Goal: Task Accomplishment & Management: Manage account settings

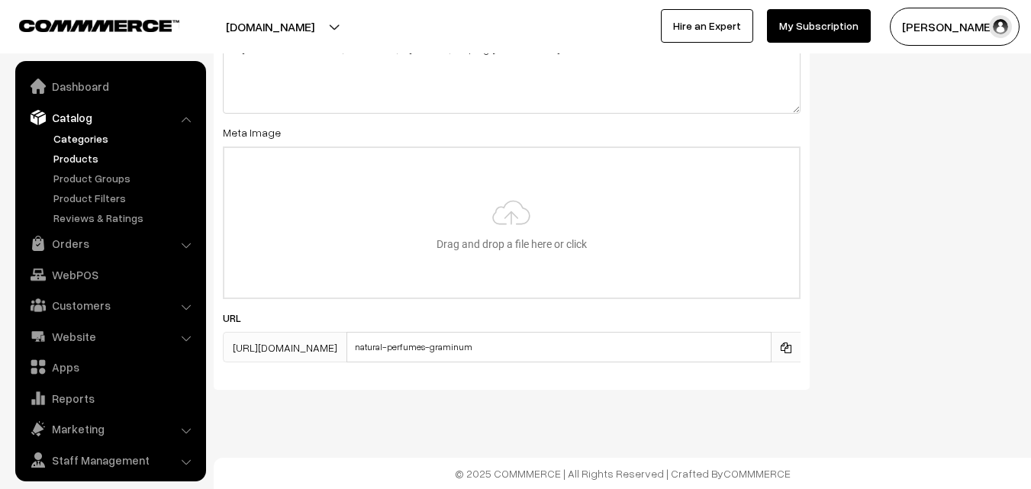
scroll to position [38, 0]
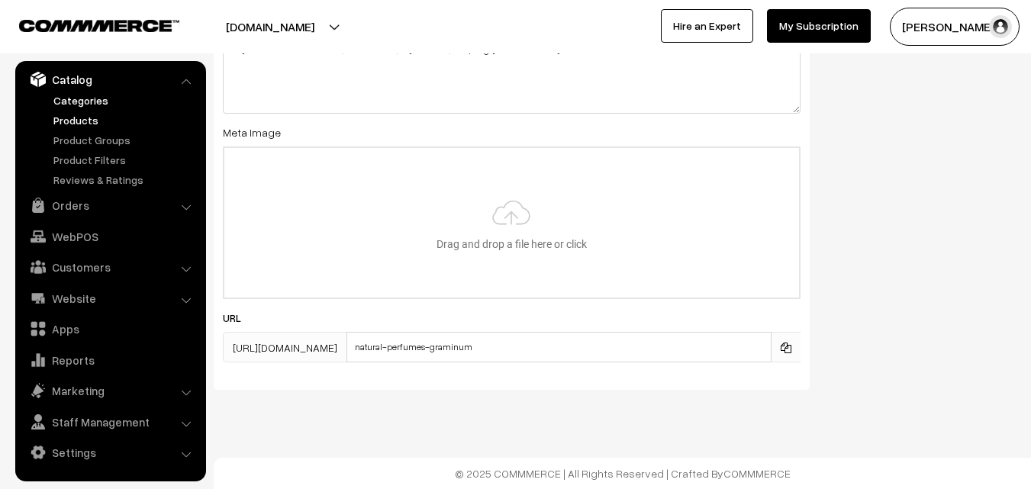
click at [69, 125] on link "Products" at bounding box center [125, 120] width 151 height 16
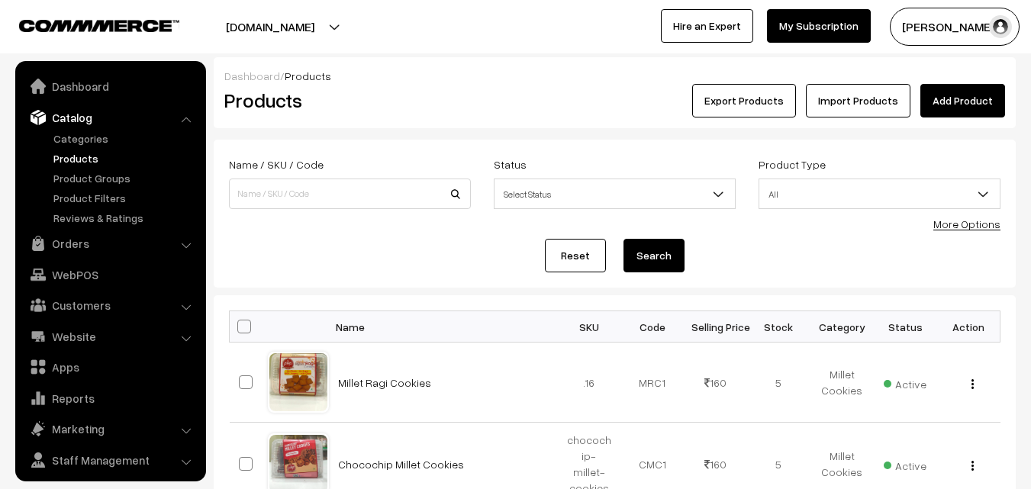
scroll to position [38, 0]
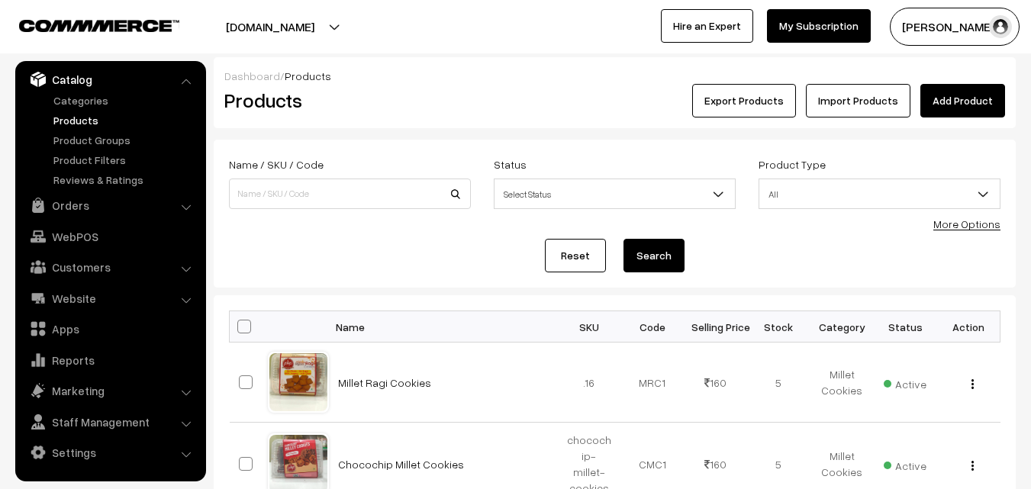
click at [67, 119] on link "Products" at bounding box center [125, 120] width 151 height 16
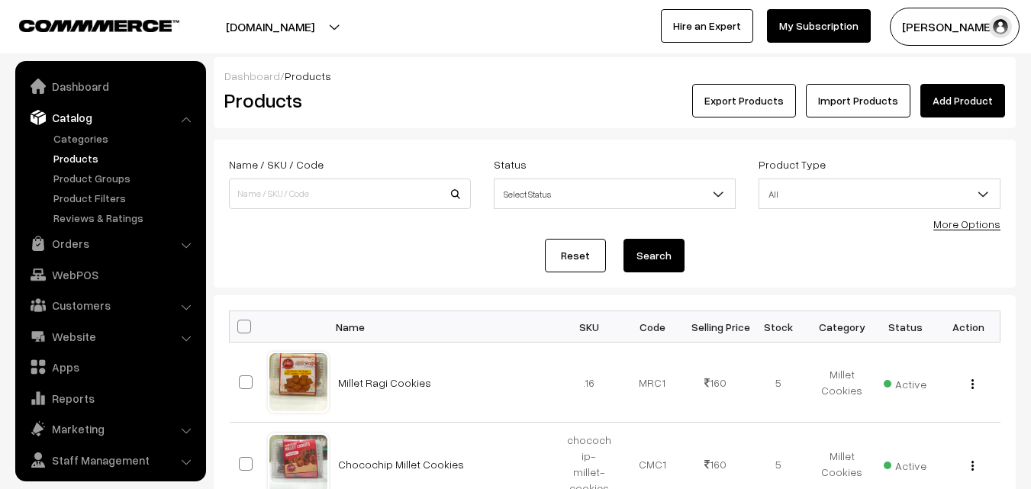
scroll to position [38, 0]
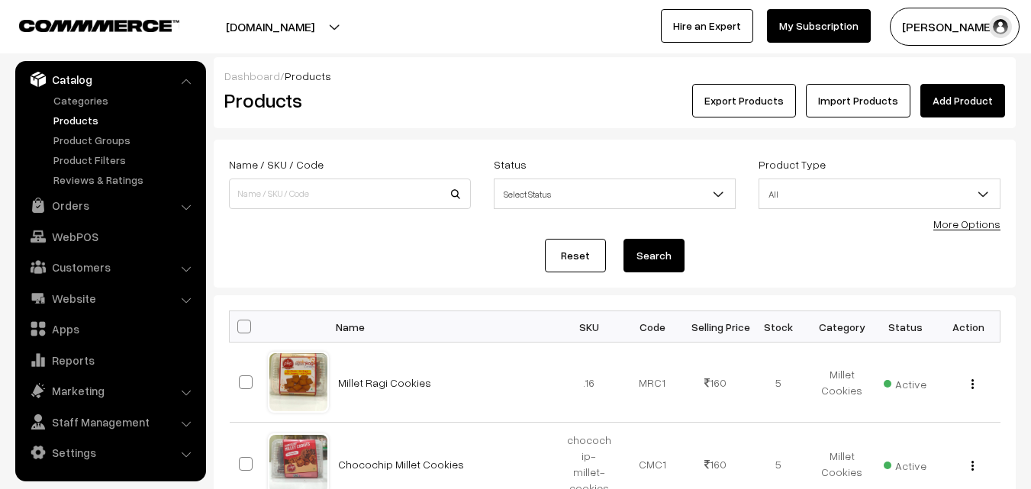
click at [71, 121] on link "Products" at bounding box center [125, 120] width 151 height 16
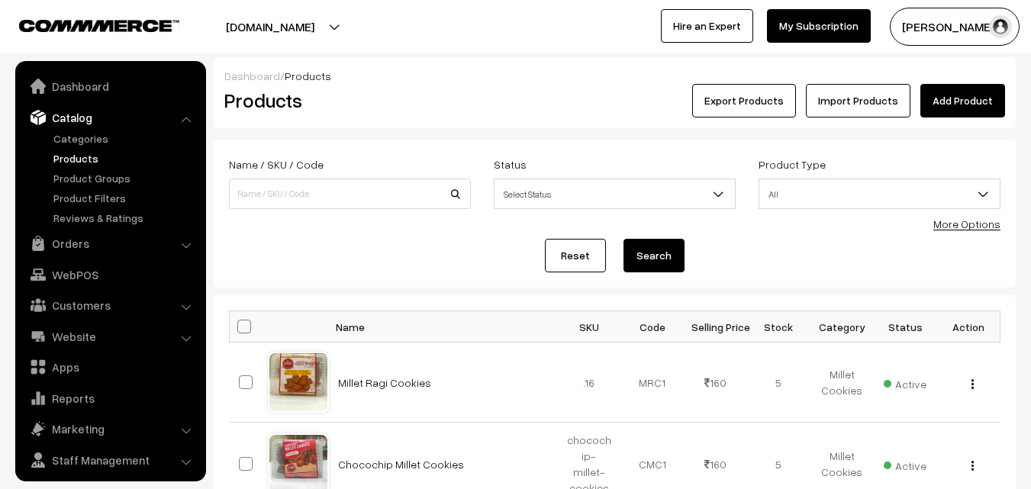
scroll to position [38, 0]
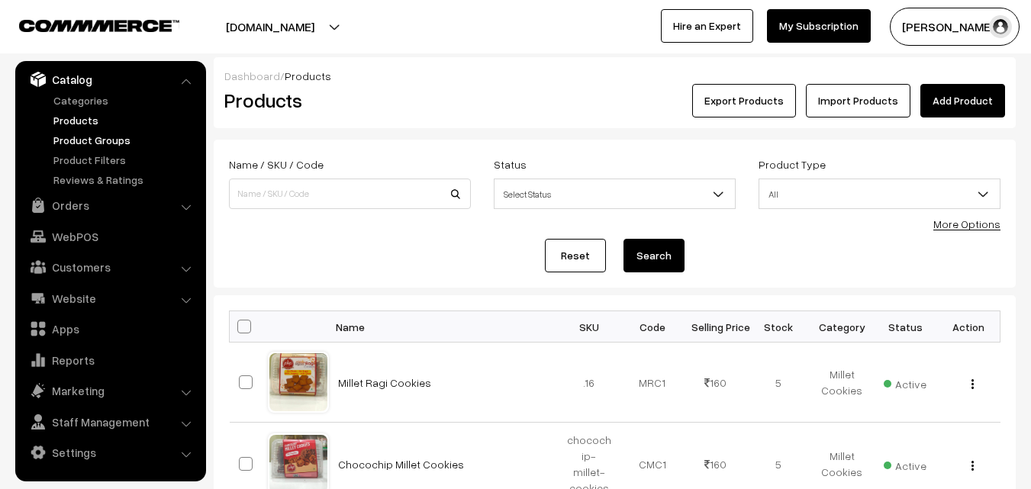
click at [124, 137] on link "Product Groups" at bounding box center [125, 140] width 151 height 16
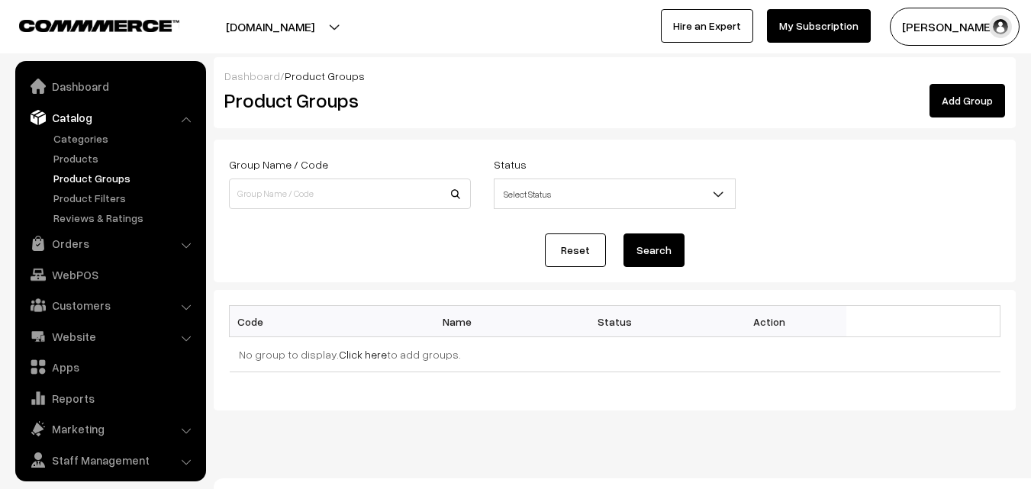
scroll to position [38, 0]
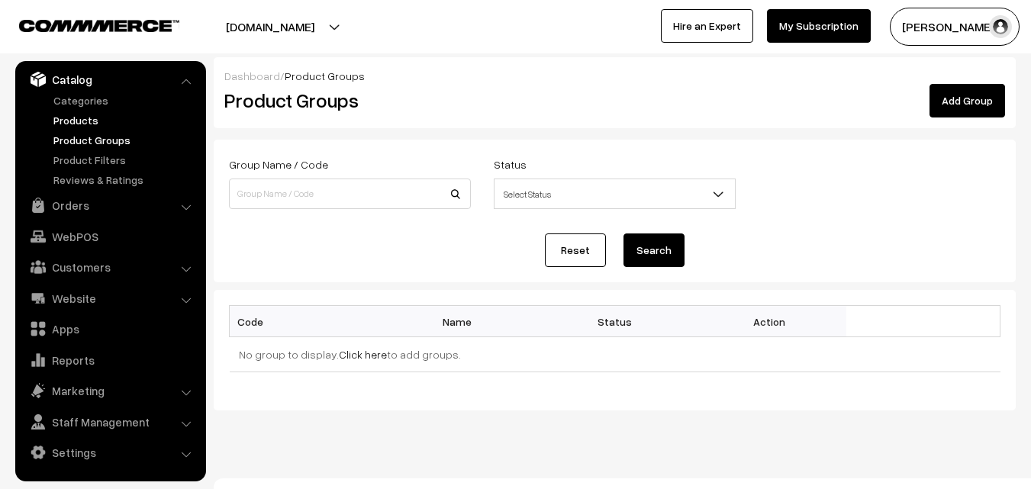
click at [56, 127] on link "Products" at bounding box center [125, 120] width 151 height 16
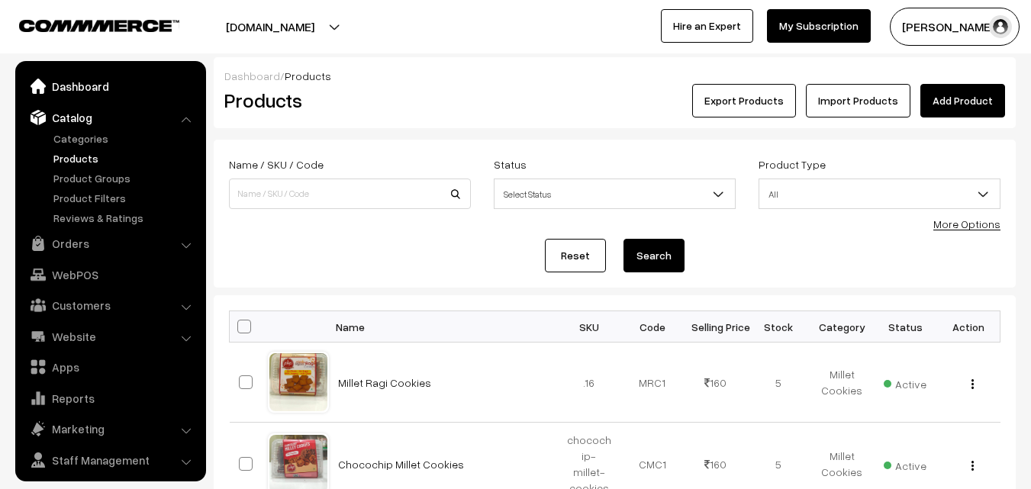
click at [72, 76] on link "Dashboard" at bounding box center [110, 85] width 182 height 27
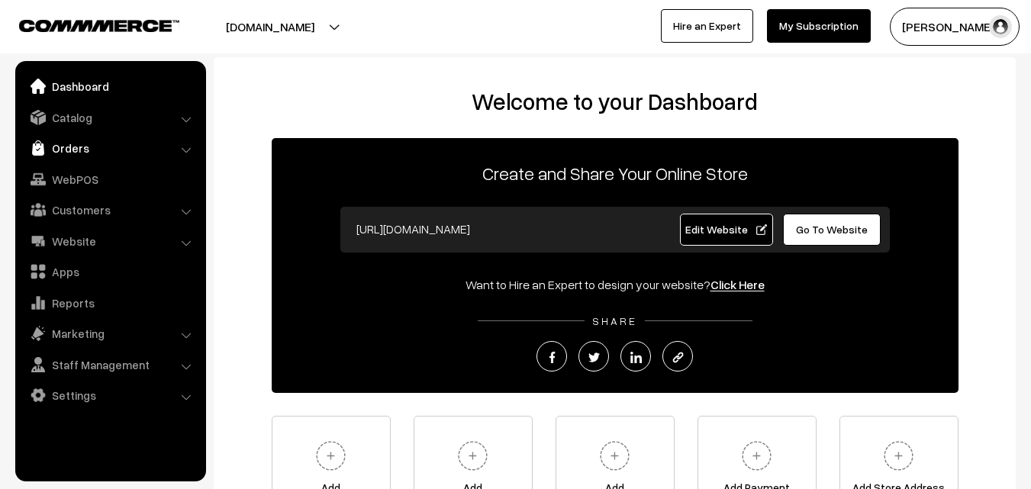
click at [72, 146] on link "Orders" at bounding box center [110, 147] width 182 height 27
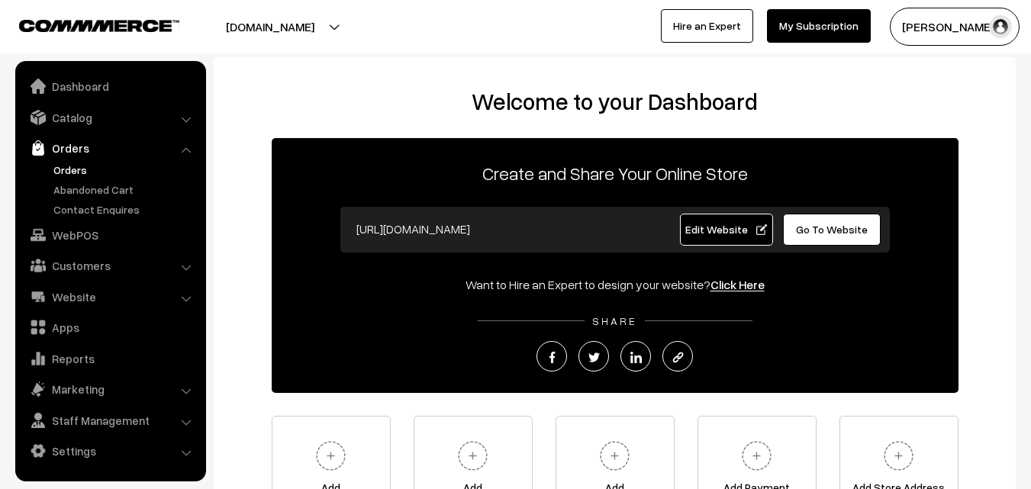
click at [70, 169] on link "Orders" at bounding box center [125, 170] width 151 height 16
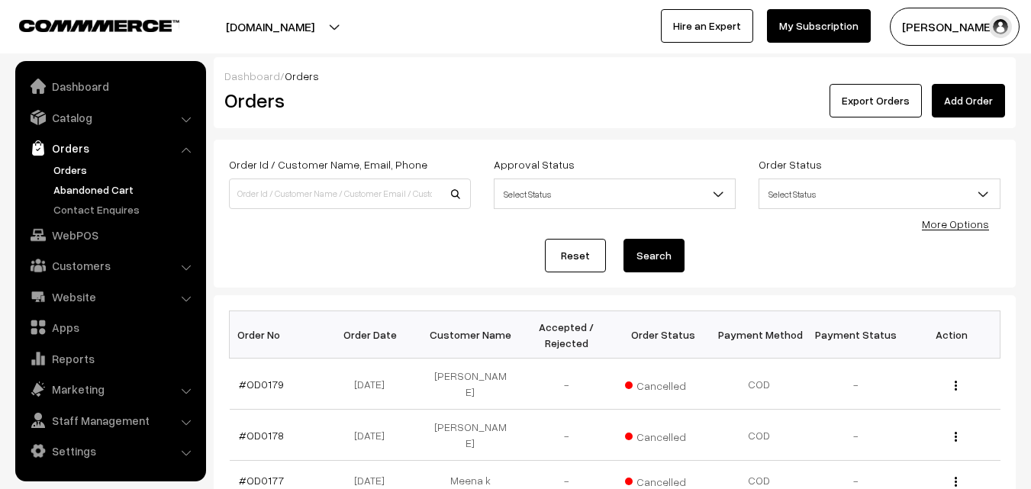
click at [76, 190] on link "Abandoned Cart" at bounding box center [125, 190] width 151 height 16
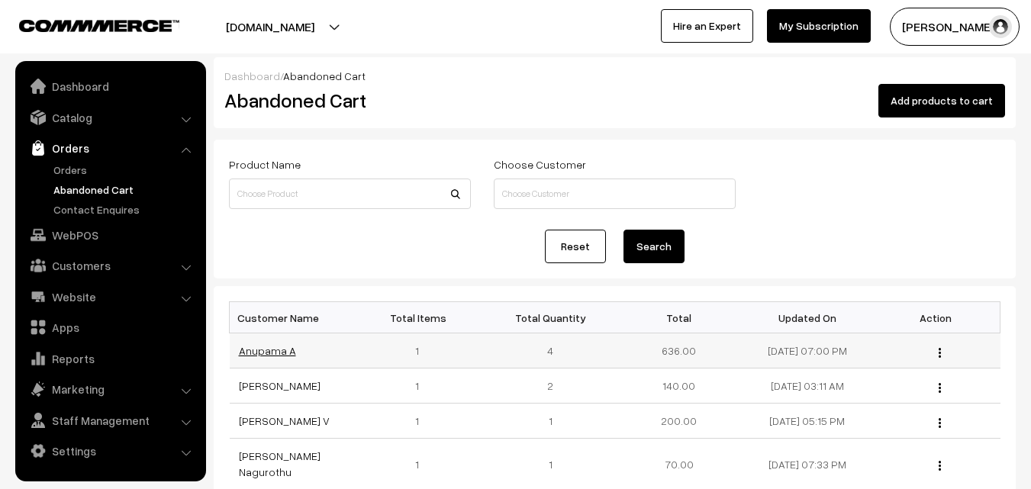
click at [253, 352] on link "Anupama A" at bounding box center [267, 350] width 57 height 13
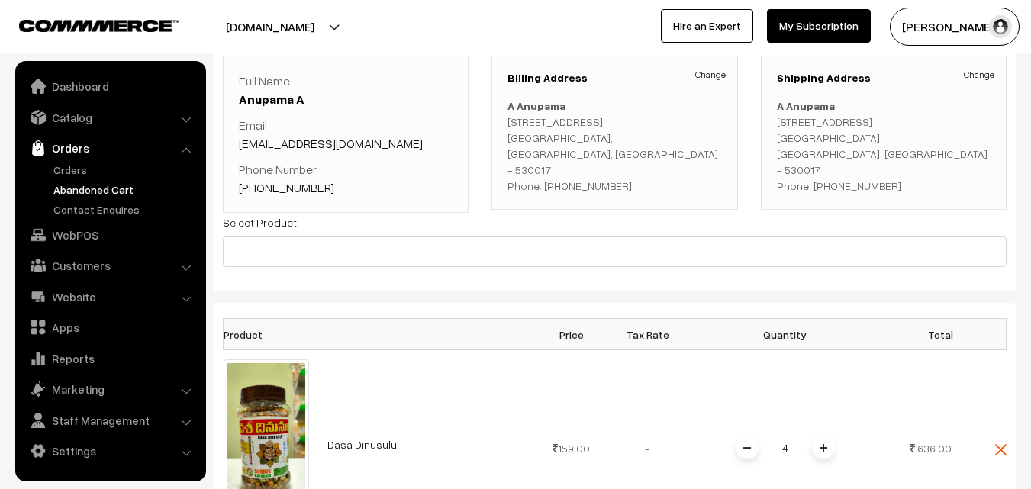
scroll to position [76, 0]
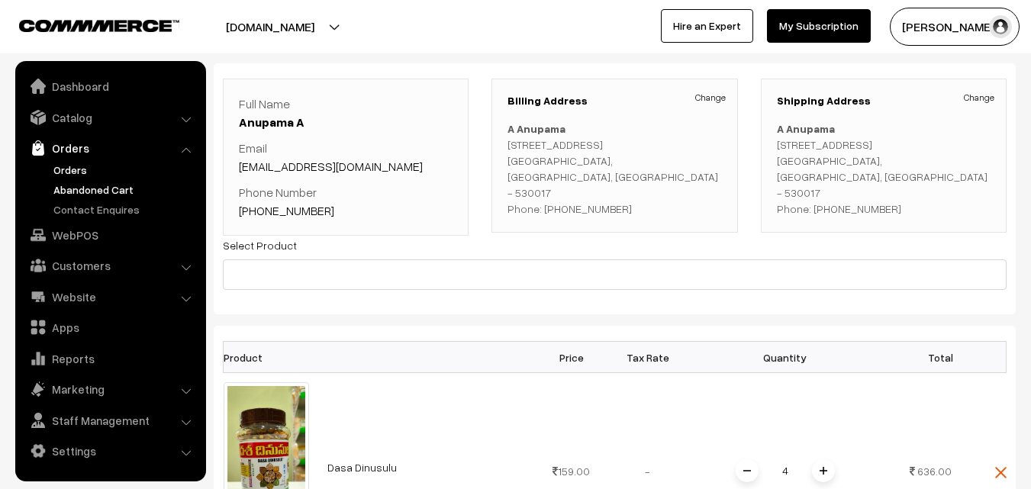
click at [66, 165] on link "Orders" at bounding box center [125, 170] width 151 height 16
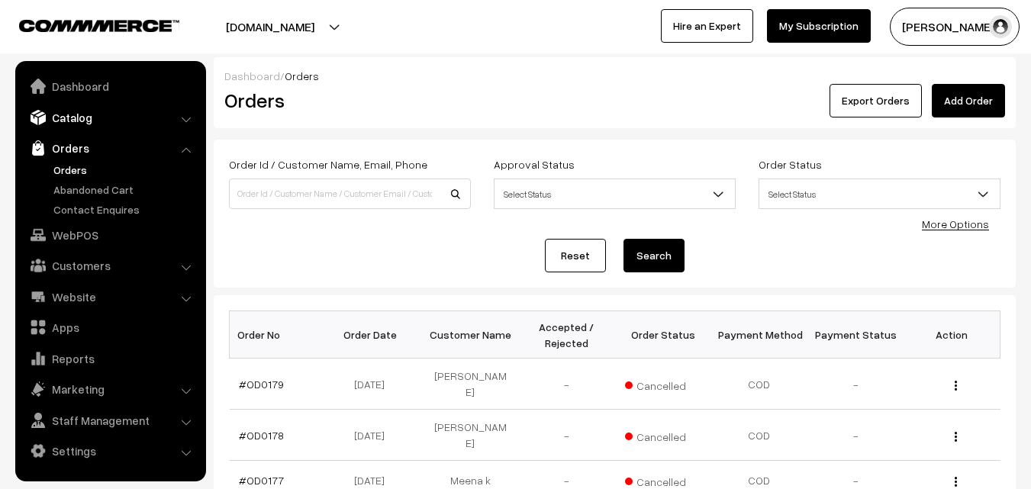
click at [78, 127] on link "Catalog" at bounding box center [110, 117] width 182 height 27
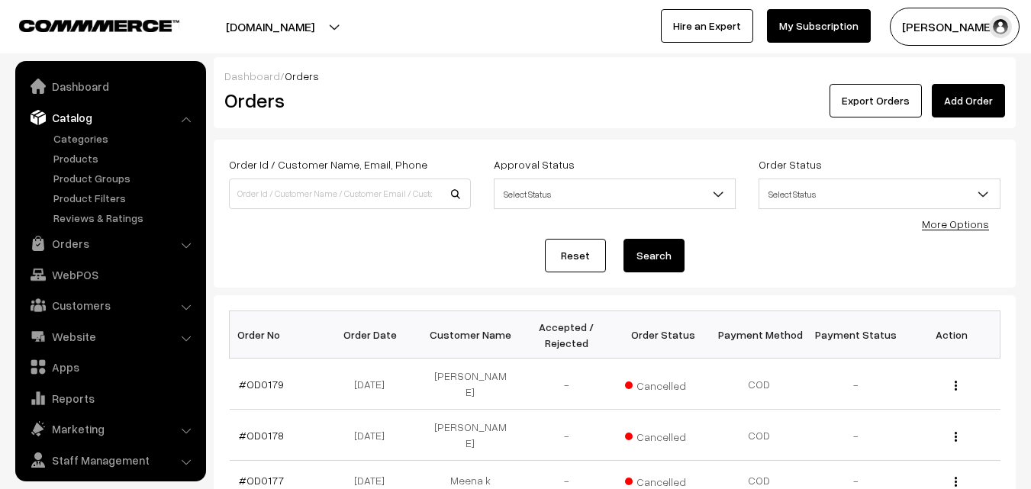
click at [937, 28] on button "[PERSON_NAME]" at bounding box center [955, 27] width 130 height 38
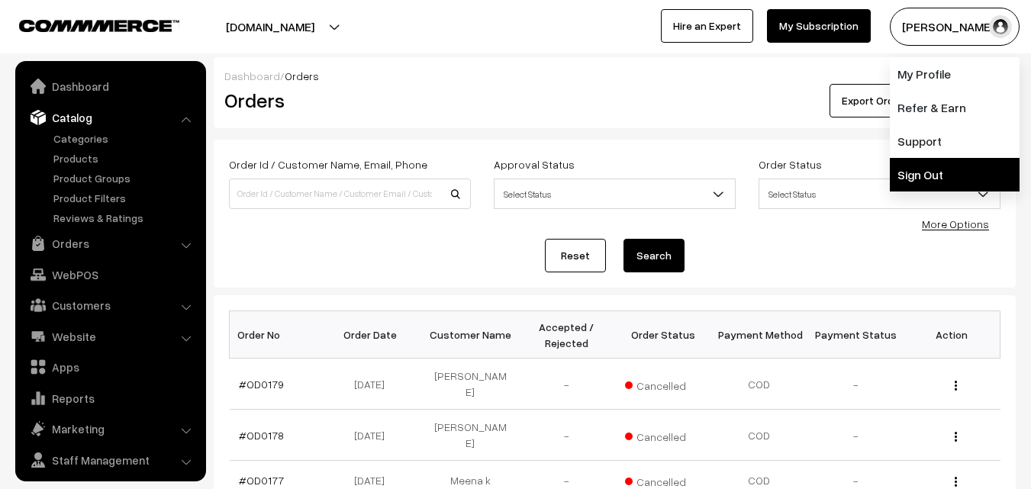
click at [938, 170] on link "Sign Out" at bounding box center [955, 175] width 130 height 34
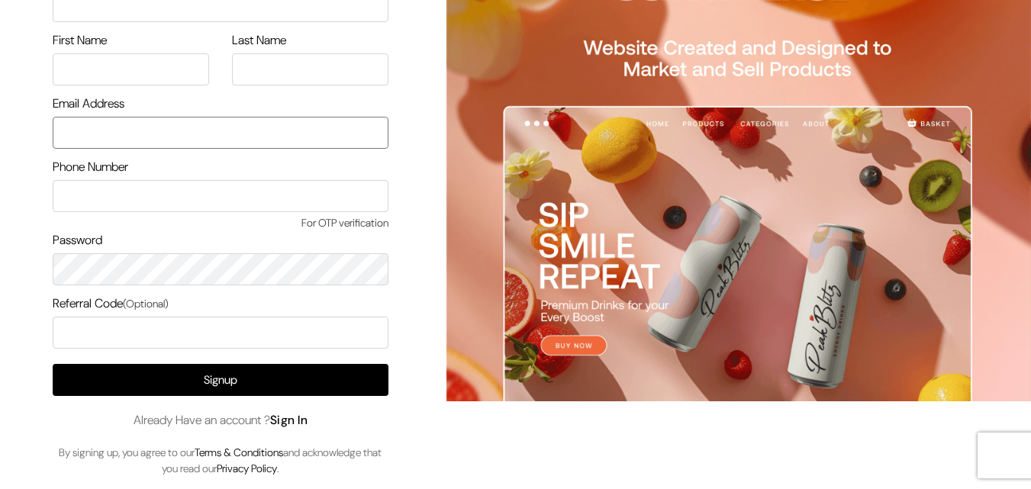
type input "uppadasarees999@gmail.com"
click at [308, 420] on link "Sign In" at bounding box center [289, 420] width 38 height 16
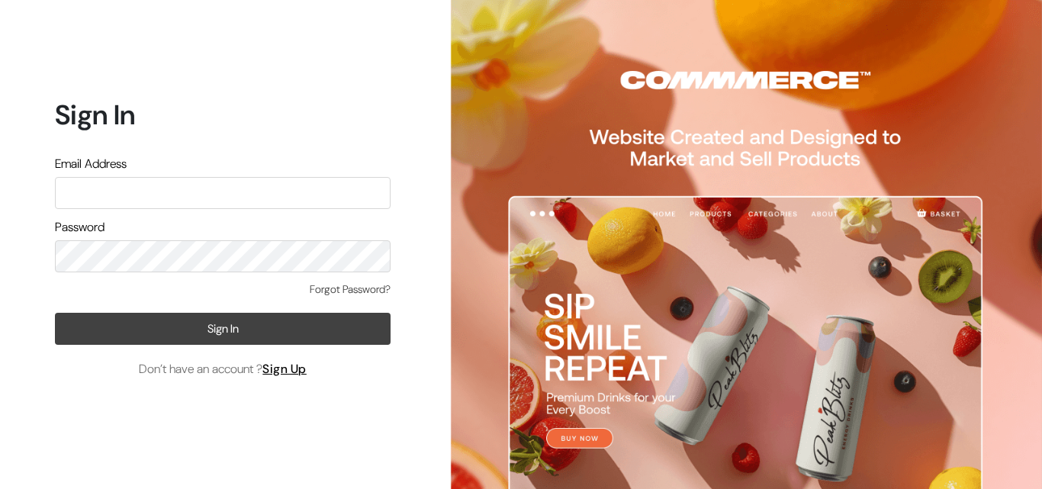
type input "[EMAIL_ADDRESS][DOMAIN_NAME]"
click at [191, 321] on button "Sign In" at bounding box center [223, 329] width 336 height 32
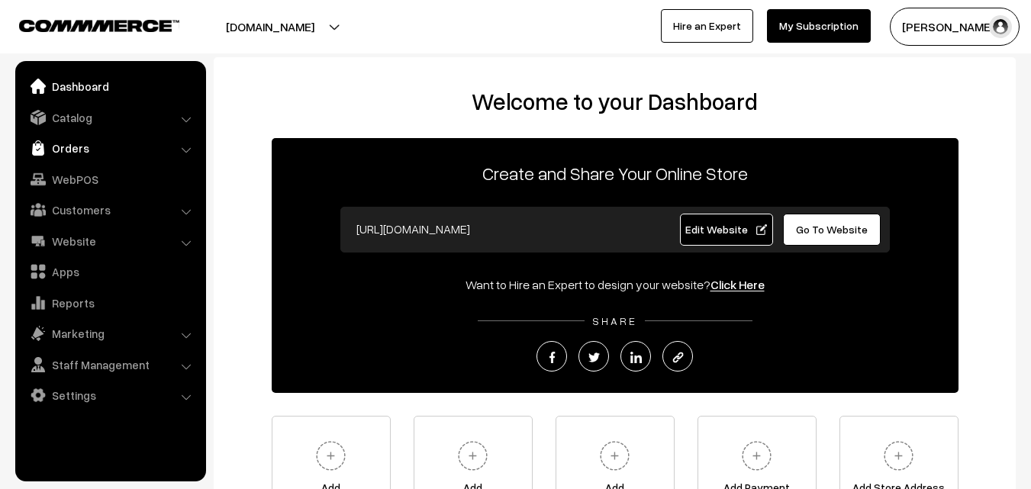
click at [75, 153] on link "Orders" at bounding box center [110, 147] width 182 height 27
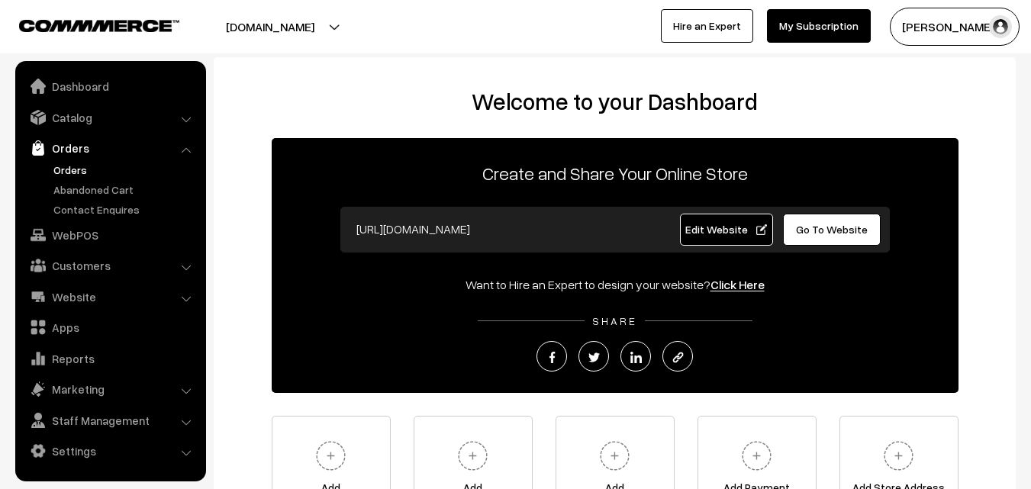
click at [75, 169] on link "Orders" at bounding box center [125, 170] width 151 height 16
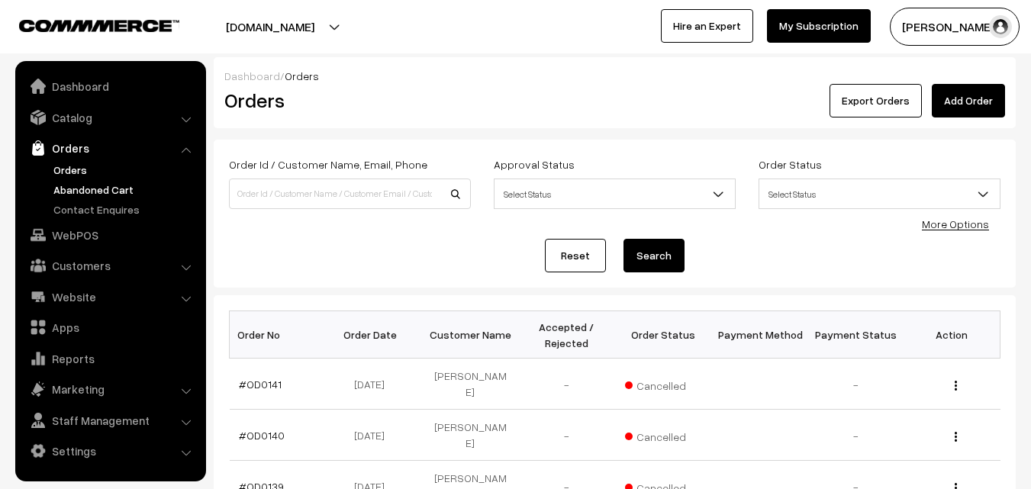
click at [96, 191] on link "Abandoned Cart" at bounding box center [125, 190] width 151 height 16
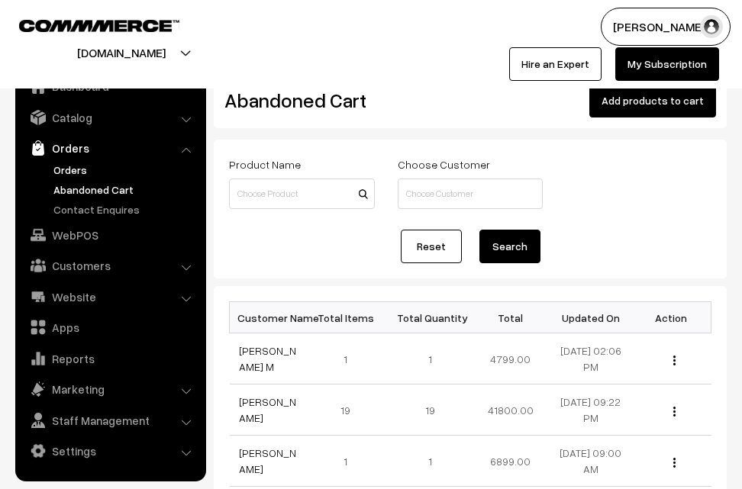
click at [85, 166] on link "Orders" at bounding box center [125, 170] width 151 height 16
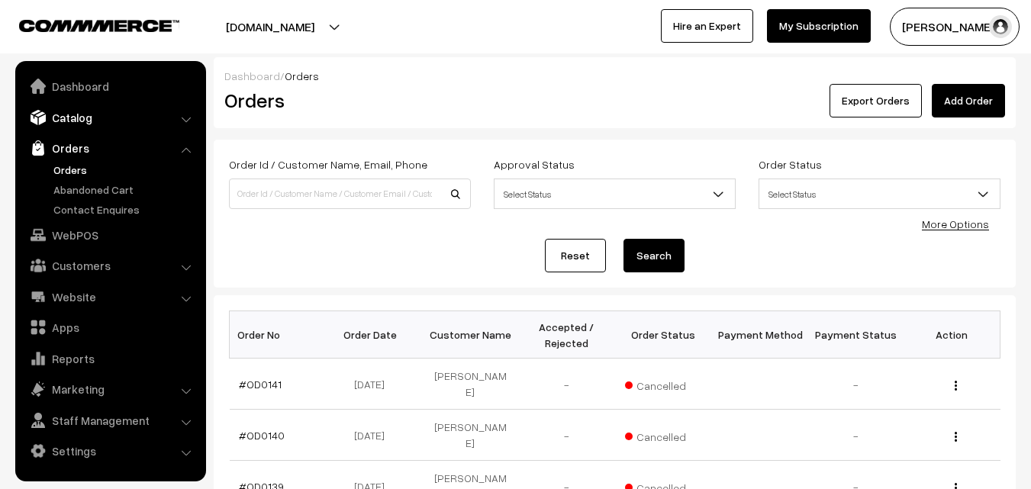
click at [93, 124] on link "Catalog" at bounding box center [110, 117] width 182 height 27
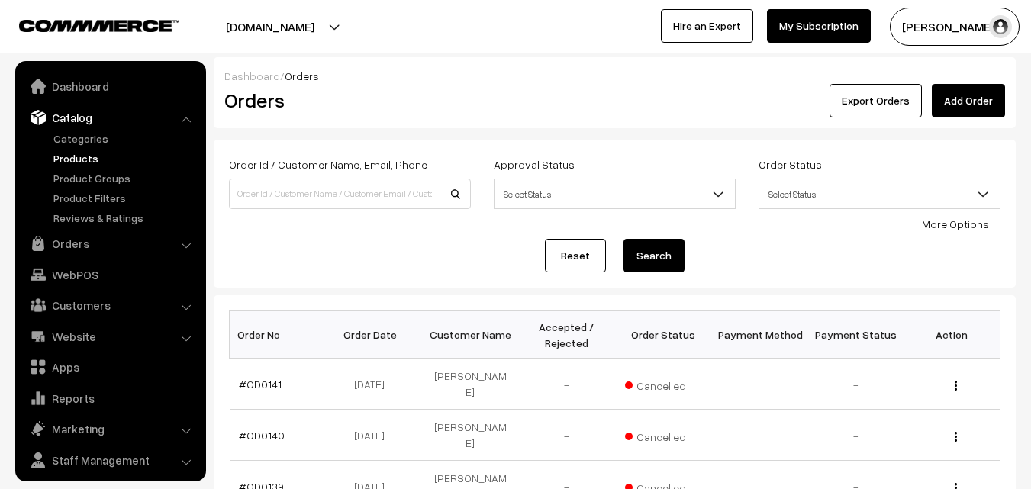
click at [76, 163] on link "Products" at bounding box center [125, 158] width 151 height 16
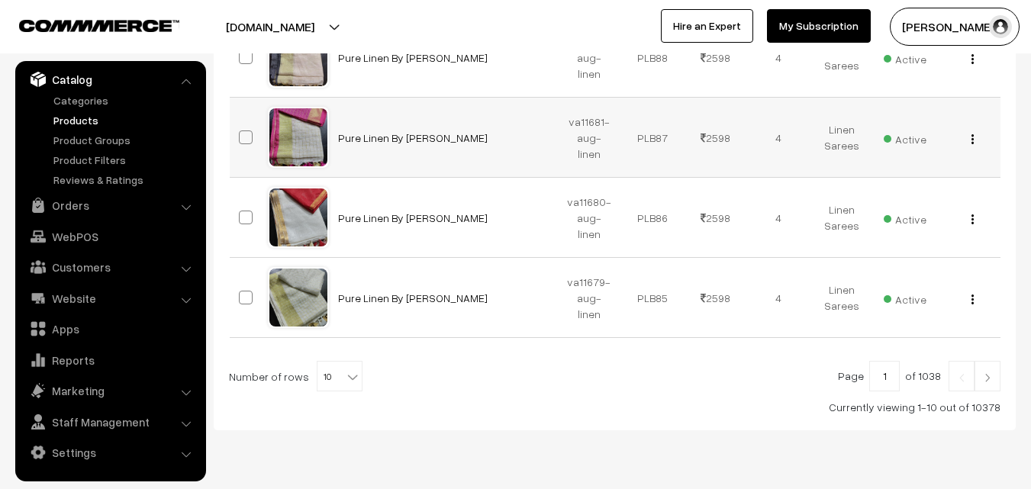
scroll to position [846, 0]
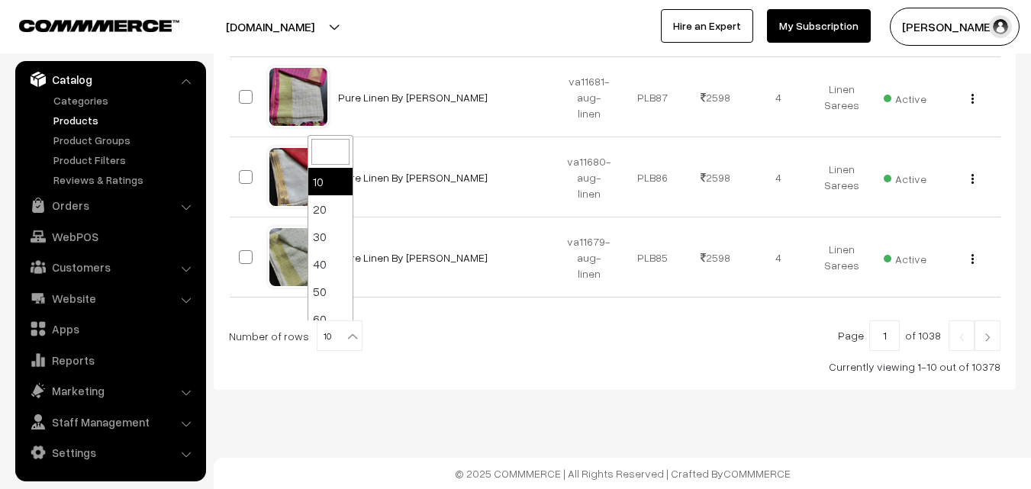
click at [345, 337] on b at bounding box center [352, 336] width 15 height 15
select select "100"
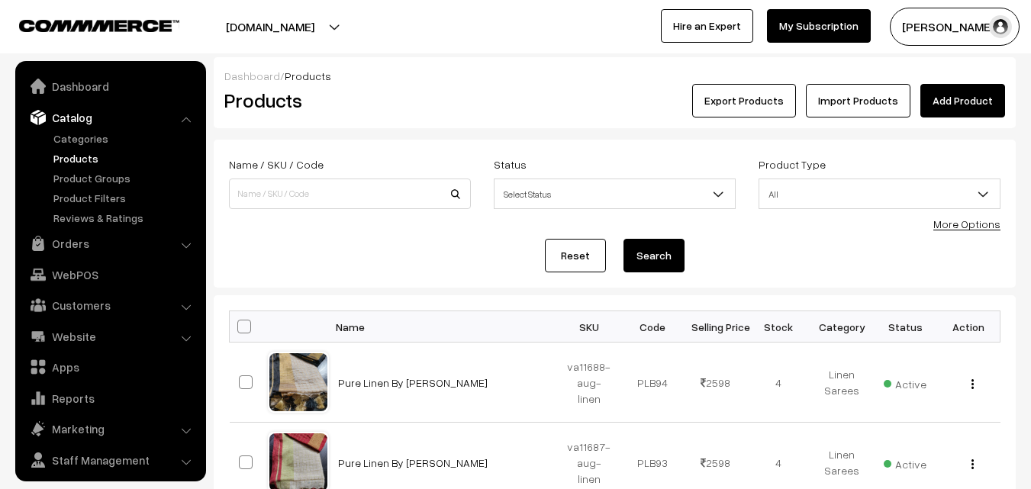
scroll to position [38, 0]
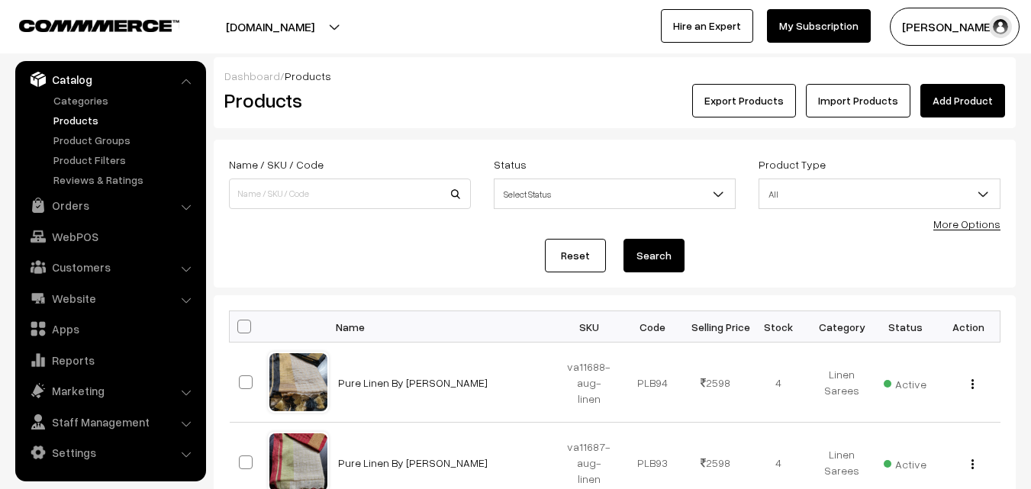
click at [989, 224] on link "More Options" at bounding box center [966, 223] width 67 height 13
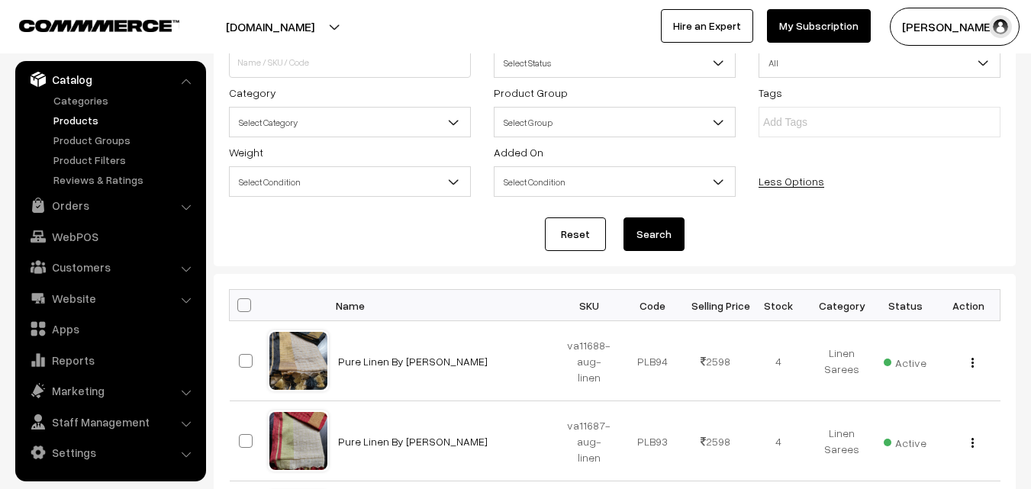
scroll to position [153, 0]
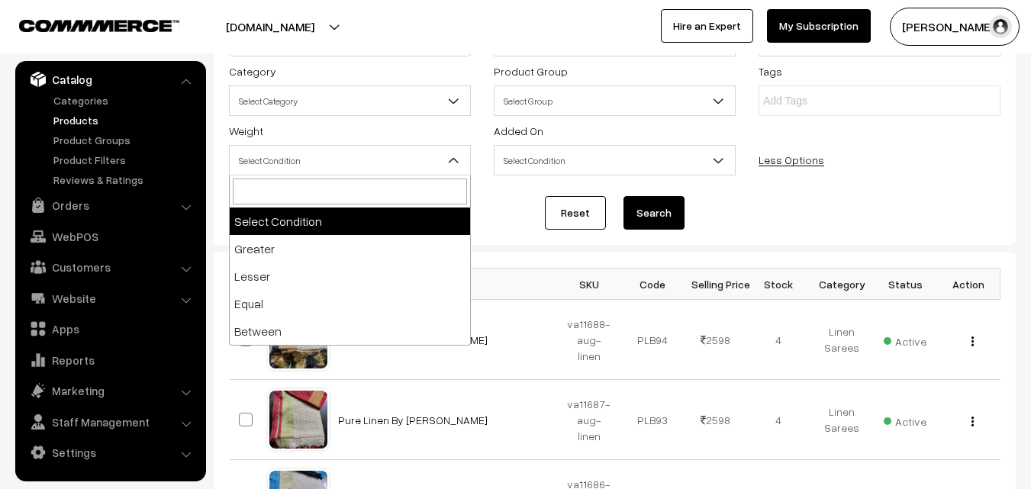
click at [457, 163] on b at bounding box center [453, 160] width 15 height 15
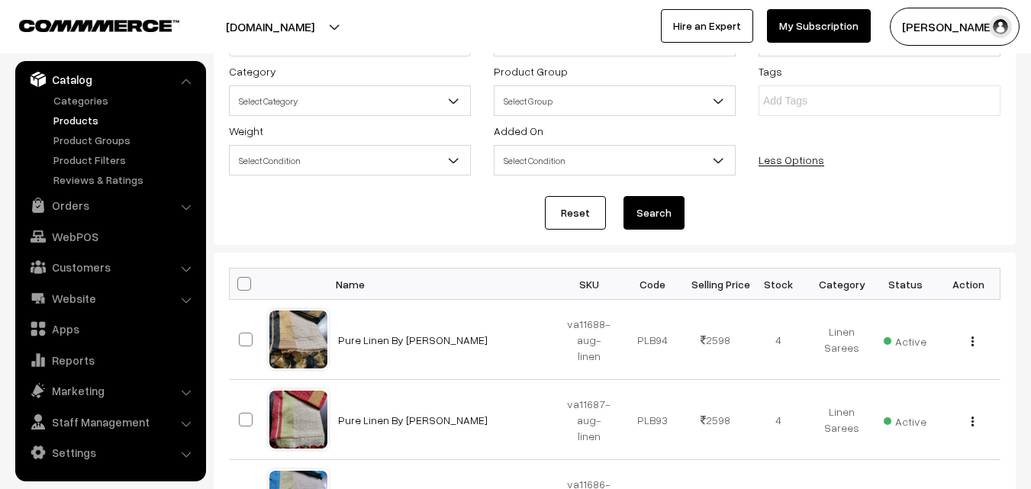
click at [457, 163] on b at bounding box center [453, 160] width 15 height 15
click at [240, 282] on span at bounding box center [244, 284] width 14 height 14
click at [240, 282] on input "checkbox" at bounding box center [235, 283] width 10 height 10
checkbox input "true"
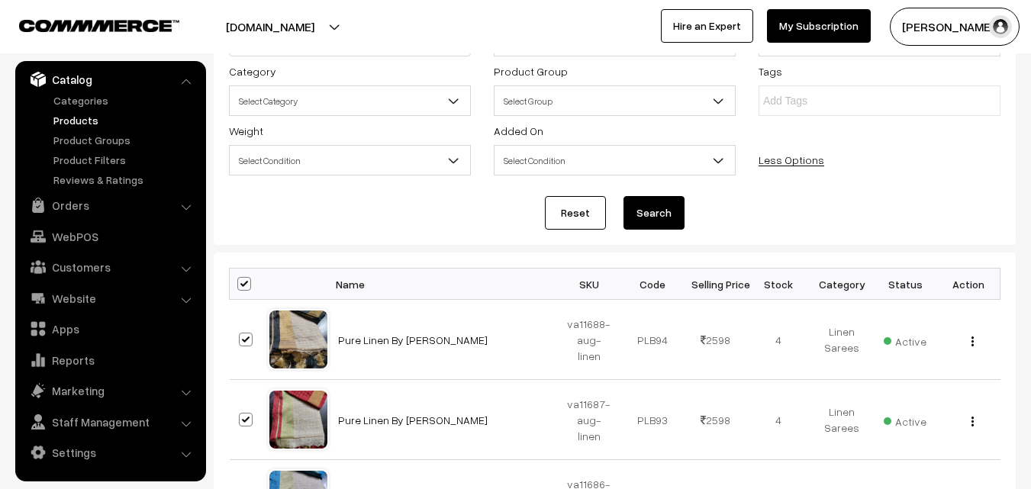
checkbox input "true"
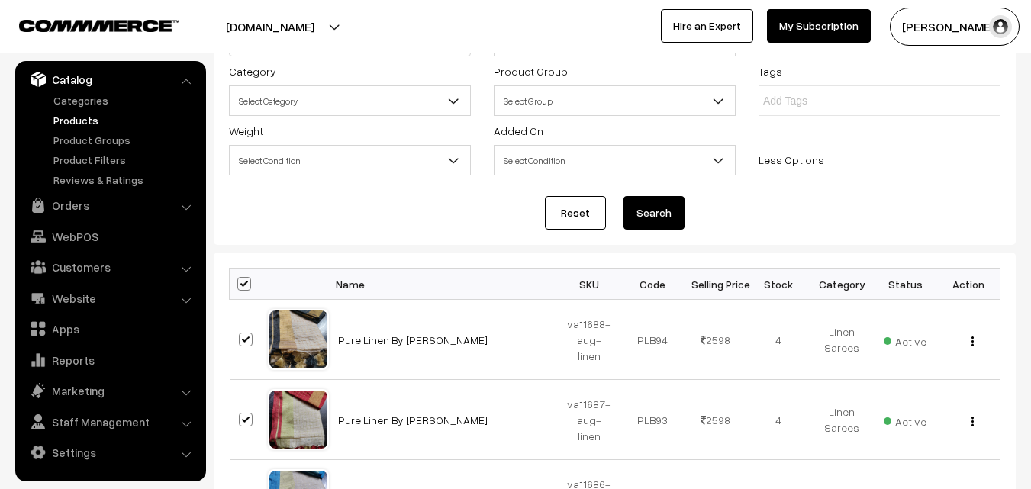
checkbox input "true"
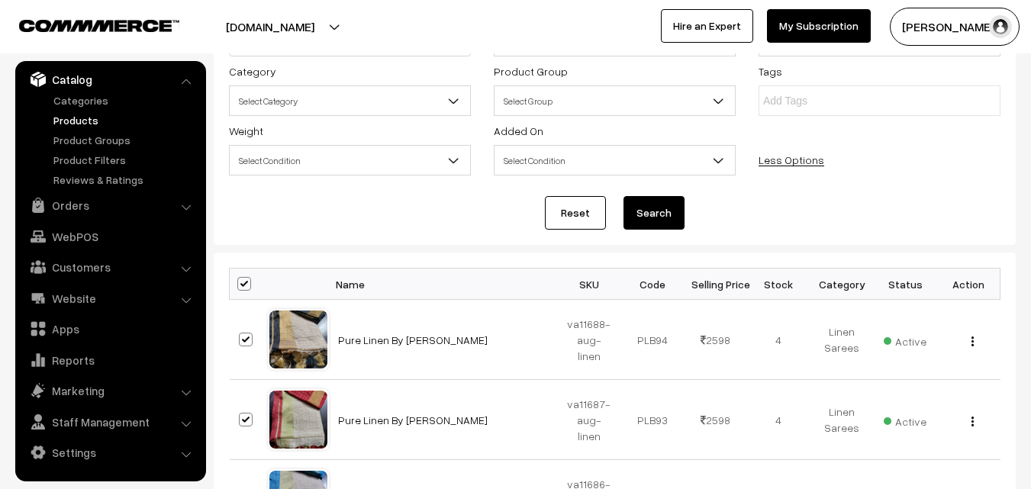
checkbox input "true"
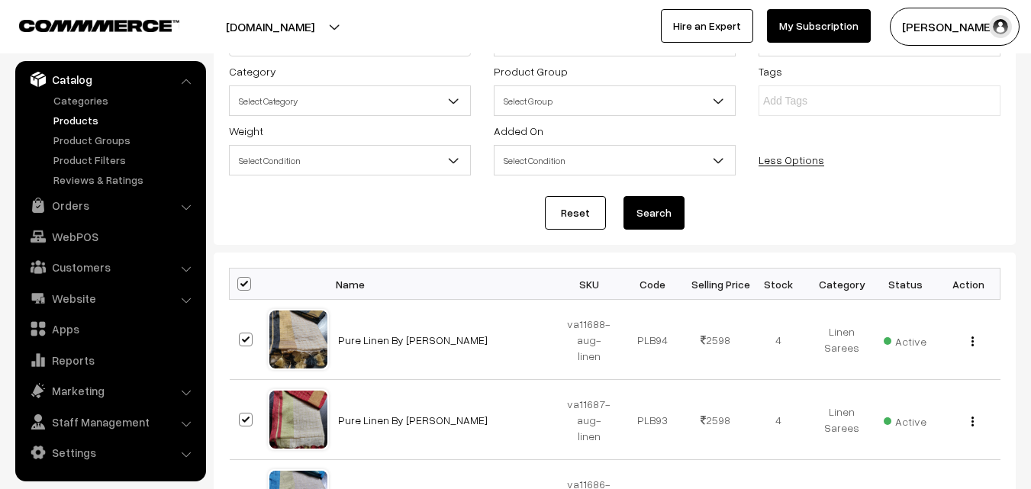
checkbox input "true"
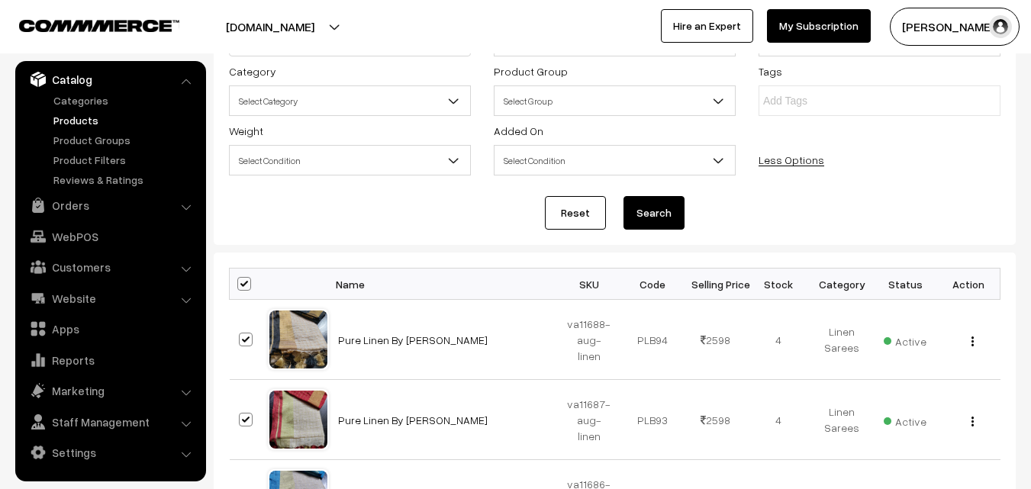
checkbox input "true"
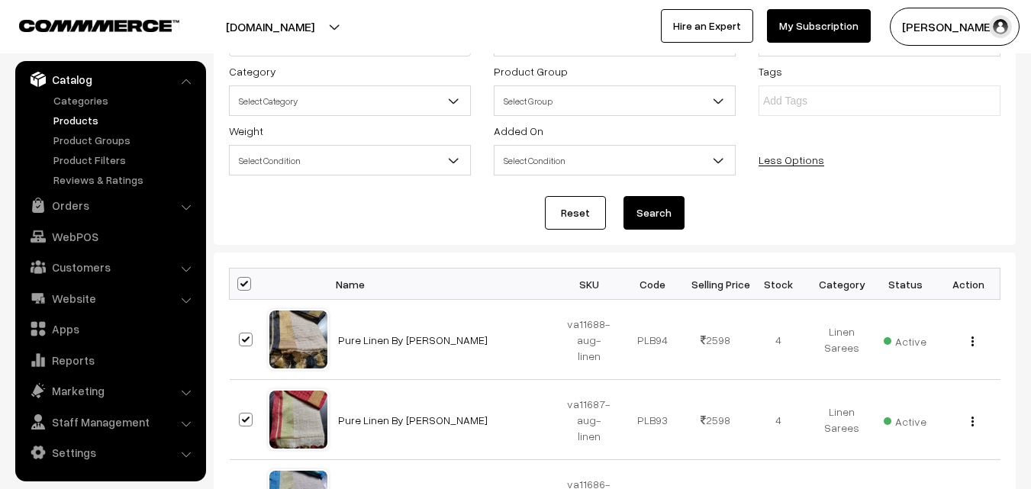
checkbox input "true"
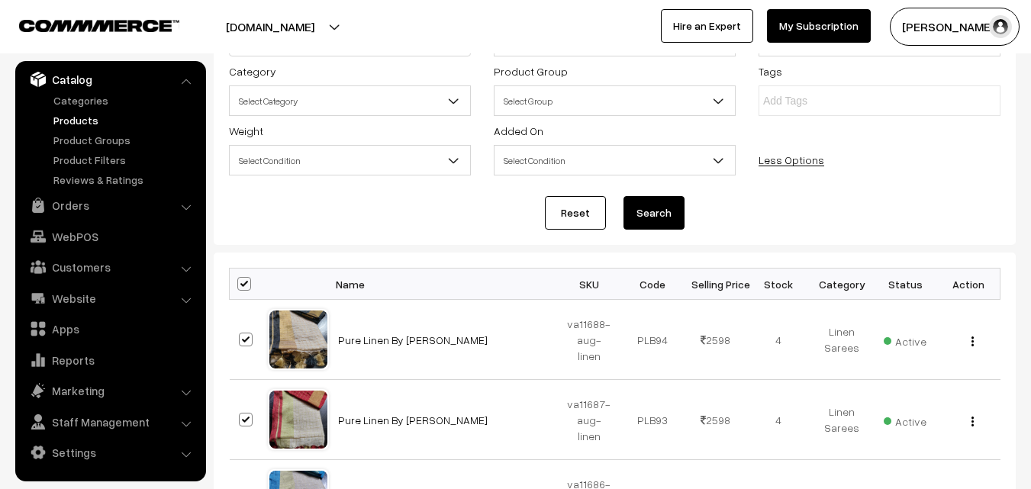
checkbox input "true"
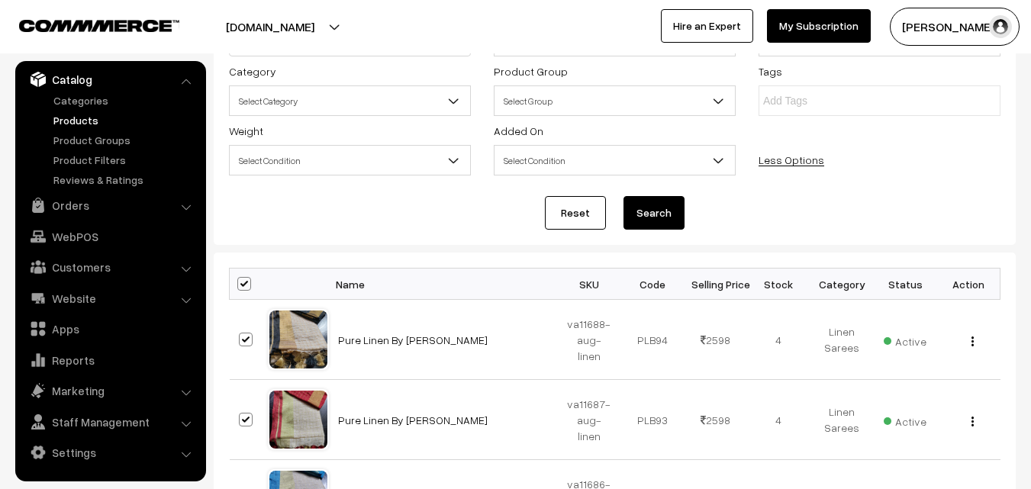
checkbox input "true"
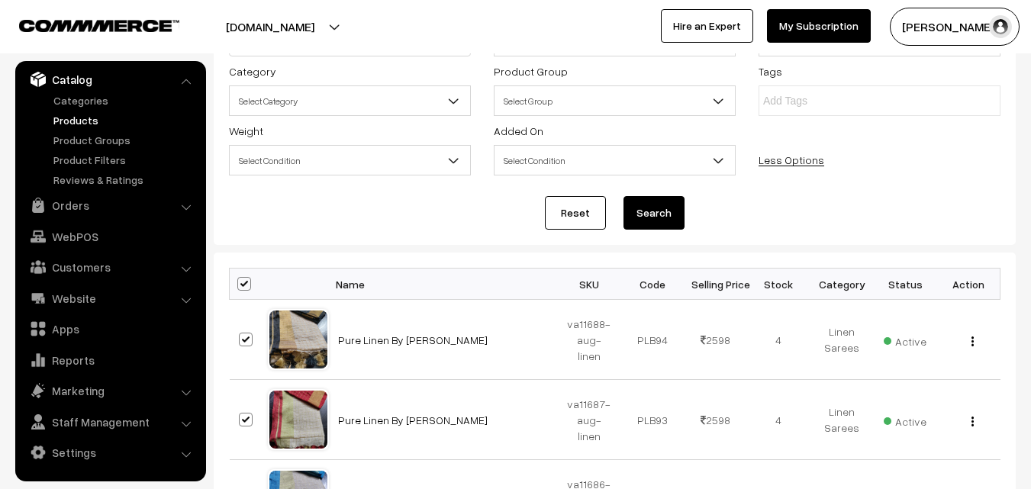
checkbox input "true"
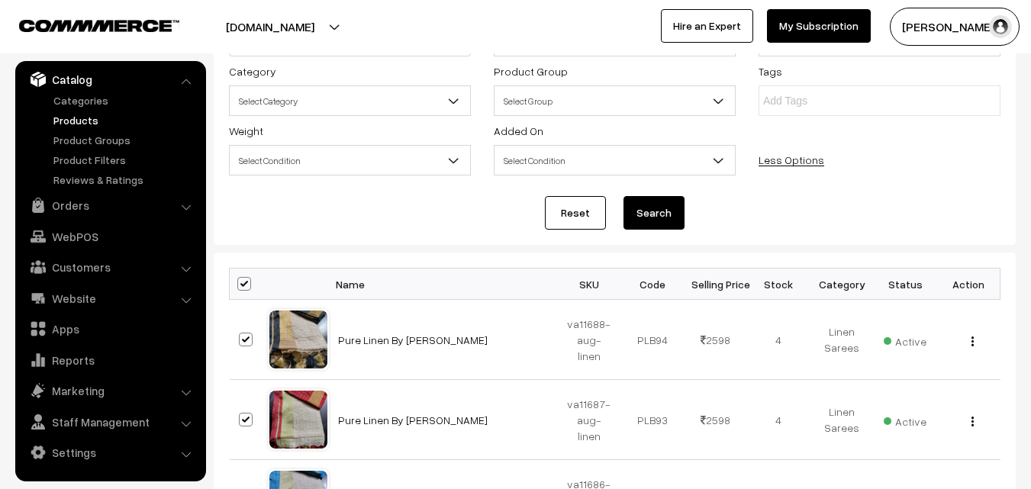
checkbox input "true"
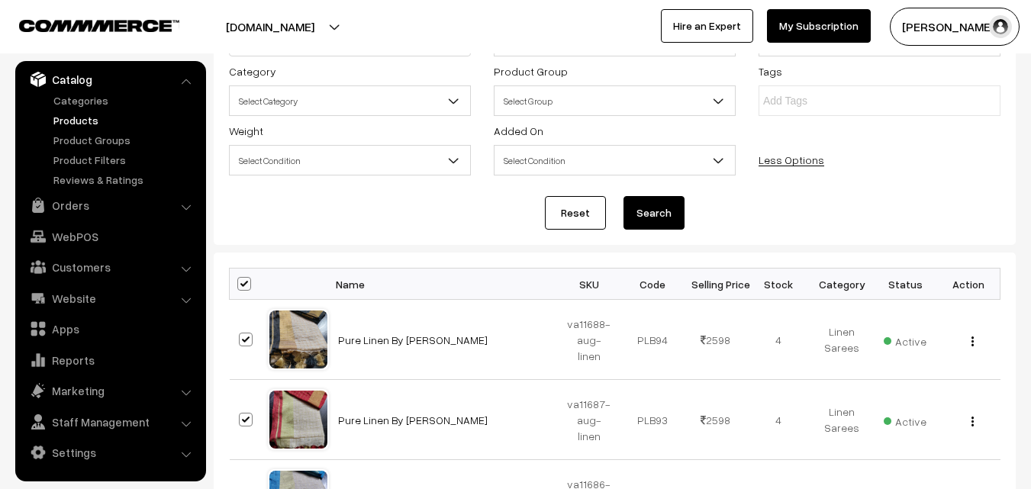
checkbox input "true"
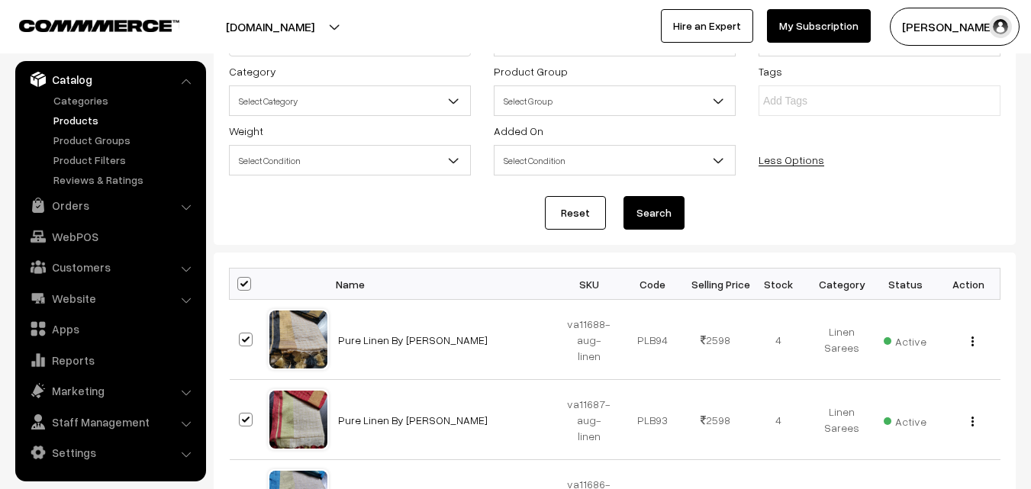
checkbox input "true"
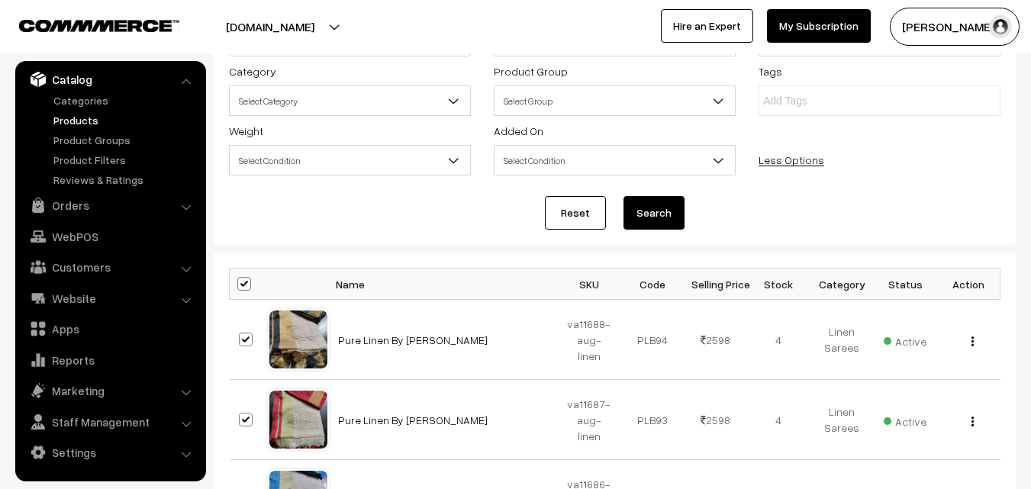
checkbox input "true"
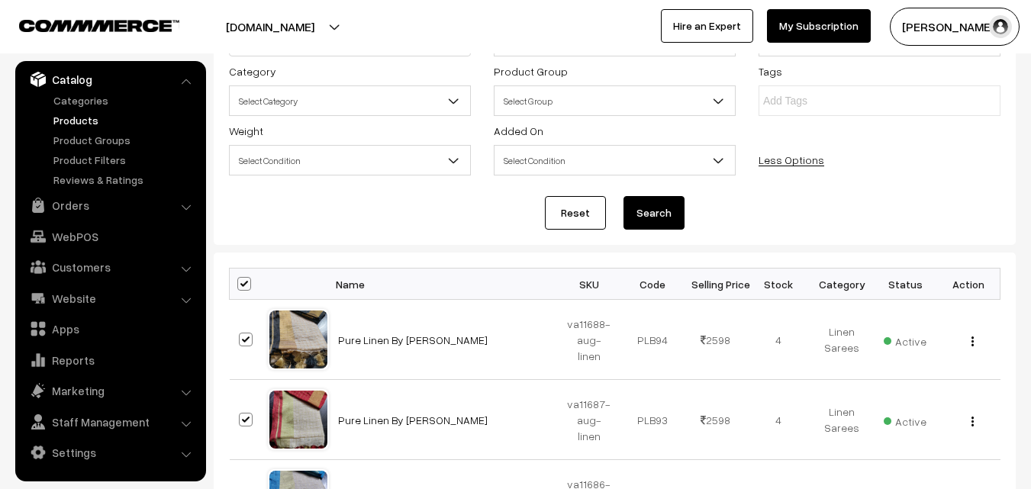
checkbox input "true"
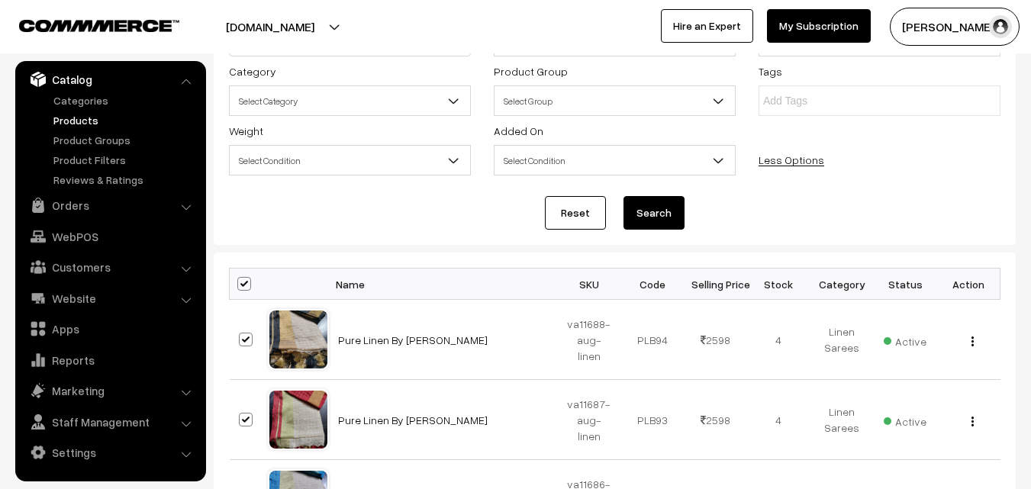
checkbox input "true"
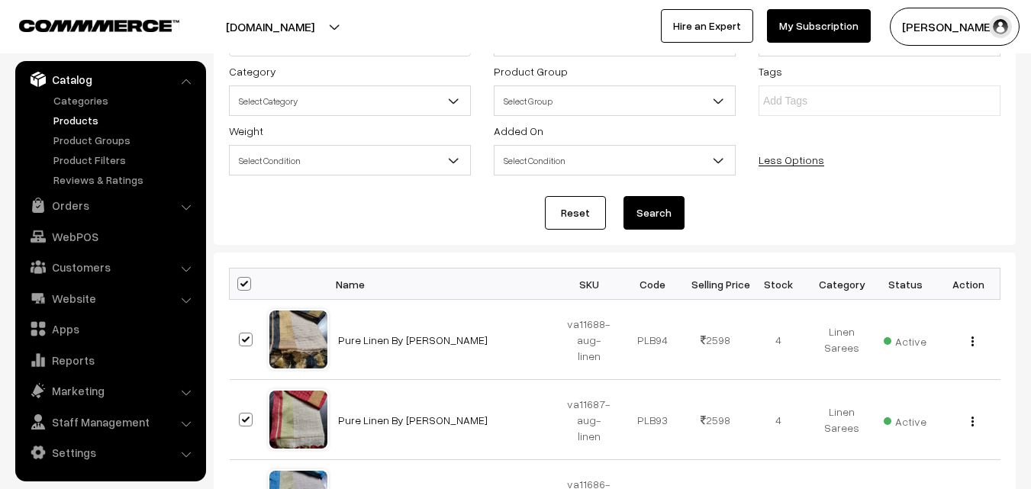
checkbox input "true"
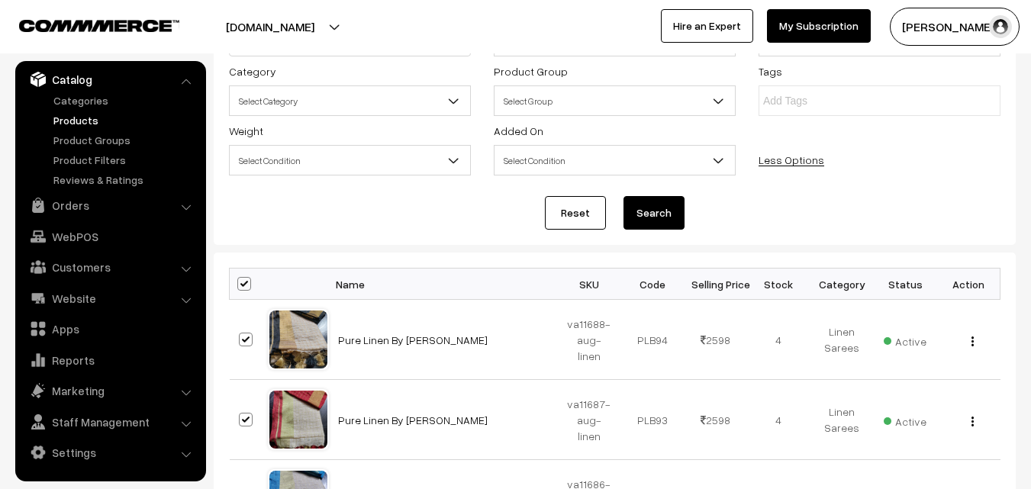
checkbox input "true"
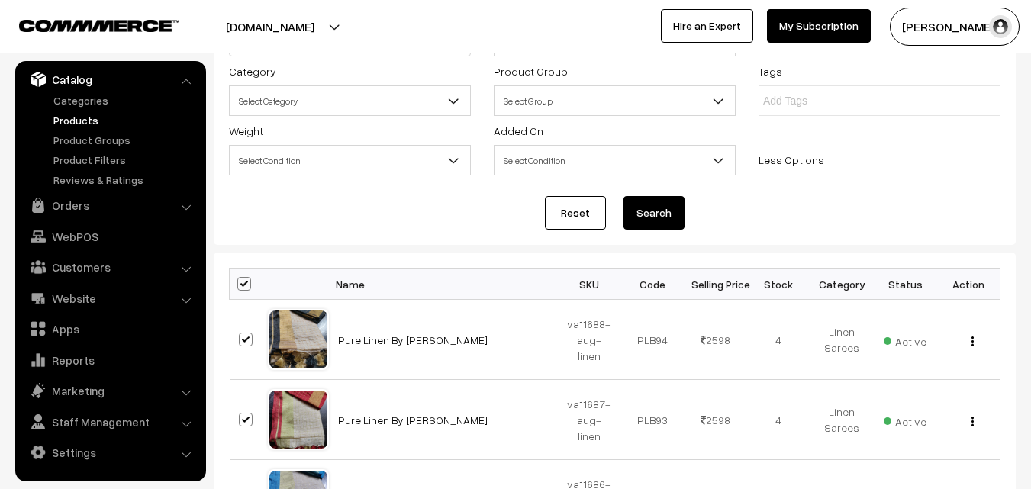
checkbox input "true"
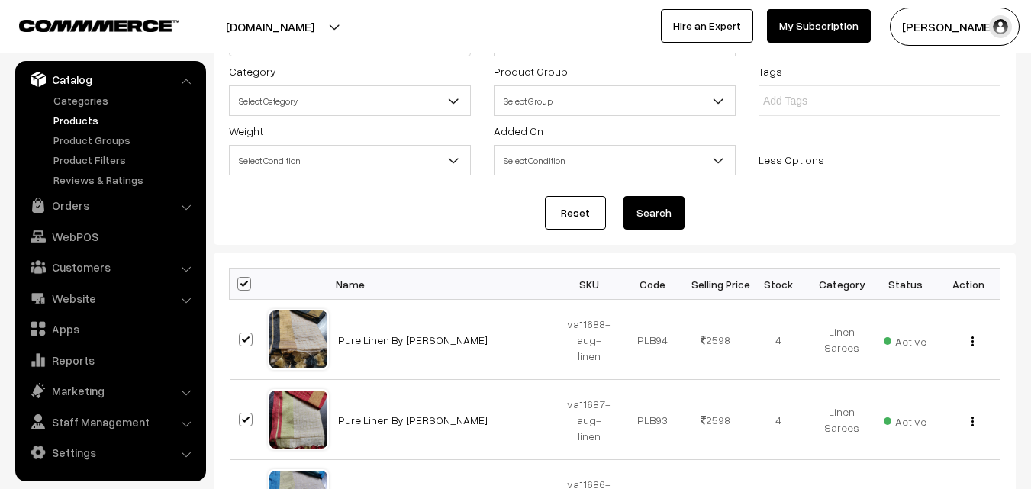
checkbox input "true"
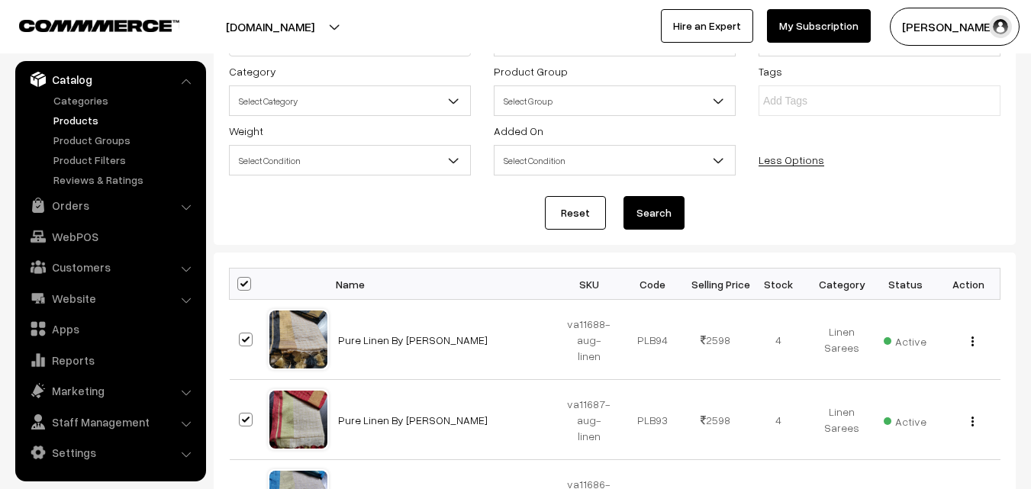
checkbox input "true"
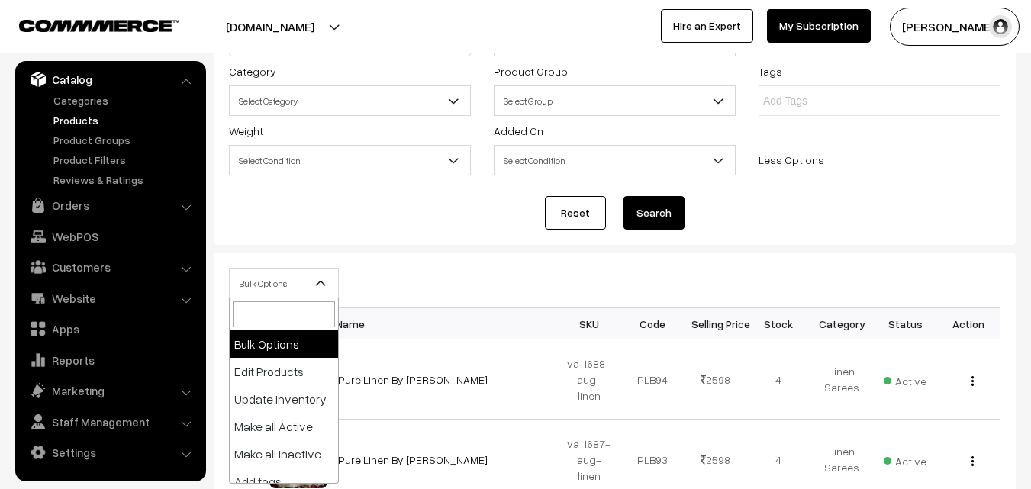
click at [322, 278] on b at bounding box center [321, 282] width 15 height 15
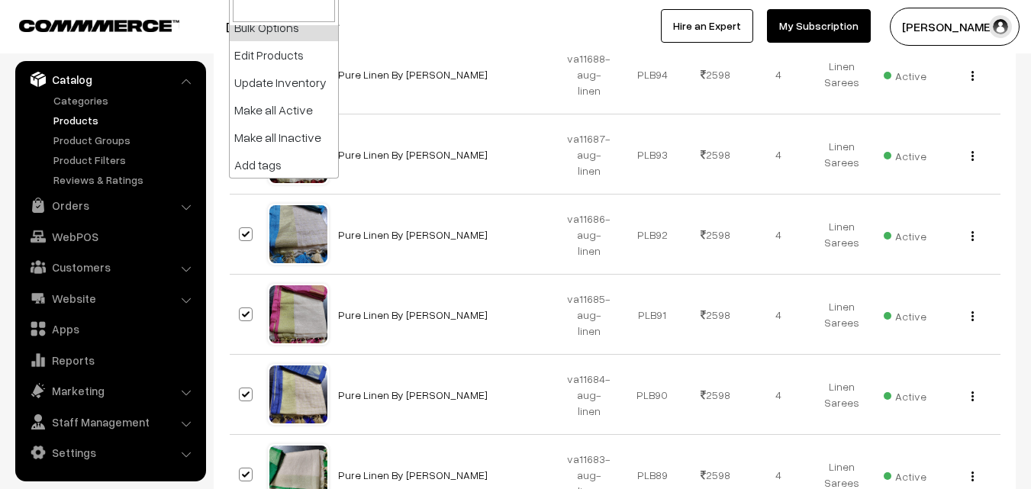
scroll to position [0, 0]
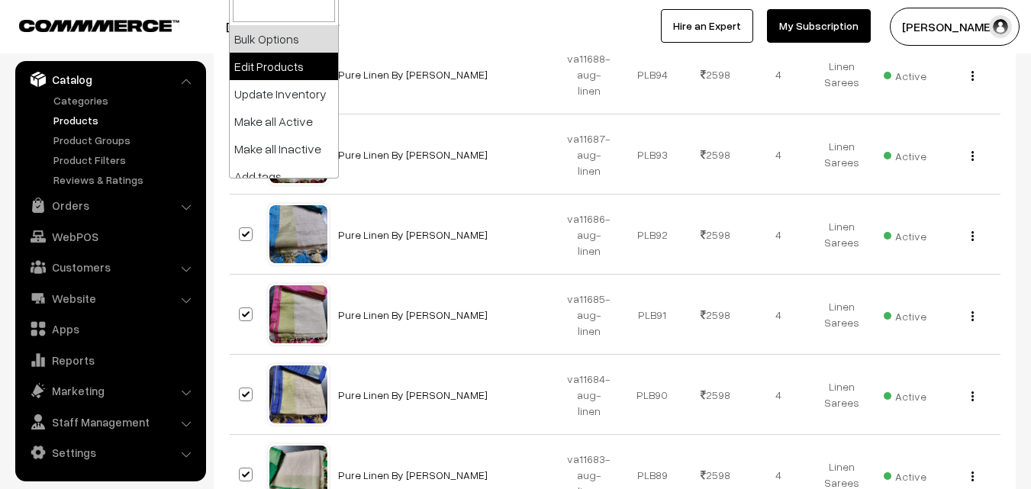
select select "editProduct"
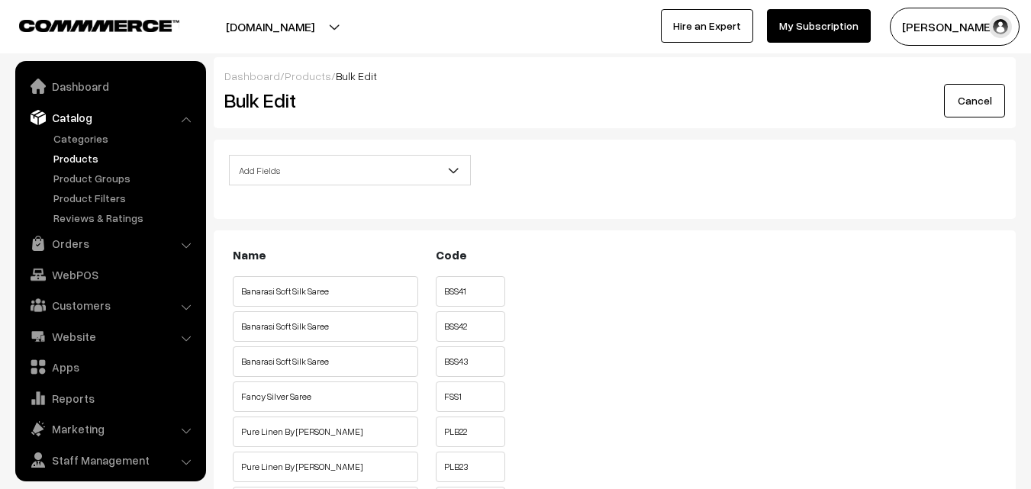
scroll to position [38, 0]
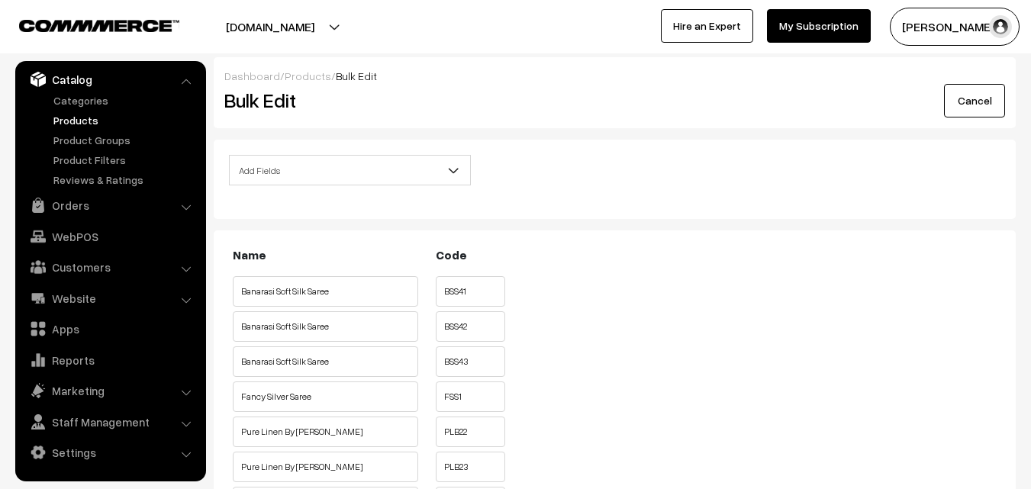
click at [449, 175] on b at bounding box center [453, 170] width 15 height 15
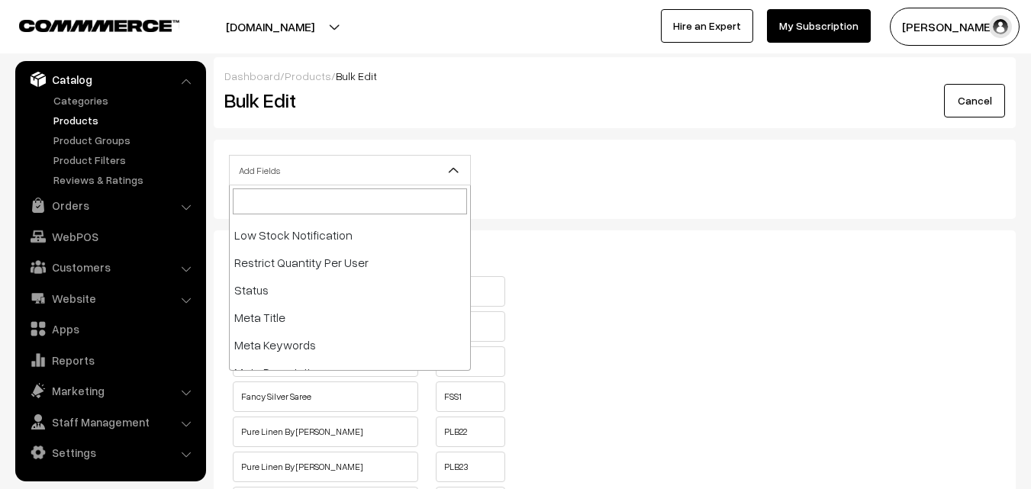
scroll to position [305, 0]
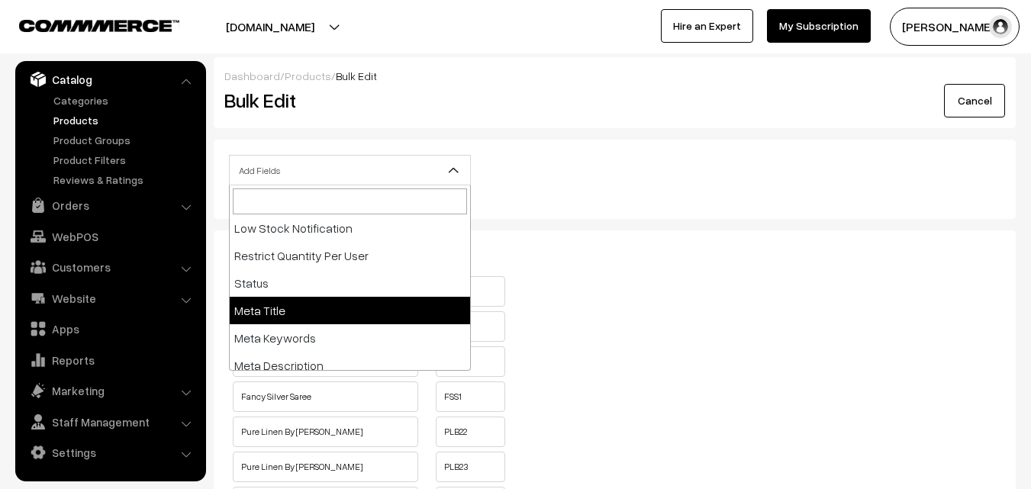
select select "meta-title"
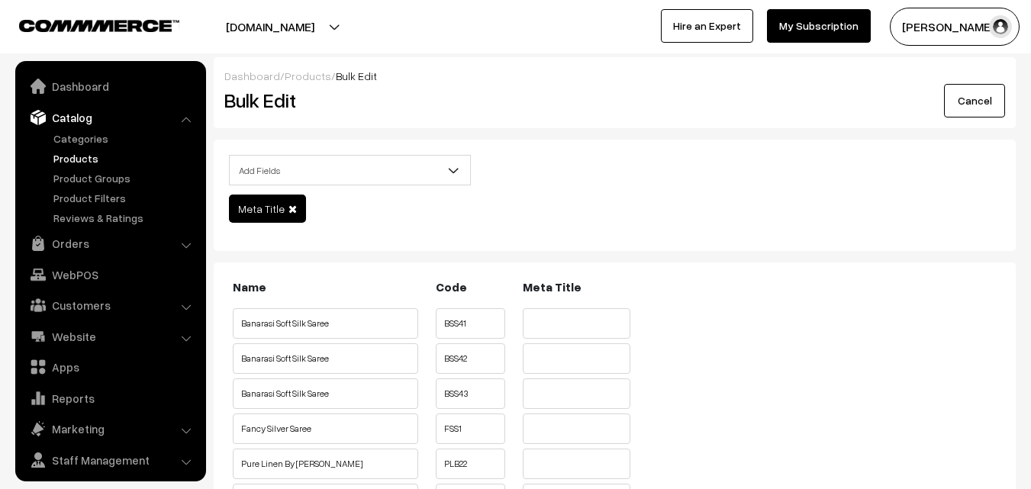
scroll to position [38, 0]
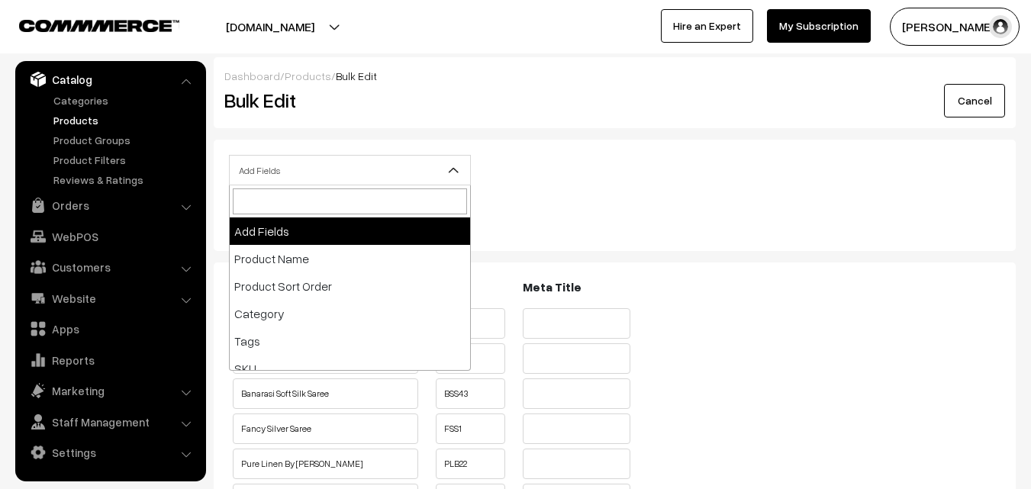
click at [442, 172] on span "Add Fields" at bounding box center [350, 170] width 240 height 27
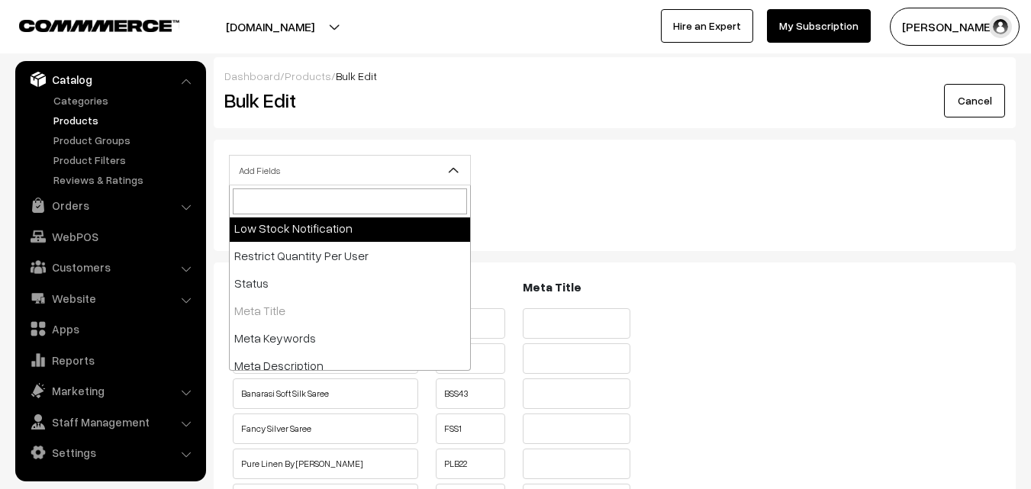
scroll to position [342, 0]
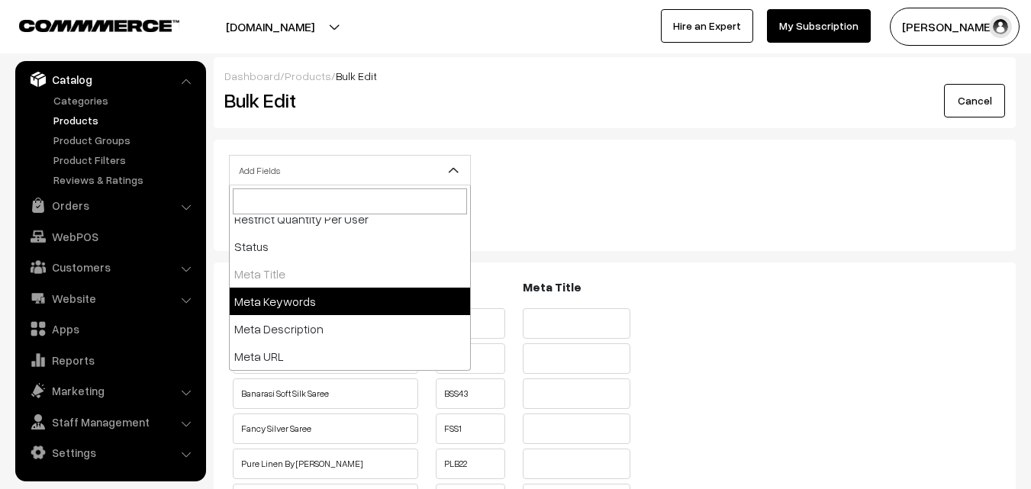
select select "meta-keywords"
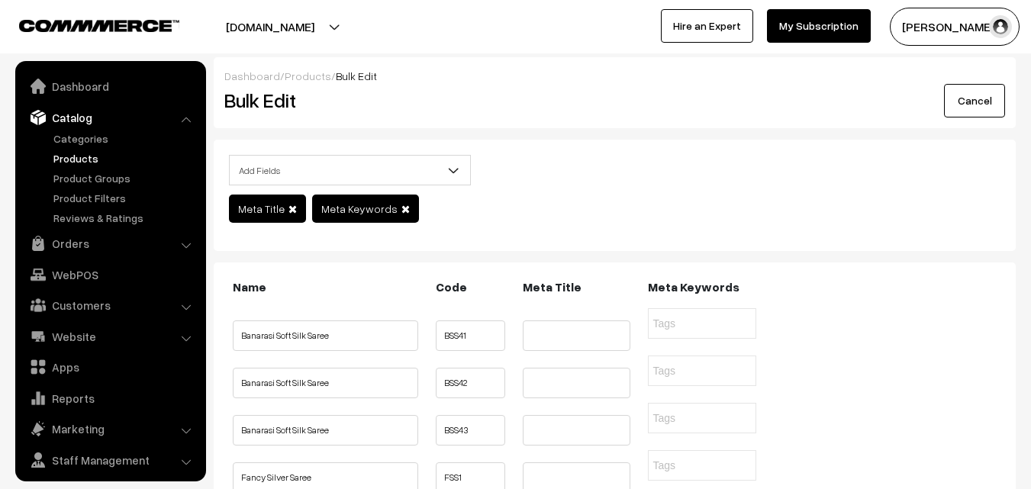
scroll to position [38, 0]
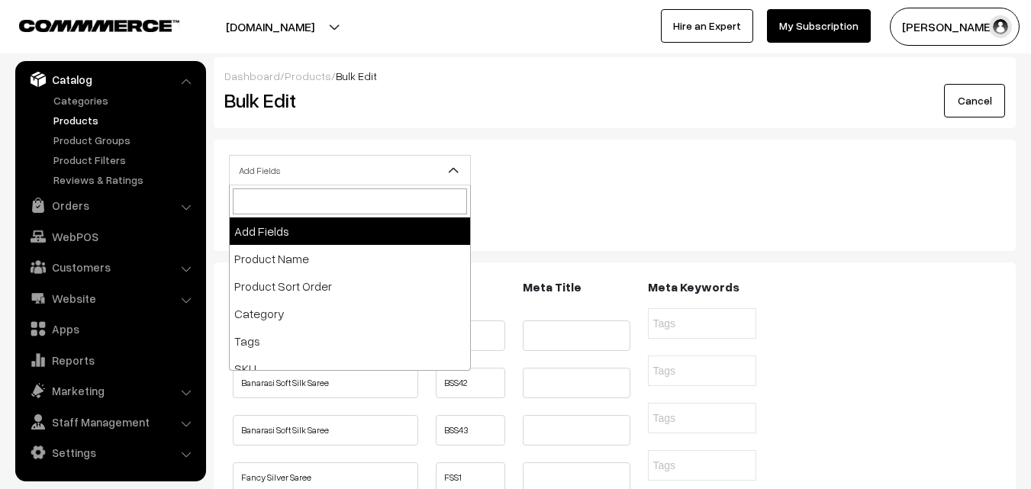
click at [355, 172] on span "Add Fields" at bounding box center [350, 170] width 240 height 27
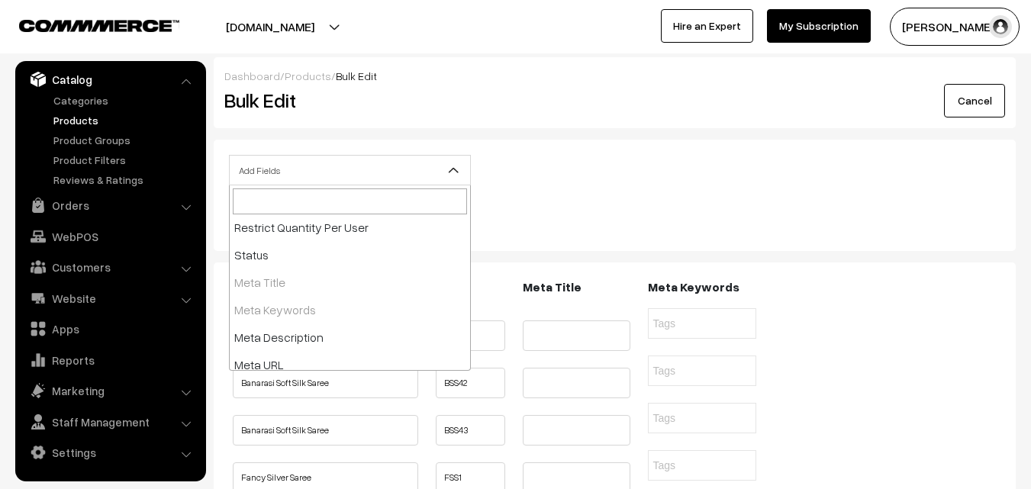
scroll to position [342, 0]
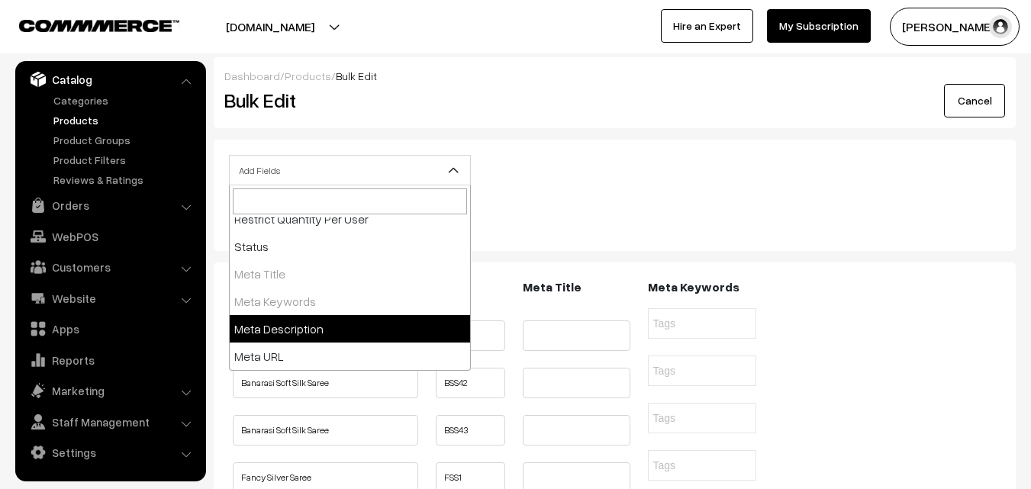
select select "meta-description"
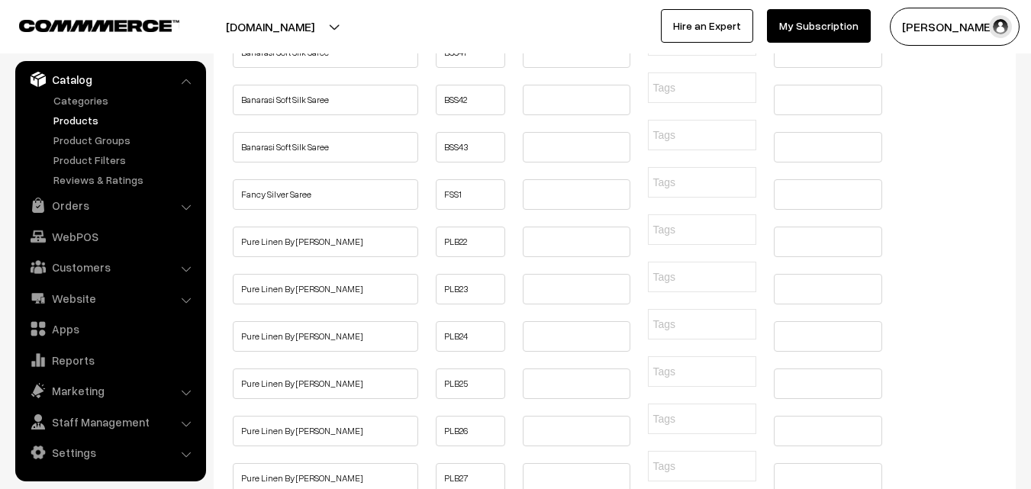
scroll to position [305, 0]
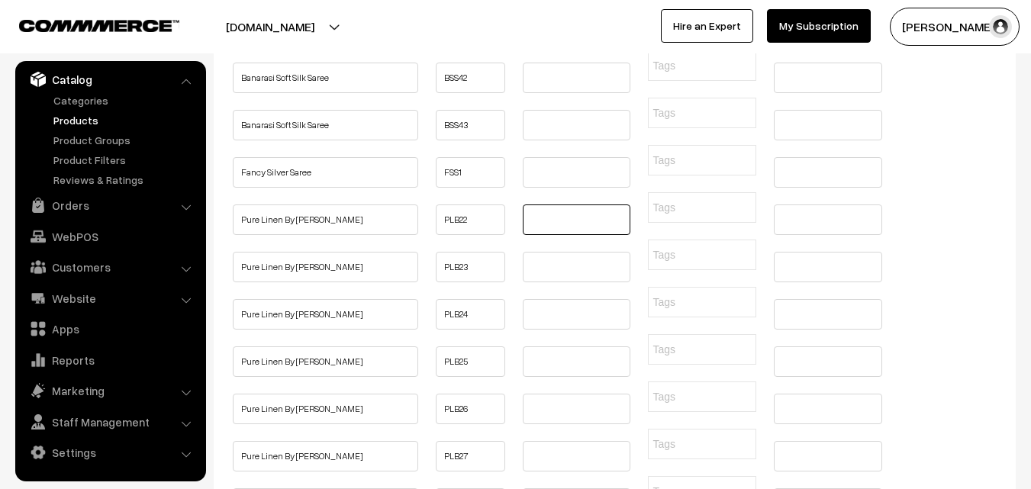
click at [550, 235] on input "text" at bounding box center [577, 219] width 108 height 31
paste input "Buy Pure Linen by Linen Saree Online | Linen Sarees Online"
type input "Buy Pure Linen by Linen Saree Online | Linen Sarees Online"
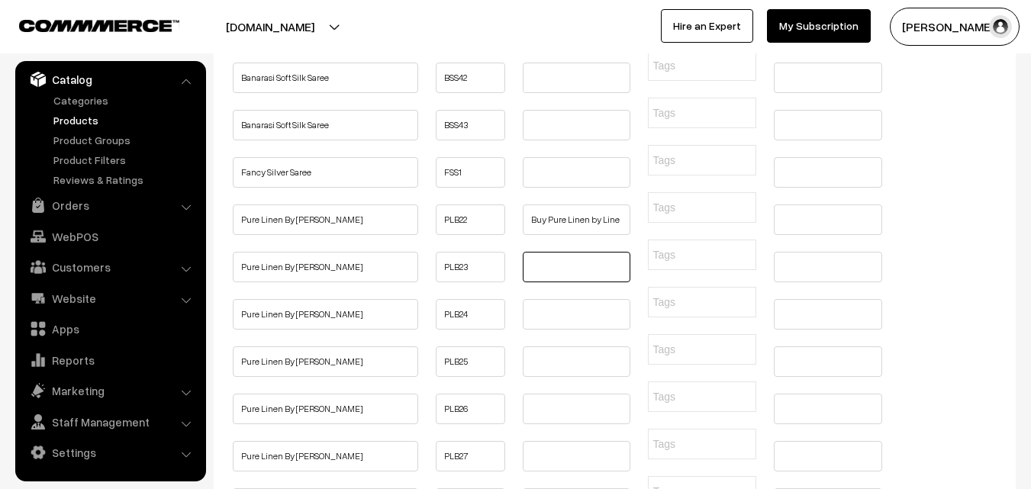
click at [550, 282] on input "text" at bounding box center [577, 267] width 108 height 31
paste input "Buy Pure Linen by Linen Saree Online | Linen Sarees Online"
type input "Buy Pure Linen by Linen Saree Online | Linen Sarees Online"
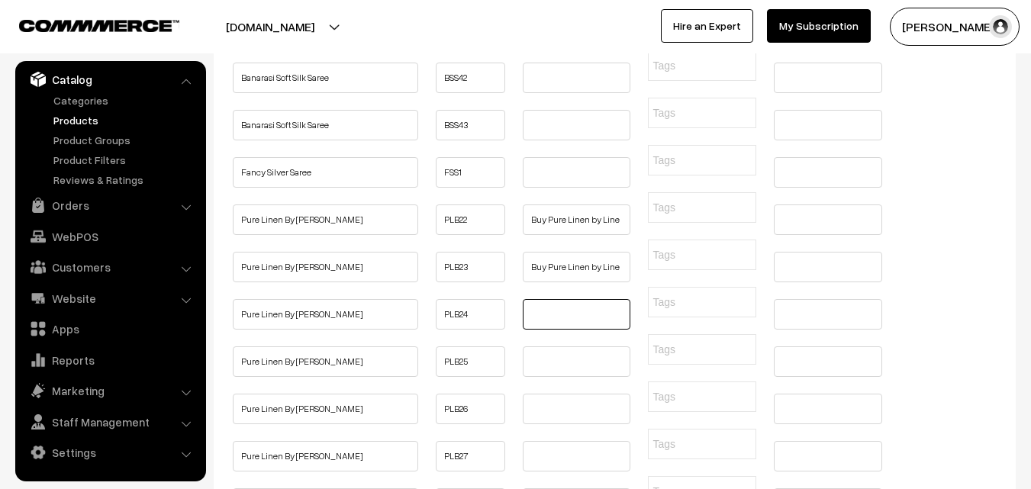
click at [542, 330] on input "text" at bounding box center [577, 314] width 108 height 31
paste input "Buy Pure Linen by Linen Saree Online | Linen Sarees Online"
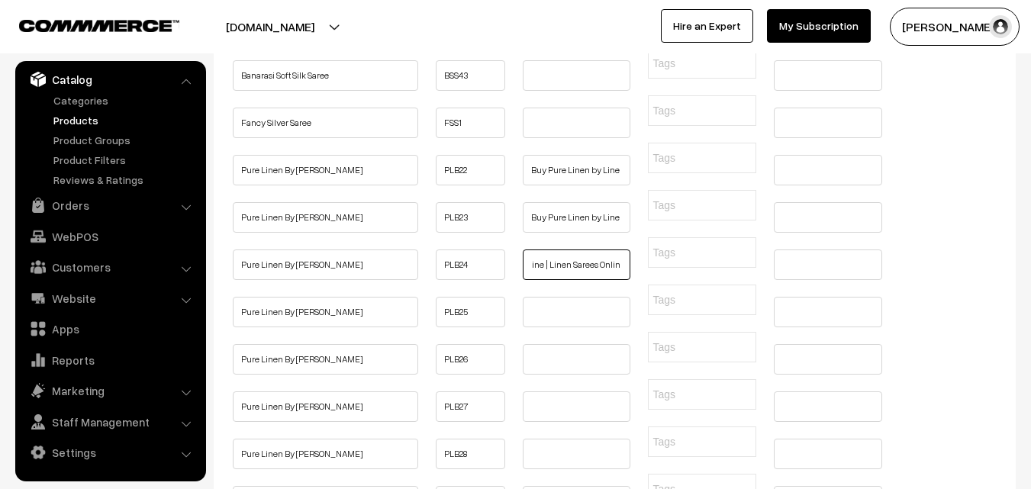
scroll to position [381, 0]
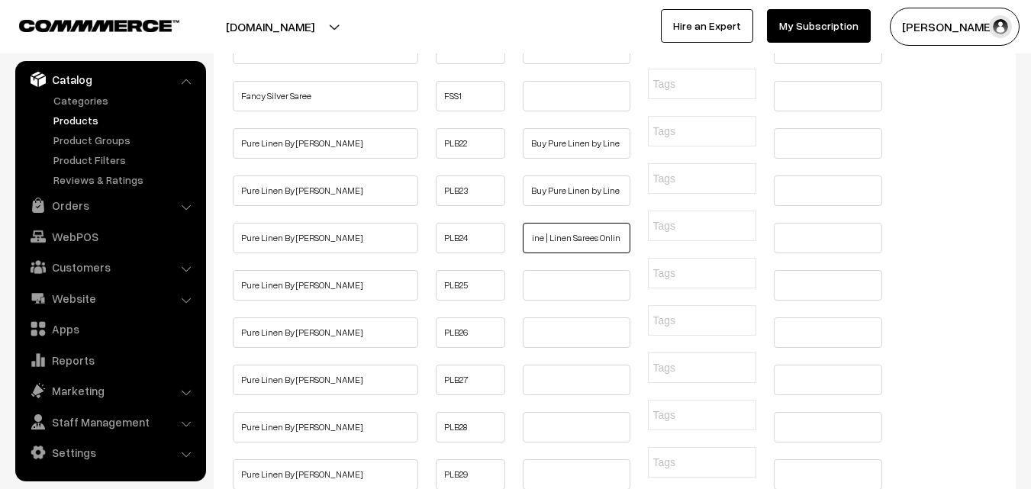
type input "Buy Pure Linen by Linen Saree Online | Linen Sarees Online"
click at [541, 301] on input "text" at bounding box center [577, 285] width 108 height 31
paste input "Buy Pure Linen by Linen Saree Online | Linen Sarees Online"
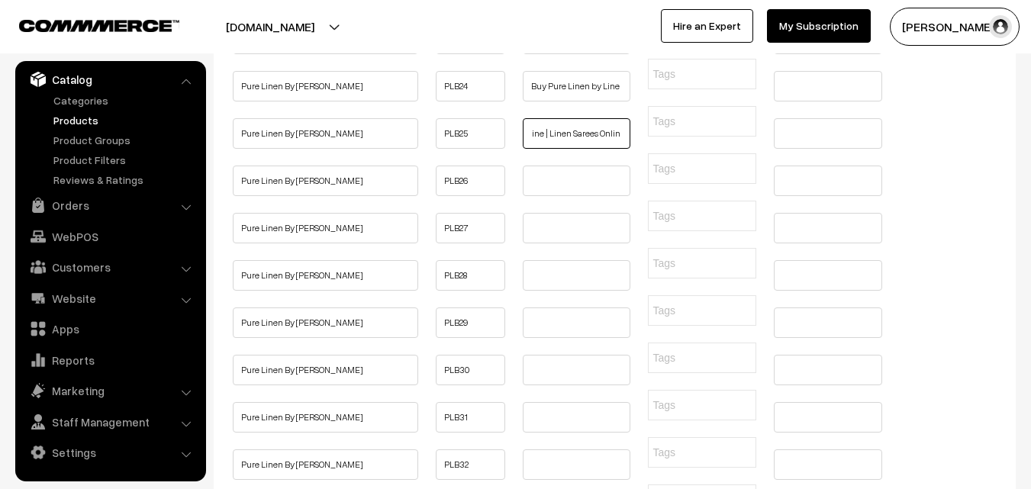
scroll to position [534, 0]
type input "Buy Pure Linen by Linen Saree Online | Linen Sarees Online"
click at [543, 195] on input "text" at bounding box center [577, 180] width 108 height 31
paste input "Buy Pure Linen by Linen Saree Online | Linen Sarees Online"
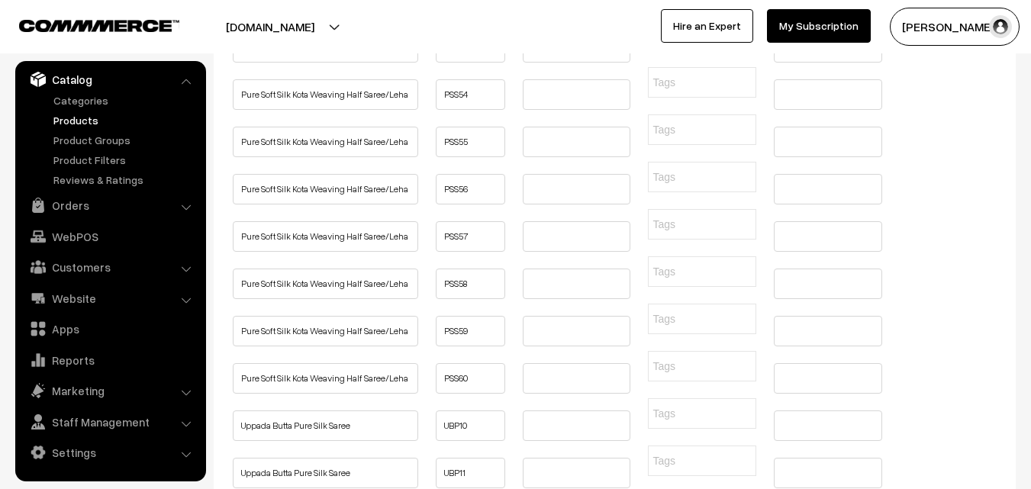
scroll to position [4501, 0]
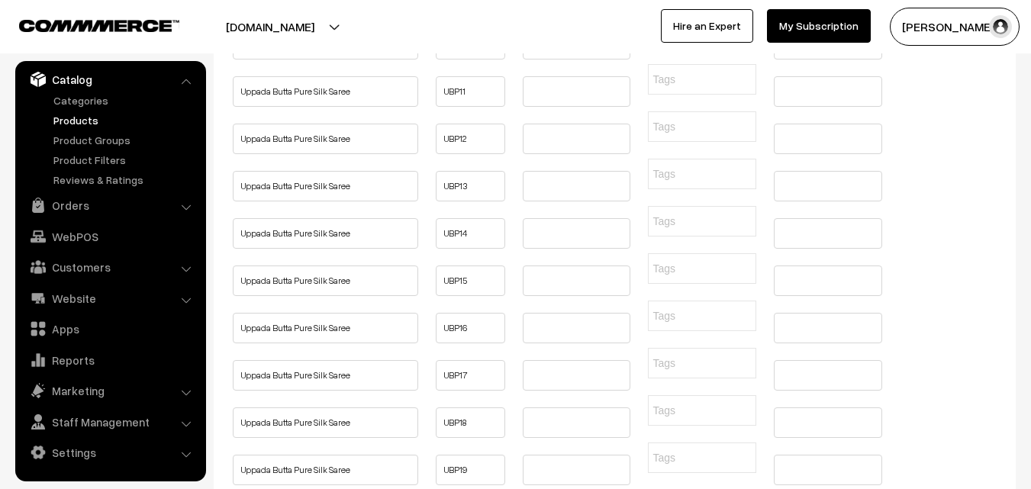
type input "Buy Pure Linen by Linen Saree Online | Linen Sarees Online"
paste input "Buy Pure Linen by Linen Saree Online | Linen Sarees Online"
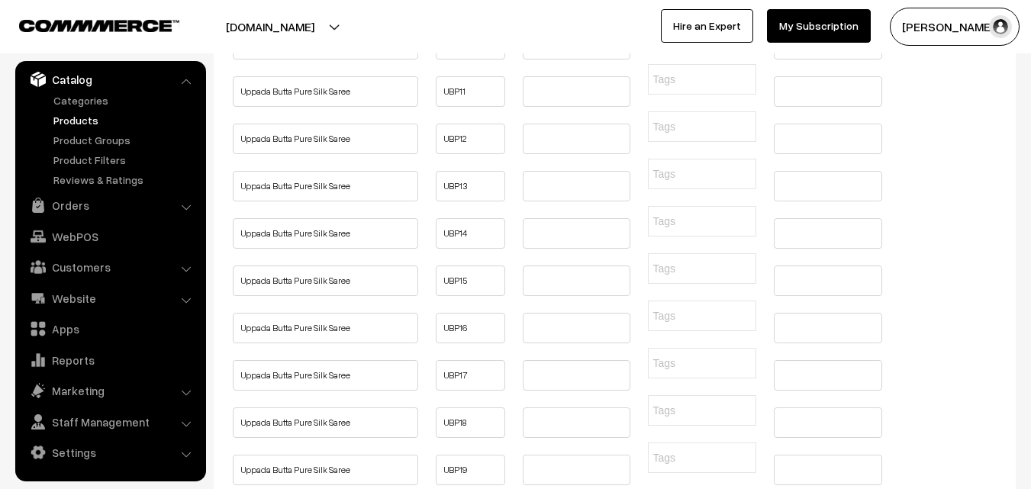
type input "Buy Pure Linen by Linen Saree Online | Linen Sarees Online"
paste input "Buy Pure Linen by Linen Saree Online | Linen Sarees Online"
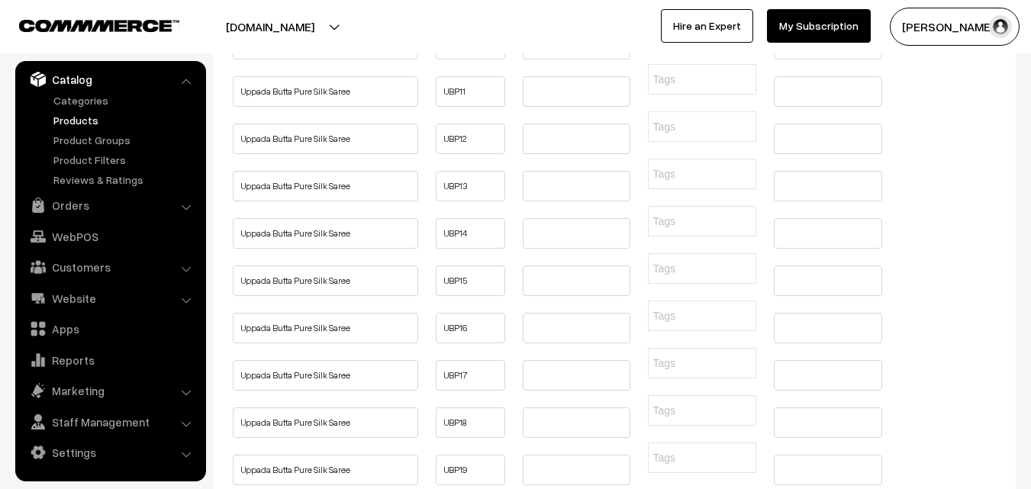
type input "Buy Pure Linen by Linen Saree Online | Linen Sarees Online"
paste input "Buy Pure Linen by Linen Saree Online | Linen Sarees Online"
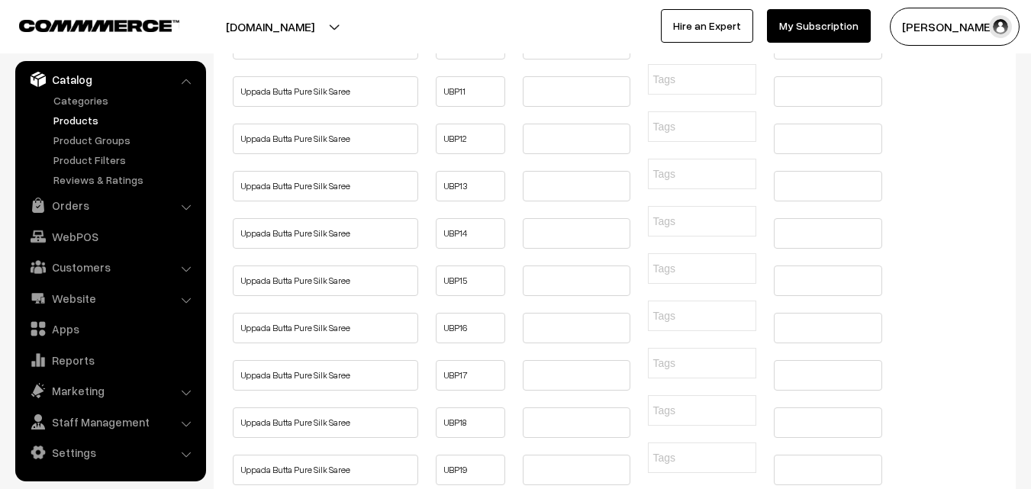
type input "Buy Pure Linen by Linen Saree Online | Linen Sarees Online"
paste input "Buy Pure Linen by Linen Saree Online | Linen Sarees Online"
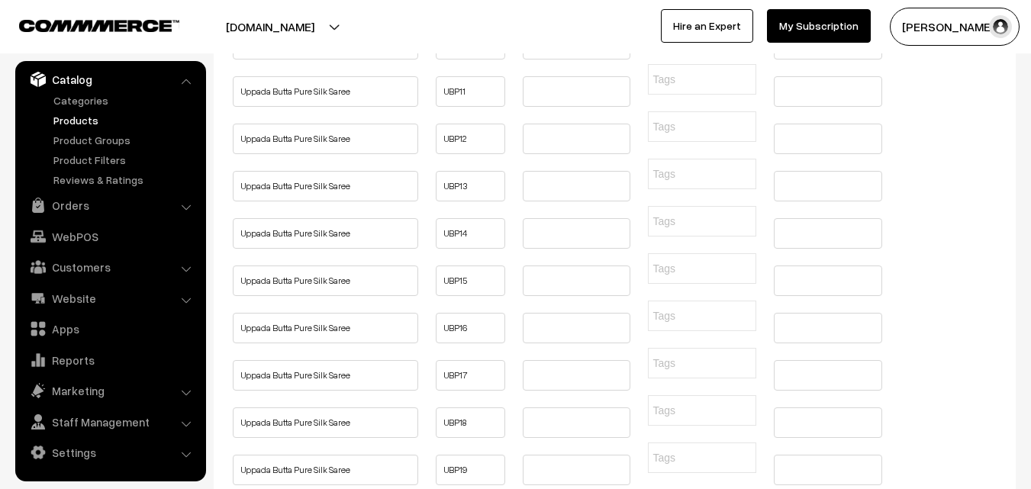
type input "Buy Pure Linen by Linen Saree Online | Linen Sarees Online"
paste input "Buy Pure Linen by Linen Saree Online | Linen Sarees Online"
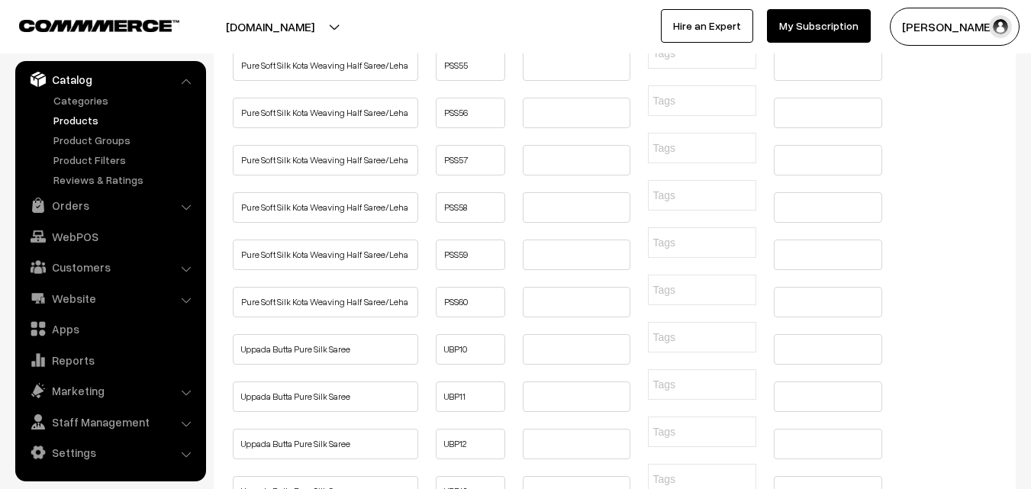
type input "Buy Pure Linen by Linen Saree Online | Linen Sarees Online"
paste input "Buy Pure Linen by Linen Saree Online | Linen Sarees Online"
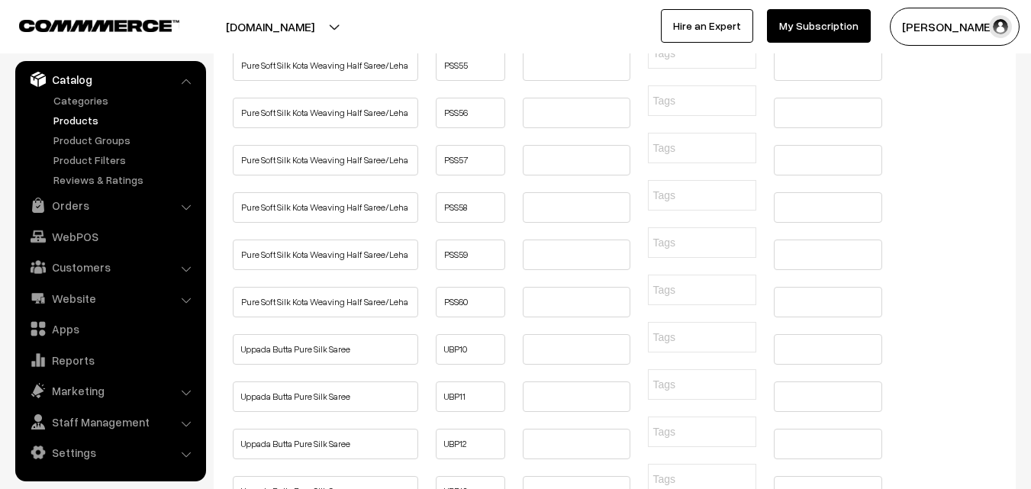
type input "Buy Pure Linen by Linen Saree Online | Linen Sarees Online"
paste input "Buy Pure Linen by Linen Saree Online | Linen Sarees Online"
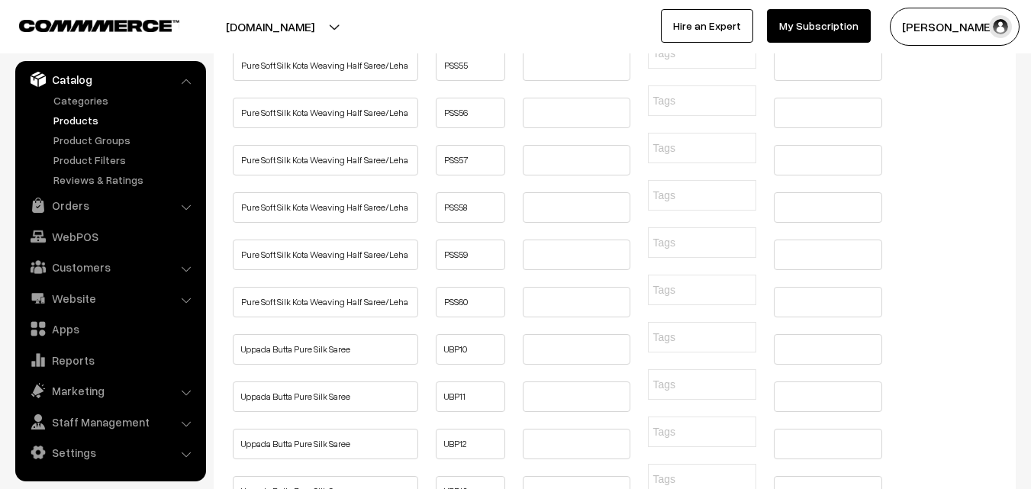
type input "Buy Pure Linen by Linen Saree Online | Linen Sarees Online"
paste input "Buy Pure Linen by Linen Saree Online | Linen Sarees Online"
type input "Buy Pure Linen by Linen Saree Online | Linen Sarees Online"
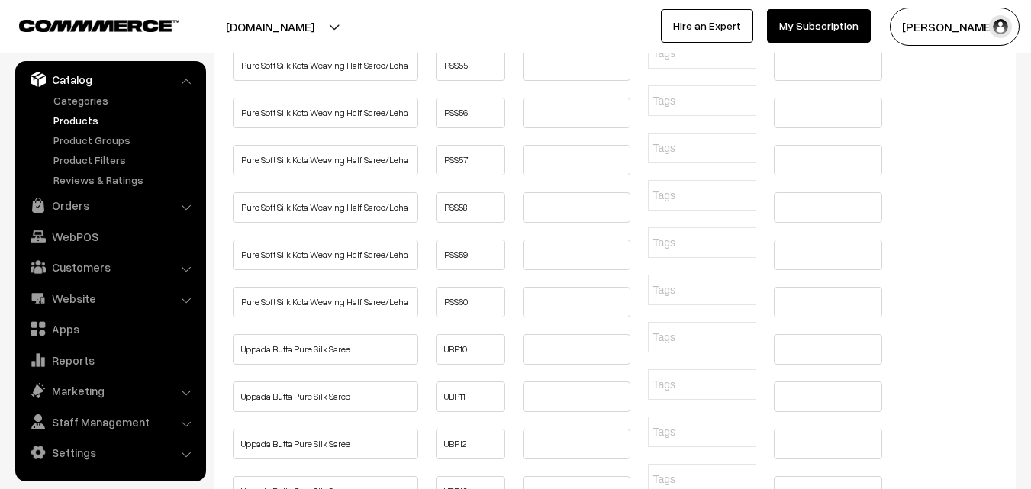
paste input "Buy Pure Linen by Linen Saree Online | Linen Sarees Online"
type input "Buy Pure Linen by Linen Saree Online | Linen Sarees Online"
paste input "Buy Pure Linen by Linen Saree Online | Linen Sarees Online"
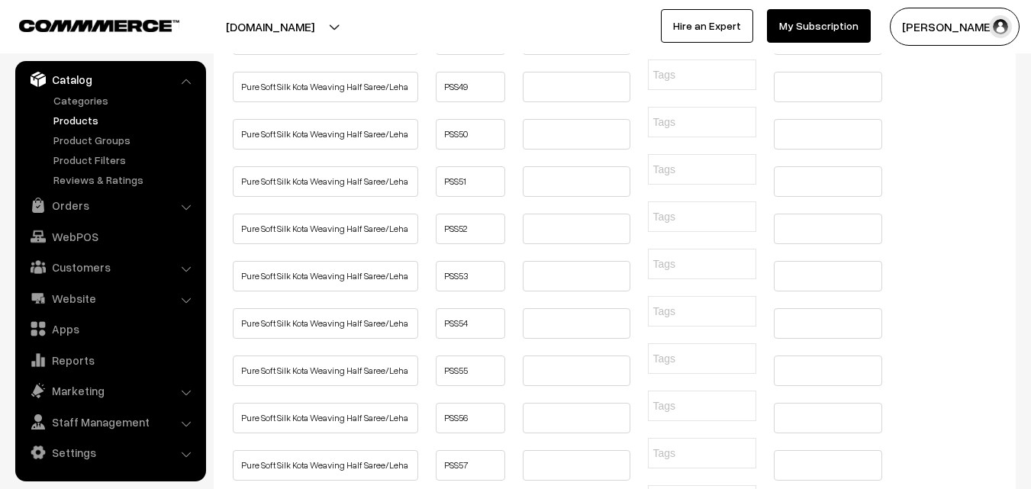
type input "Buy Pure Linen by Linen Saree Online | Linen Sarees Online"
paste input "Buy Pure Linen by Linen Saree Online | Linen Sarees Online"
type input "Buy Pure Linen by Linen Saree Online | Linen Sarees Online"
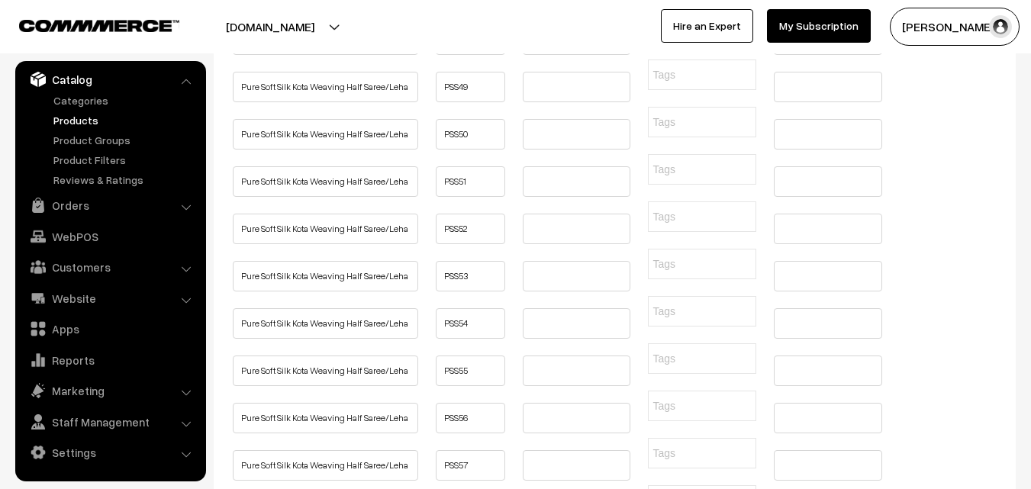
paste input "Buy Pure Linen by Linen Saree Online | Linen Sarees Online"
type input "Buy Pure Linen by Linen Saree Online | Linen Sarees Online"
paste input "Buy Pure Linen by Linen Saree Online | Linen Sarees Online"
type input "Buy Pure Linen by Linen Saree Online | Linen Sarees Online"
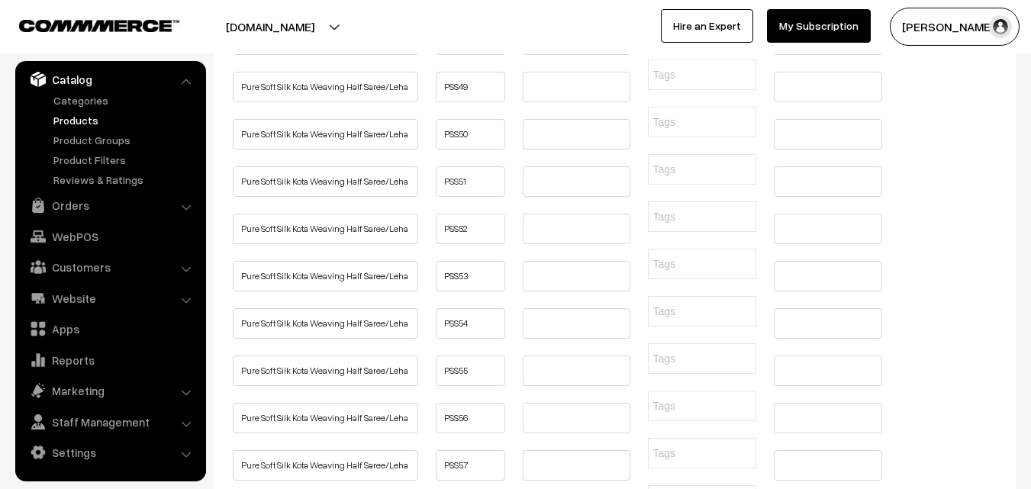
paste input "Buy Pure Linen by Linen Saree Online | Linen Sarees Online"
type input "Buy Pure Linen by Linen Saree Online | Linen Sarees Online"
paste input "Buy Pure Linen by Linen Saree Online | Linen Sarees Online"
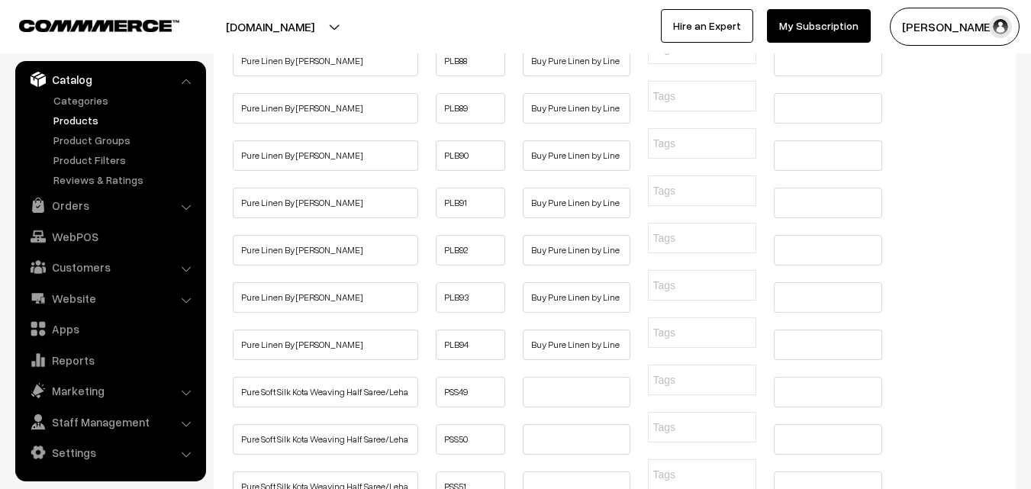
type input "Buy Pure Linen by Linen Saree Online | Linen Sarees Online"
paste input "Buy Pure Linen by Linen Saree Online | Linen Sarees Online"
type input "Buy Pure Linen by Linen Saree Online | Linen Sarees Online"
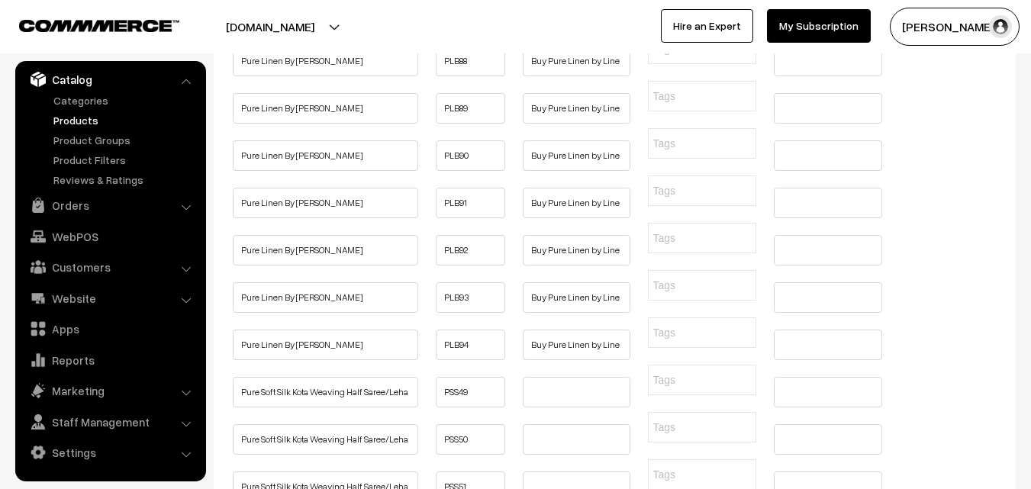
paste input "Buy Pure Linen by Linen Saree Online | Linen Sarees Online"
type input "Buy Pure Linen by Linen Saree Online | Linen Sarees Online"
paste input "Buy Pure Linen by Linen Saree Online | Linen Sarees Online"
type input "Buy Pure Linen by Linen Saree Online | Linen Sarees Online"
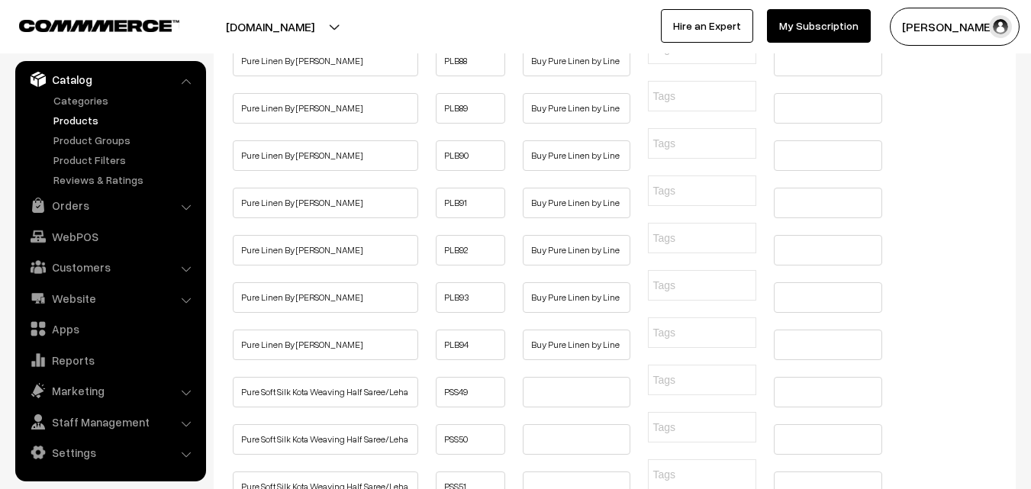
paste input "Buy Pure Linen by Linen Saree Online | Linen Sarees Online"
type input "Buy Pure Linen by Linen Saree Online | Linen Sarees Online"
paste input "Buy Pure Linen by Linen Saree Online | Linen Sarees Online"
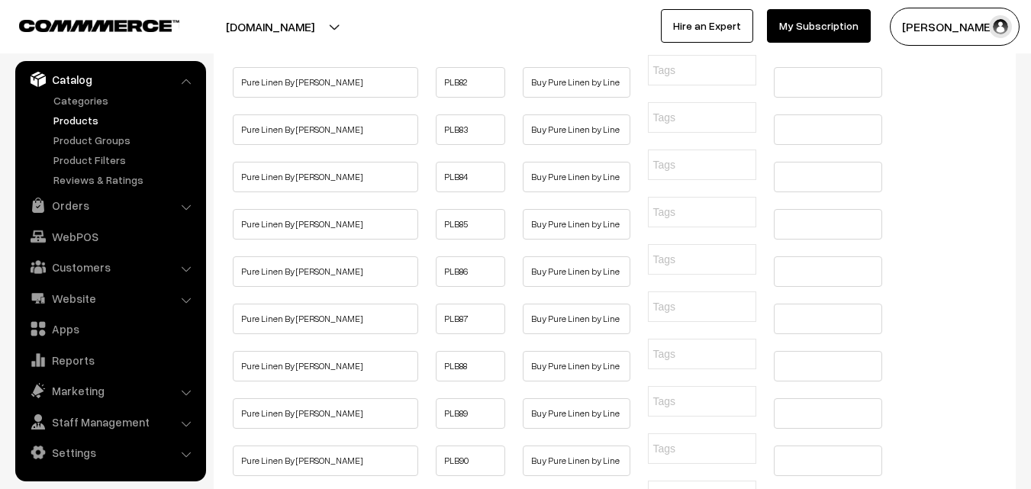
type input "Buy Pure Linen by Linen Saree Online | Linen Sarees Online"
paste input "Buy Pure Linen by Linen Saree Online | Linen Sarees Online"
type input "Buy Pure Linen by Linen Saree Online | Linen Sarees Online"
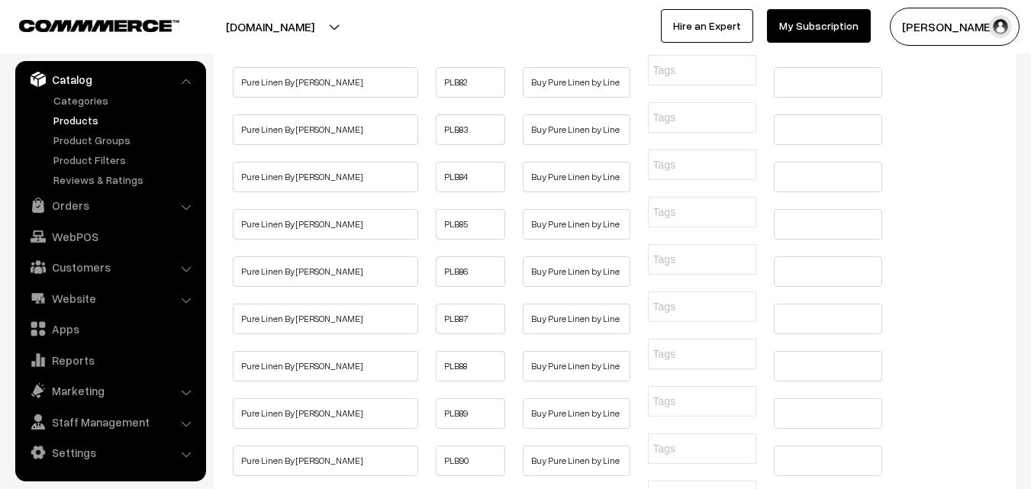
paste input "Buy Pure Linen by Linen Saree Online | Linen Sarees Online"
type input "Buy Pure Linen by Linen Saree Online | Linen Sarees Online"
paste input "Buy Pure Linen by Linen Saree Online | Linen Sarees Online"
type input "Buy Pure Linen by Linen Saree Online | Linen Sarees Online"
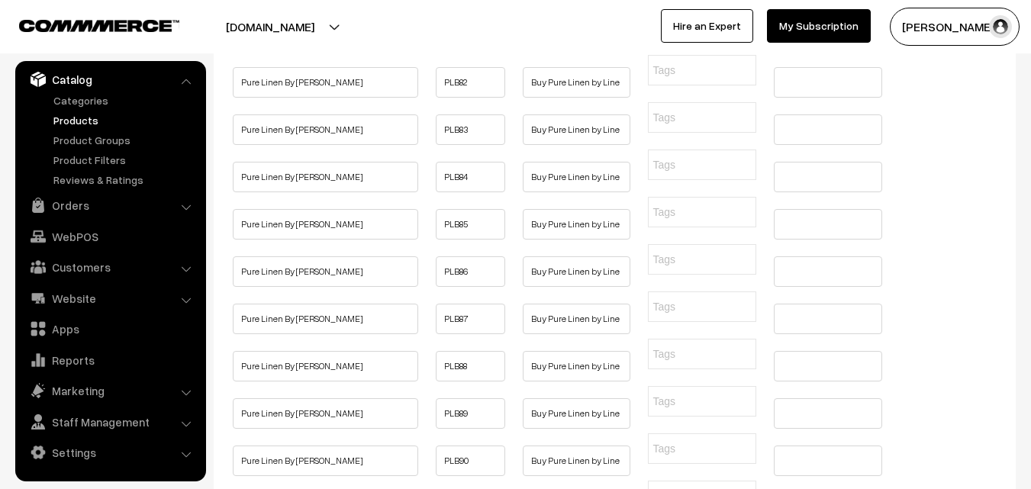
paste input "Buy Pure Linen by Linen Saree Online | Linen Sarees Online"
type input "Buy Pure Linen by Linen Saree Online | Linen Sarees Online"
paste input "Buy Pure Linen by Linen Saree Online | Linen Sarees Online"
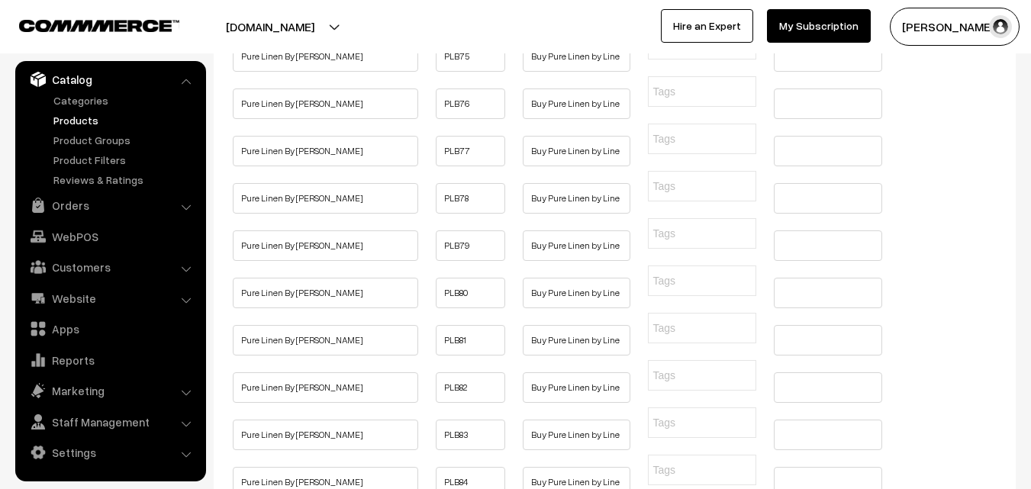
type input "Buy Pure Linen by Linen Saree Online | Linen Sarees Online"
paste
type input "Buy Pure Linen by Linen Saree Online | Linen Sarees Online"
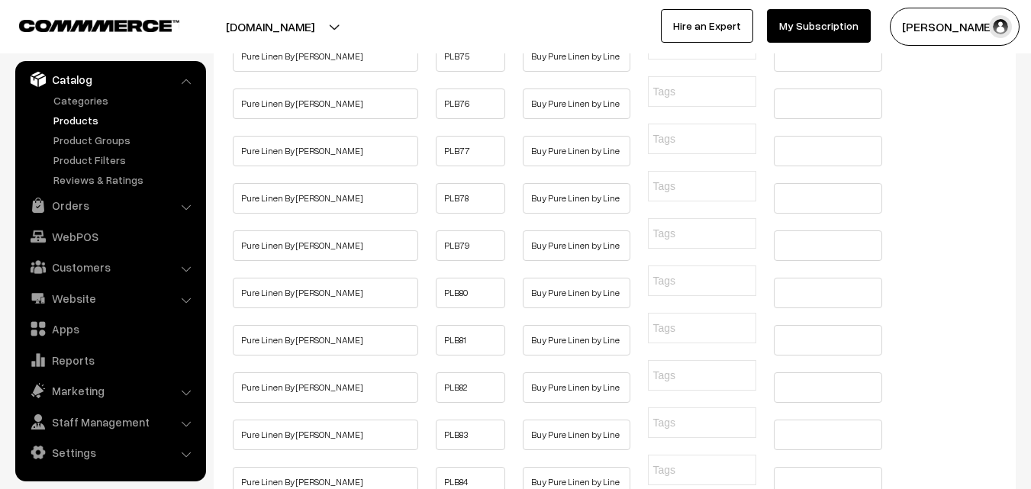
type input "Buy Pure Linen by Linen Saree Online | Linen Sarees Online"
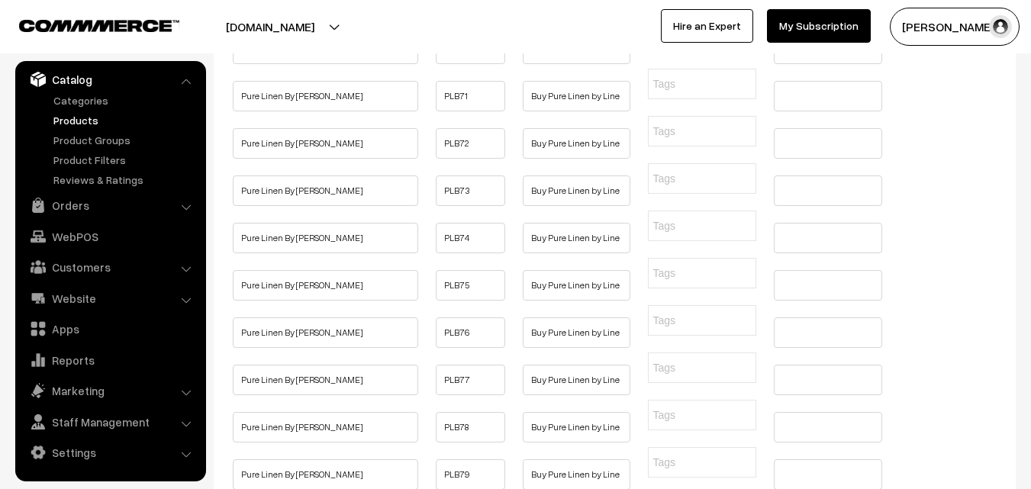
type input "Buy Pure Linen by Linen Saree Online | Linen Sarees Online"
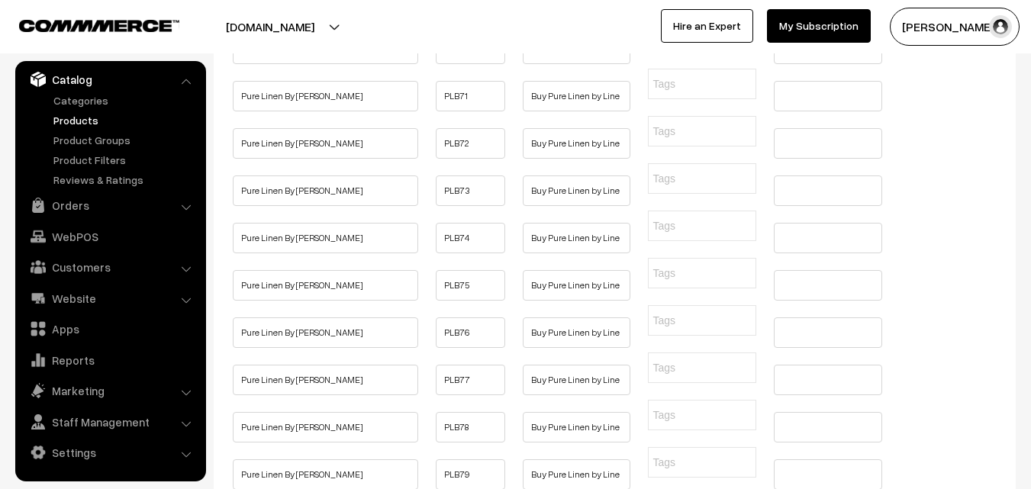
type input "Buy Pure Linen by Linen Saree Online | Linen Sarees Online"
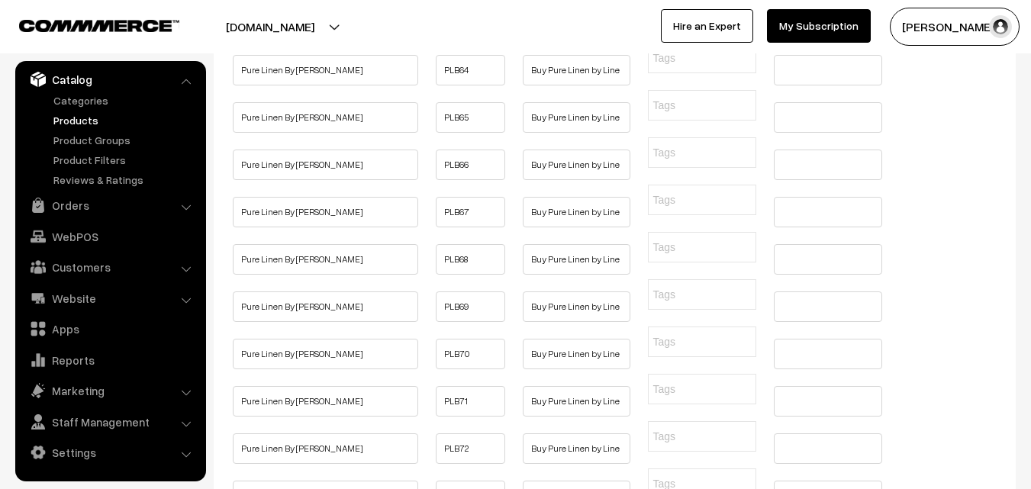
type input "Buy Pure Linen by Linen Saree Online | Linen Sarees Online"
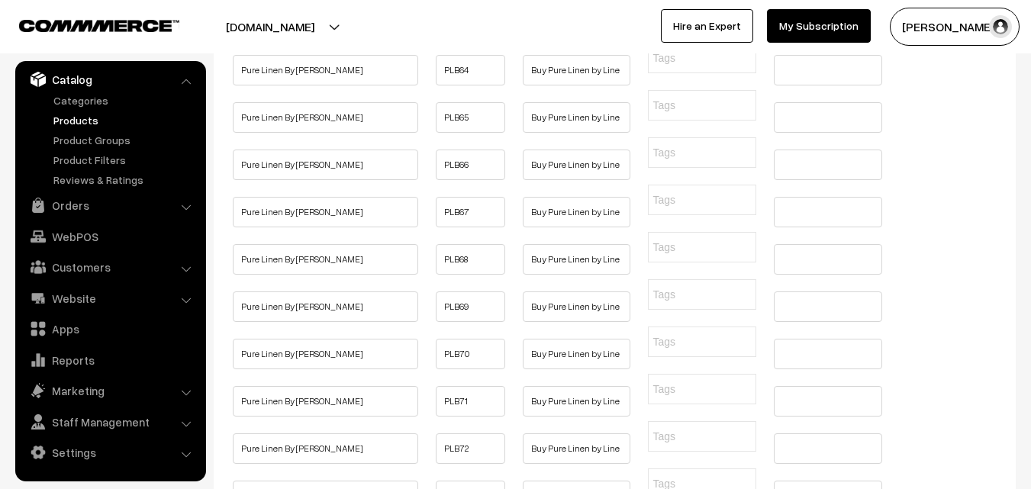
type input "Buy Pure Linen by Linen Saree Online | Linen Sarees Online"
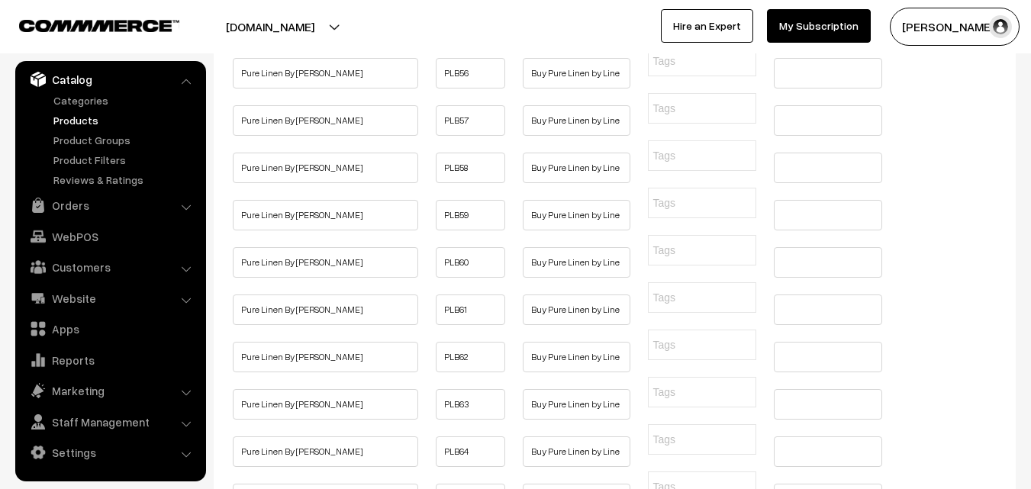
type input "Buy Pure Linen by Linen Saree Online | Linen Sarees Online"
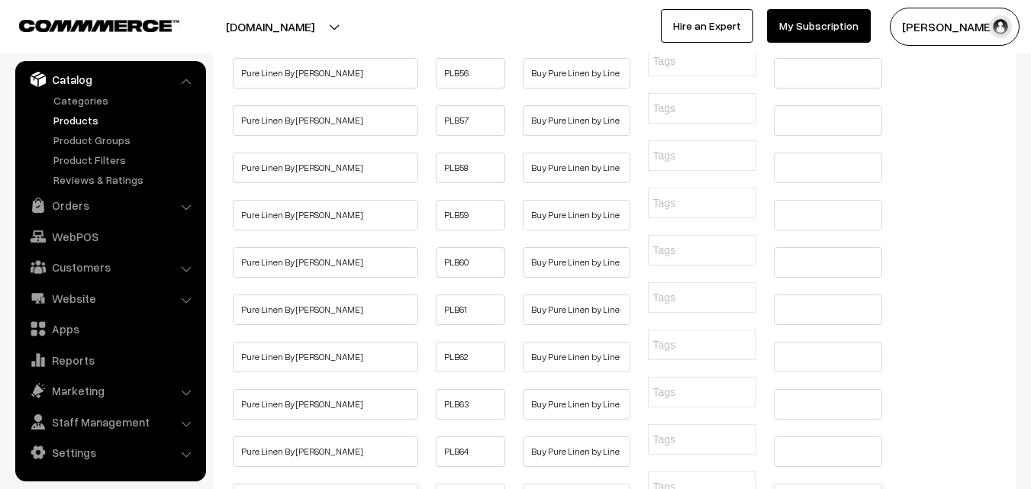
type input "Buy Pure Linen by Linen Saree Online | Linen Sarees Online"
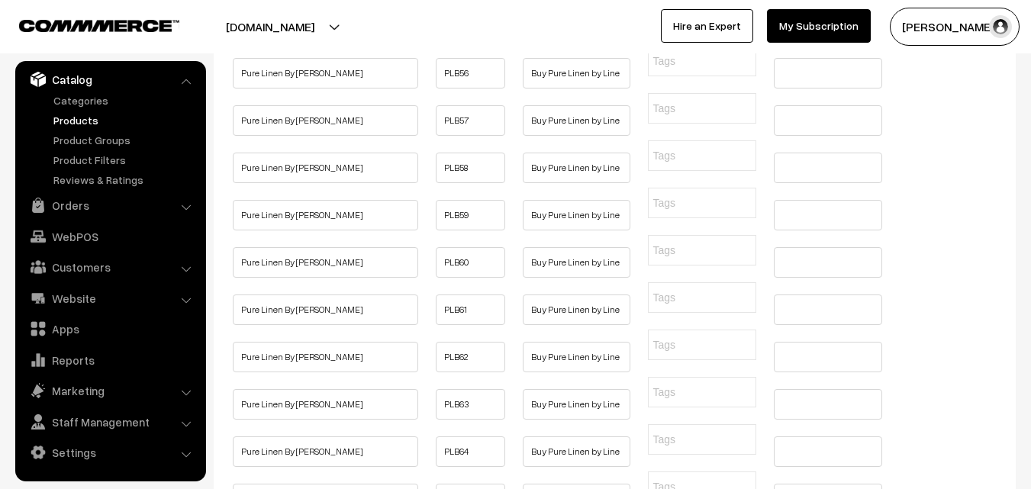
type input "Buy Pure Linen by Linen Saree Online | Linen Sarees Online"
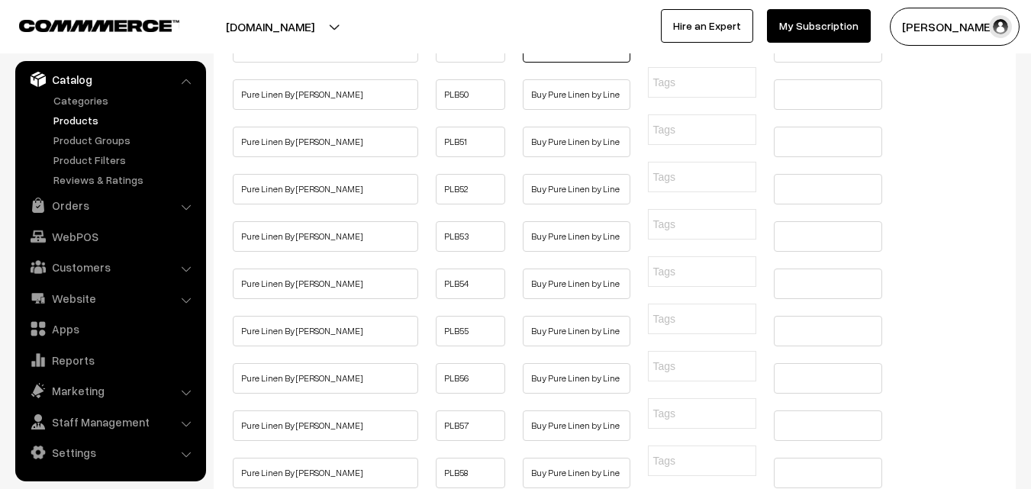
type input "Buy Pure Linen by Linen Saree Online | Linen Sarees Online"
click at [554, 15] on input "text" at bounding box center [577, 0] width 108 height 31
type input "Buy Pure Linen by Linen Saree Online | Linen Sarees Online"
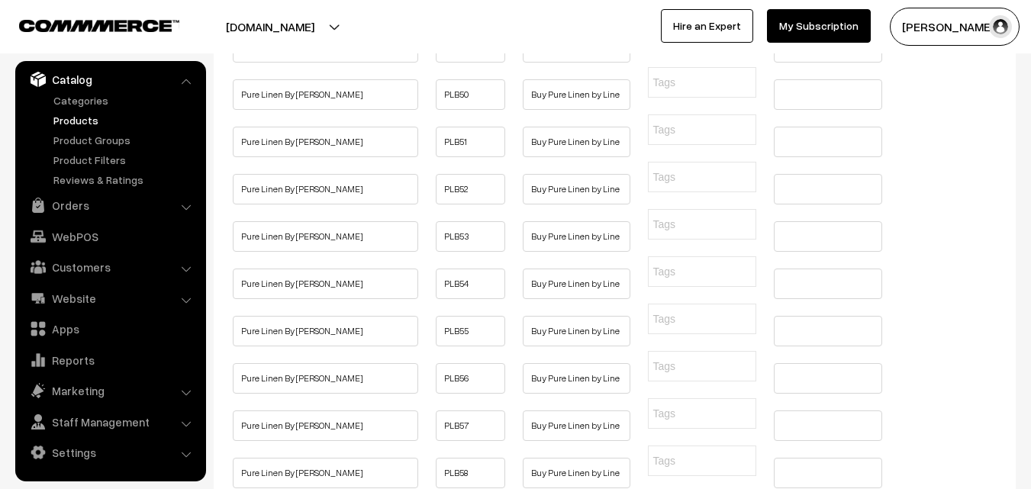
type input "Buy Pure Linen by Linen Saree Online | Linen Sarees Online"
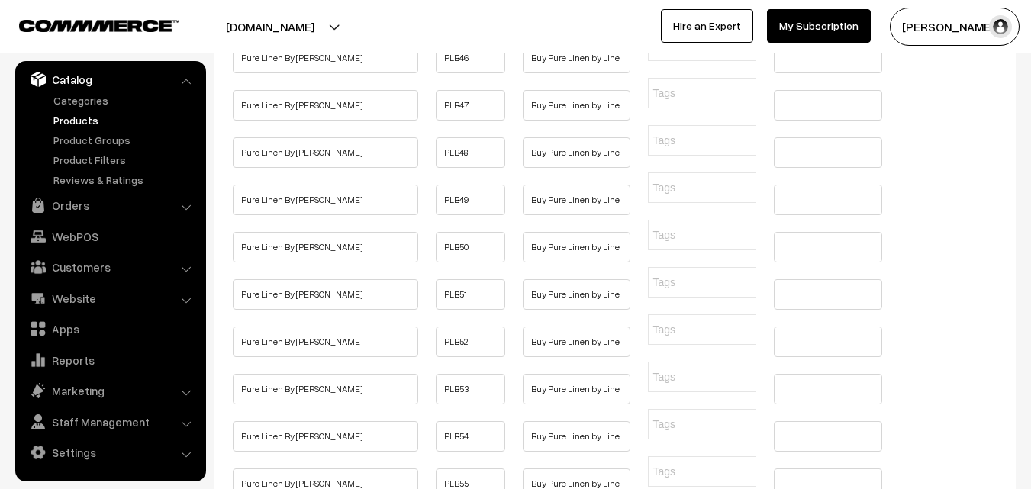
type input "Buy Pure Linen by Linen Saree Online | Linen Sarees Online"
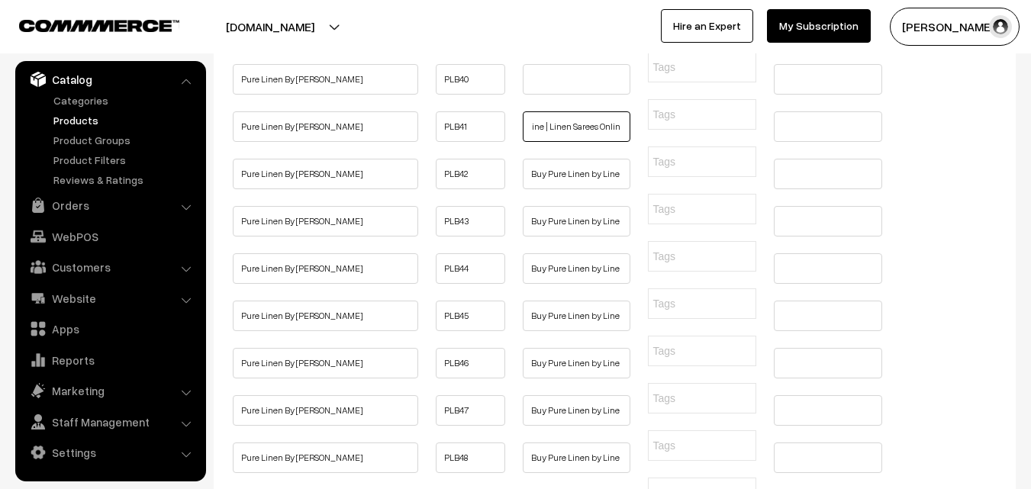
type input "Buy Pure Linen by Linen Saree Online | Linen Sarees Online"
click at [552, 95] on input "text" at bounding box center [577, 79] width 108 height 31
type input "Buy Pure Linen by Linen Saree Online | Linen Sarees Online"
click at [545, 47] on input "text" at bounding box center [577, 32] width 108 height 31
type input "Buy Pure Linen by Linen Saree Online | Linen Sarees Online"
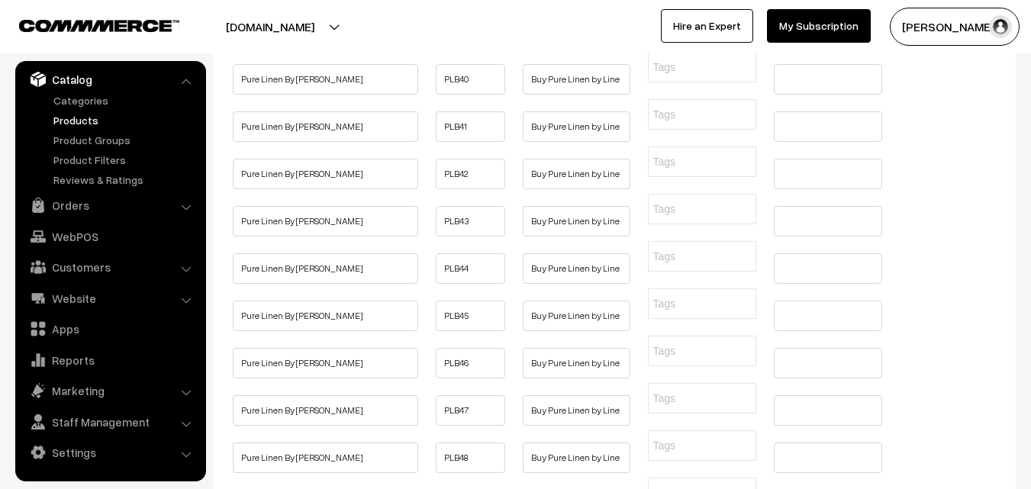
type input "Buy Pure Linen by Linen Saree Online | Linen Sarees Online"
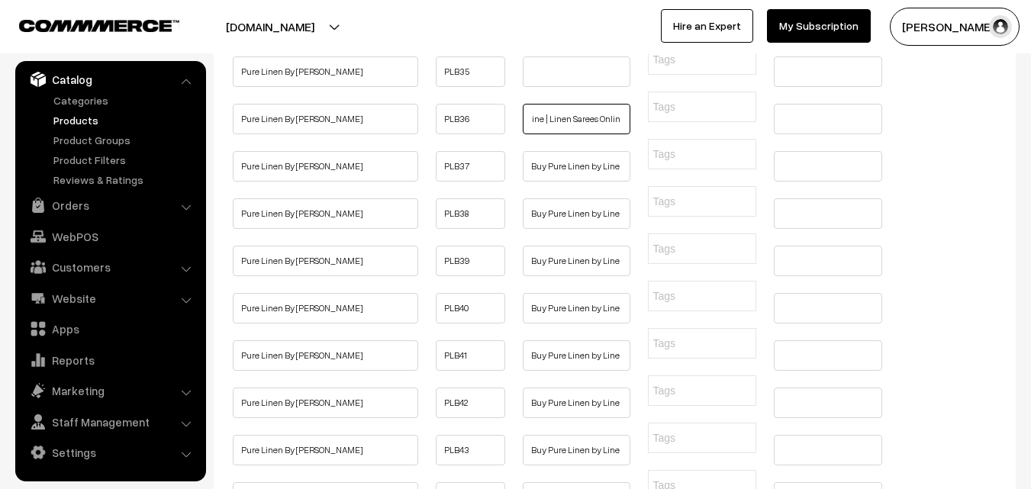
type input "Buy Pure Linen by Linen Saree Online | Linen Sarees Online"
click at [537, 87] on input "text" at bounding box center [577, 71] width 108 height 31
type input "Buy Pure Linen by Linen Saree Online | Linen Sarees Online"
click at [539, 40] on input "text" at bounding box center [577, 24] width 108 height 31
type input "Buy Pure Linen by Linen Saree Online | Linen Sarees Online"
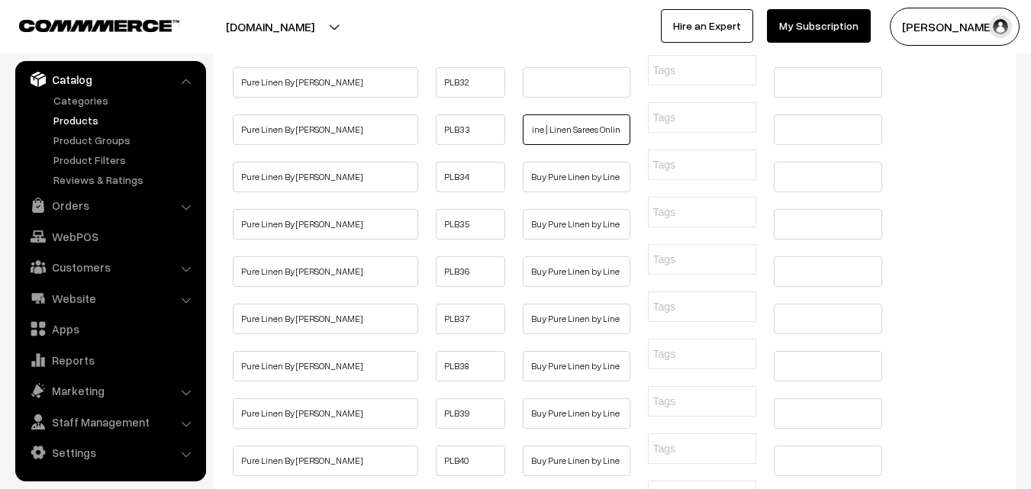
type input "Buy Pure Linen by Linen Saree Online | Linen Sarees Online"
click at [562, 98] on input "text" at bounding box center [577, 82] width 108 height 31
type input "Buy Pure Linen by Linen Saree Online | Linen Sarees Online"
click at [552, 50] on input "text" at bounding box center [577, 35] width 108 height 31
type input "Buy Pure Linen by Linen Saree Online | Linen Sarees Online"
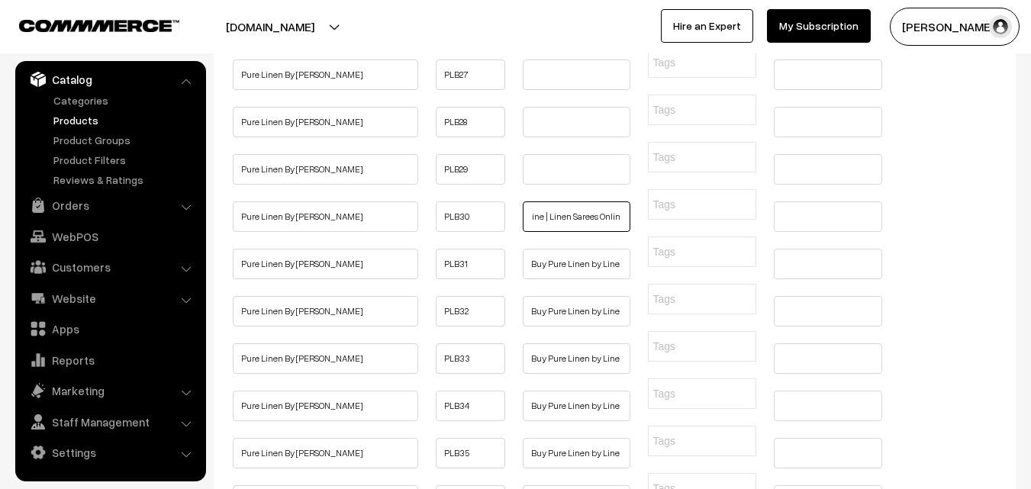
type input "Buy Pure Linen by Linen Saree Online | Linen Sarees Online"
click at [555, 185] on input "text" at bounding box center [577, 169] width 108 height 31
type input "Buy Pure Linen by Linen Saree Online | Linen Sarees Online"
click at [533, 137] on input "text" at bounding box center [577, 122] width 108 height 31
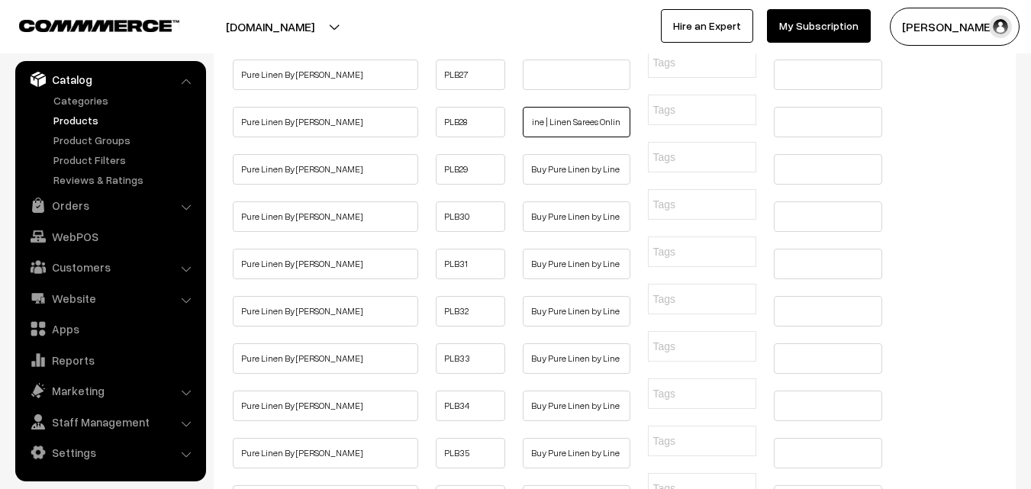
type input "Buy Pure Linen by Linen Saree Online | Linen Sarees Online"
click at [548, 90] on input "text" at bounding box center [577, 75] width 108 height 31
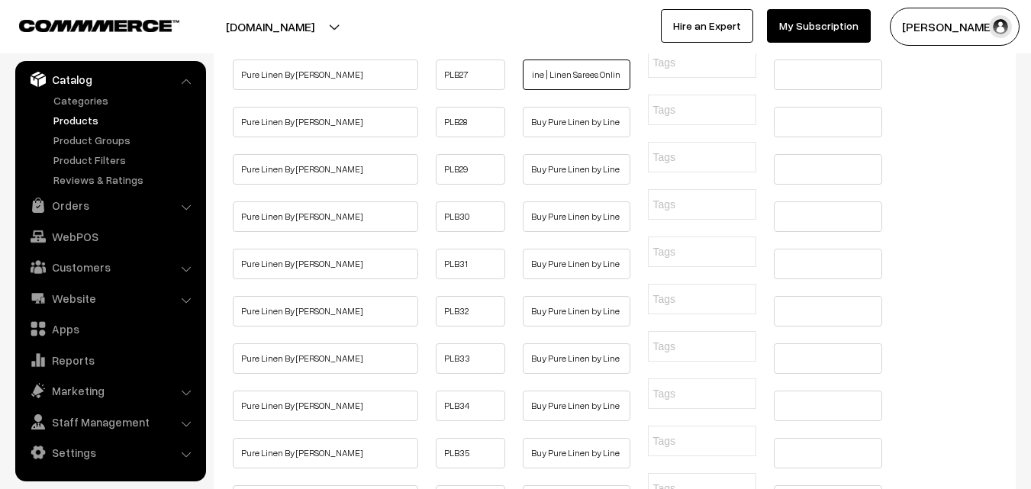
type input "Buy Pure Linen by Linen Saree Online | Linen Sarees Online"
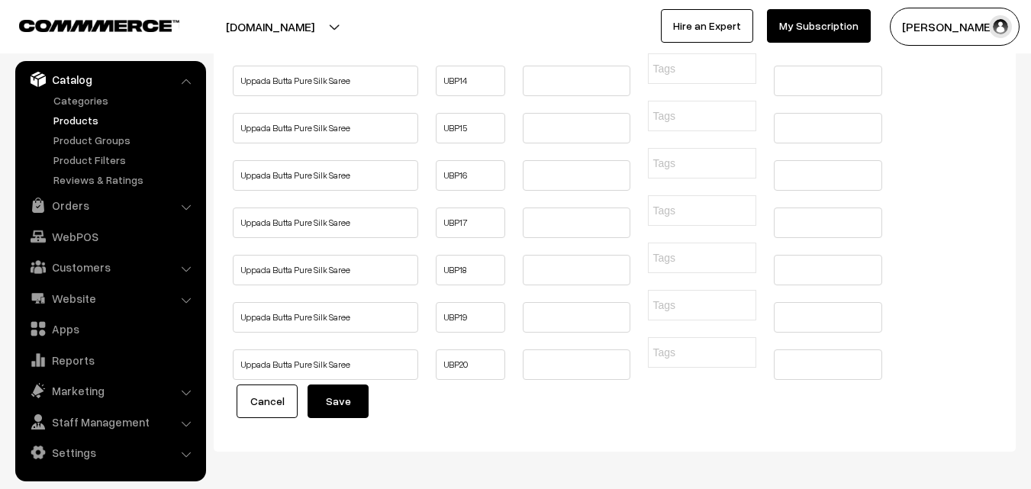
type input "Buy Pure Linen by Linen Saree Online, Pure Handloom, Pure Quality, Linen Sarees…"
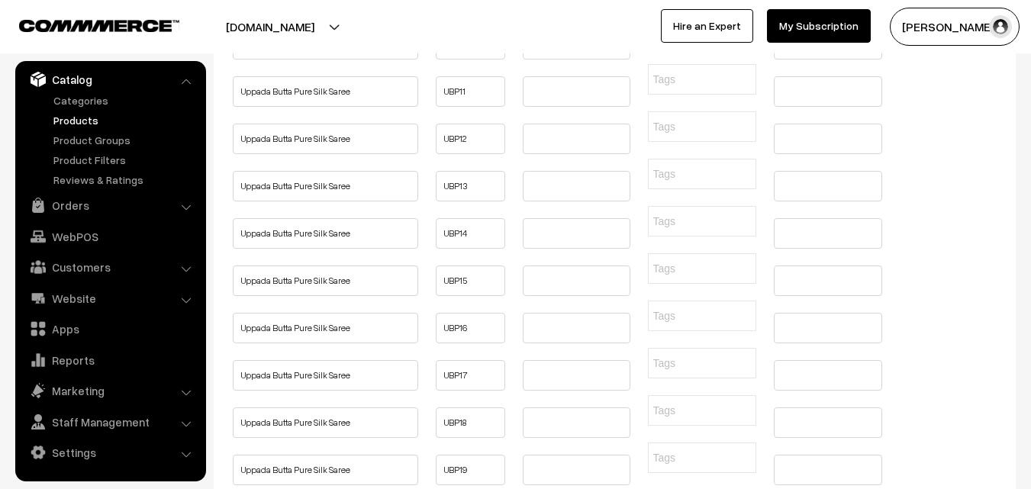
type input "Buy Pure Linen by Linen Saree Online, Pure Handloom, Pure Quality, Linen Sarees…"
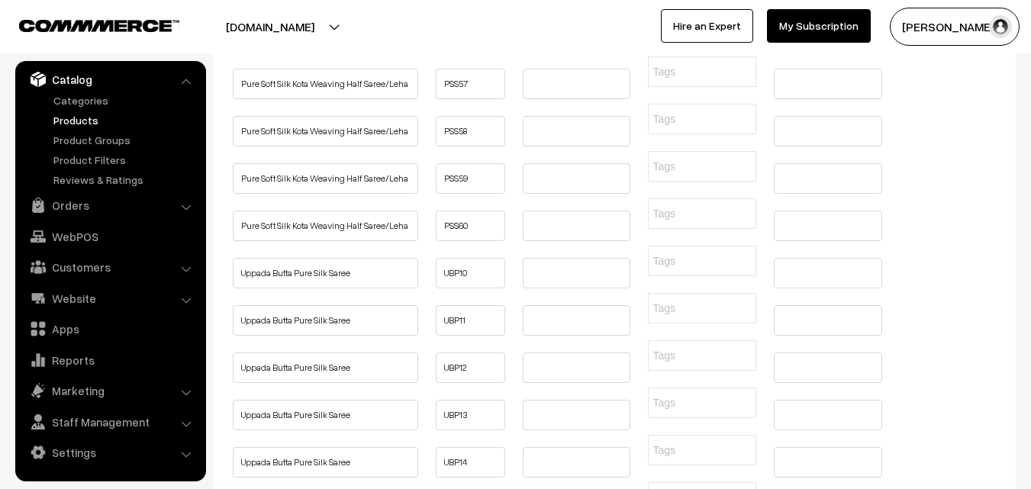
type input "Buy Pure Linen by Linen Saree Online, Pure Handloom, Pure Quality, Linen Sarees…"
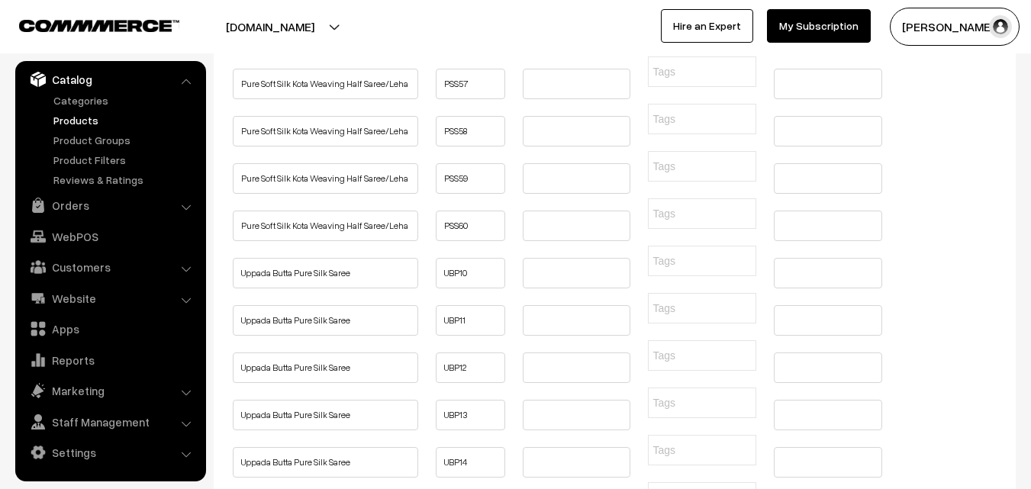
type input "Buy Pure Linen by Linen Saree Online, Pure Handloom, Pure Quality, Linen Sarees…"
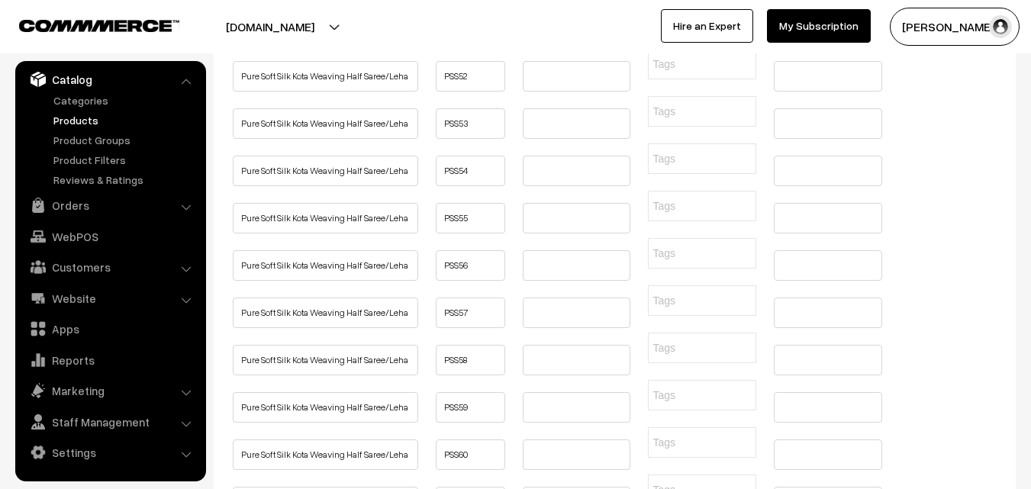
type input "Buy Pure Linen by Linen Saree Online, Pure Handloom, Pure Quality, Linen Sarees…"
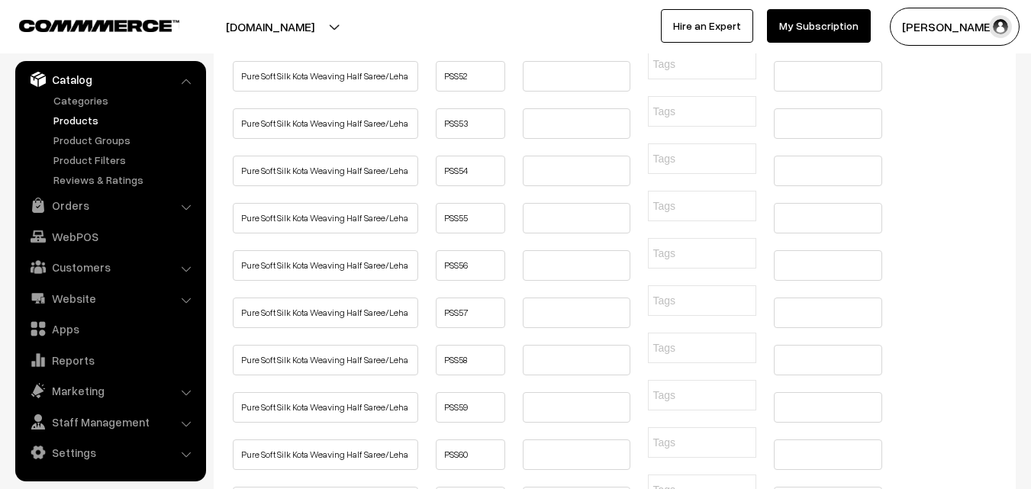
type input "Buy Pure Linen by Linen Saree Online, Pure Handloom, Pure Quality, Linen Sarees…"
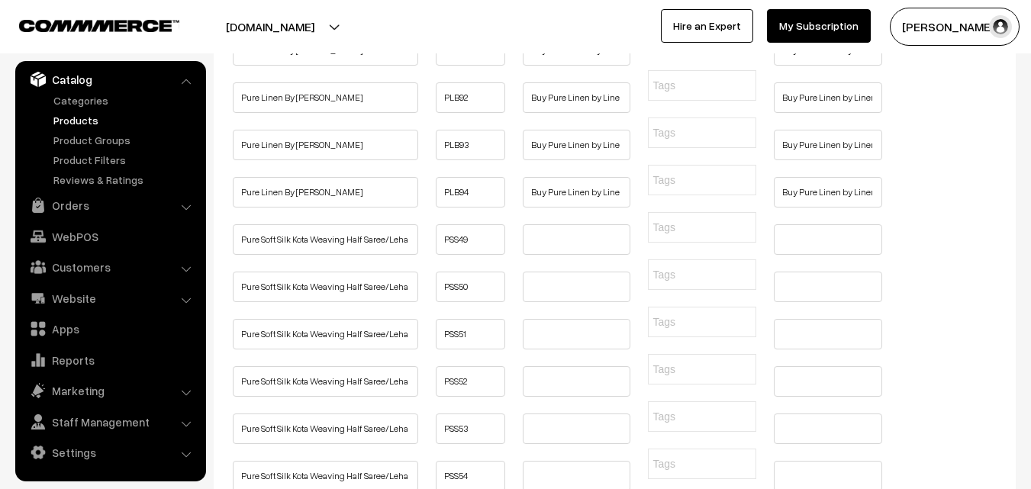
type input "Buy Pure Linen by Linen Saree Online, Pure Handloom, Pure Quality, Linen Sarees…"
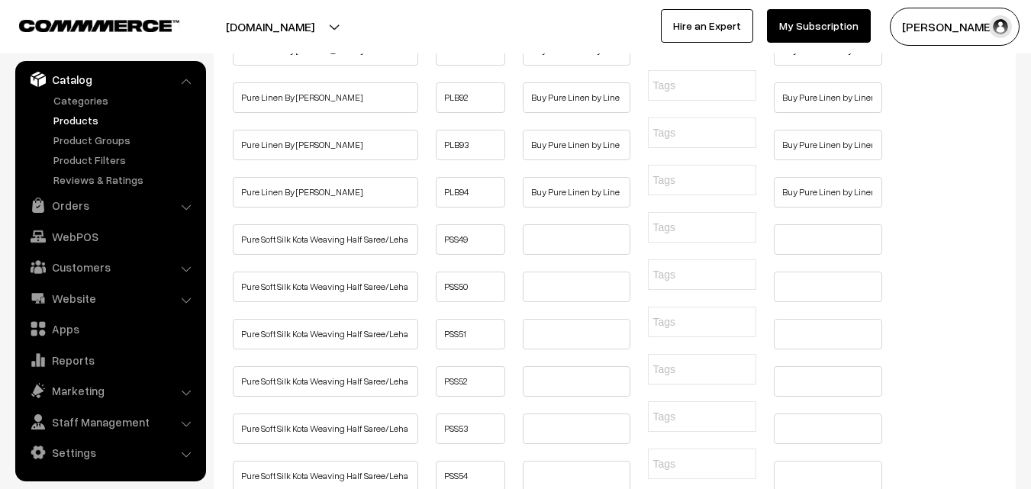
type input "Buy Pure Linen by Linen Saree Online, Pure Handloom, Pure Quality, Linen Sarees…"
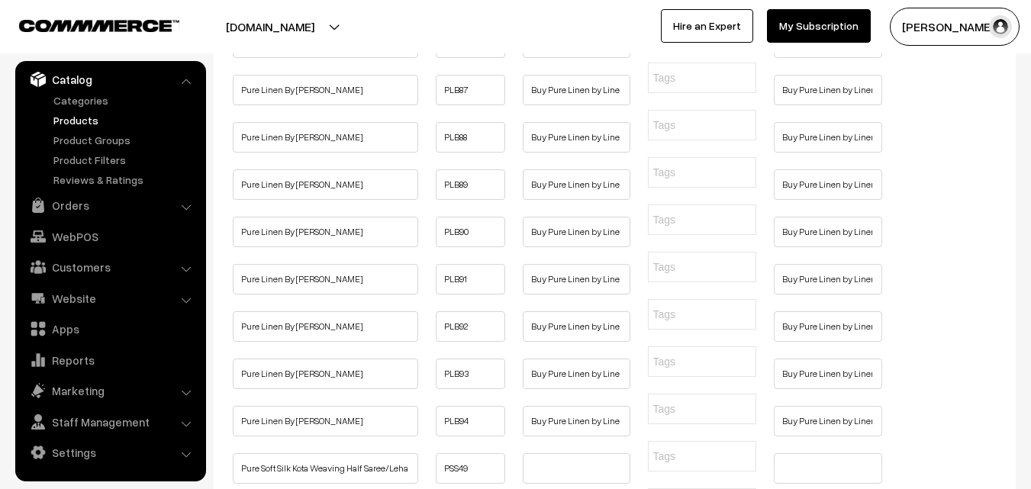
type input "Buy Pure Linen by Linen Saree Online, Pure Handloom, Pure Quality, Linen Sarees…"
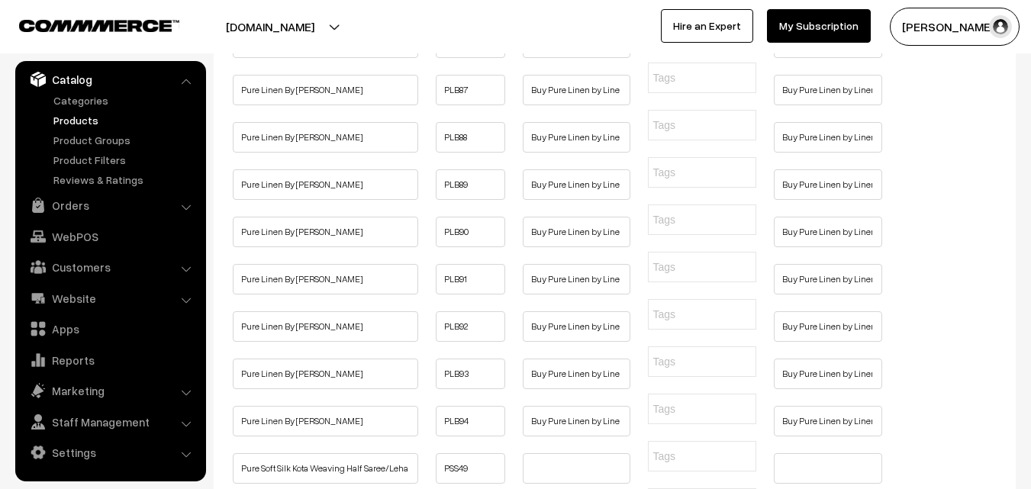
type input "Buy Pure Linen by Linen Saree Online, Pure Handloom, Pure Quality, Linen Sarees…"
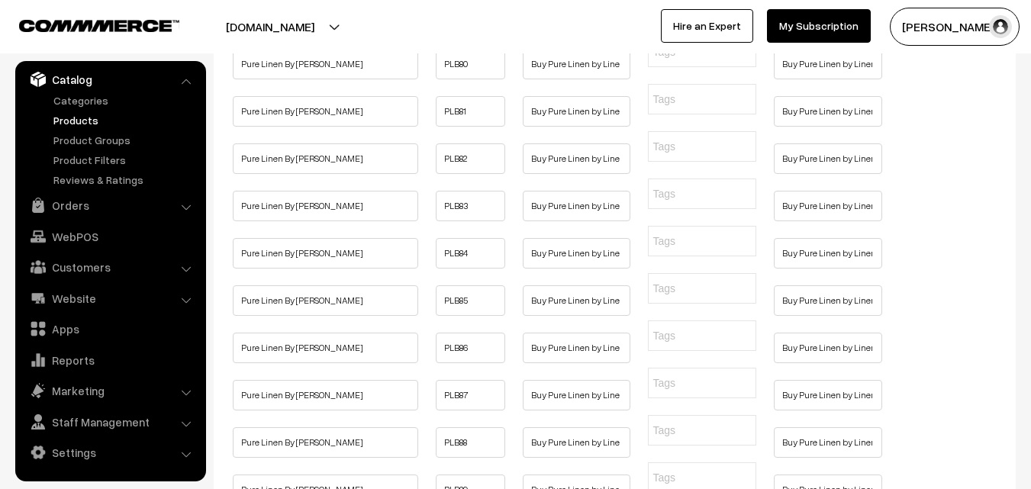
type input "Buy Pure Linen by Linen Saree Online, Pure Handloom, Pure Quality, Linen Sarees…"
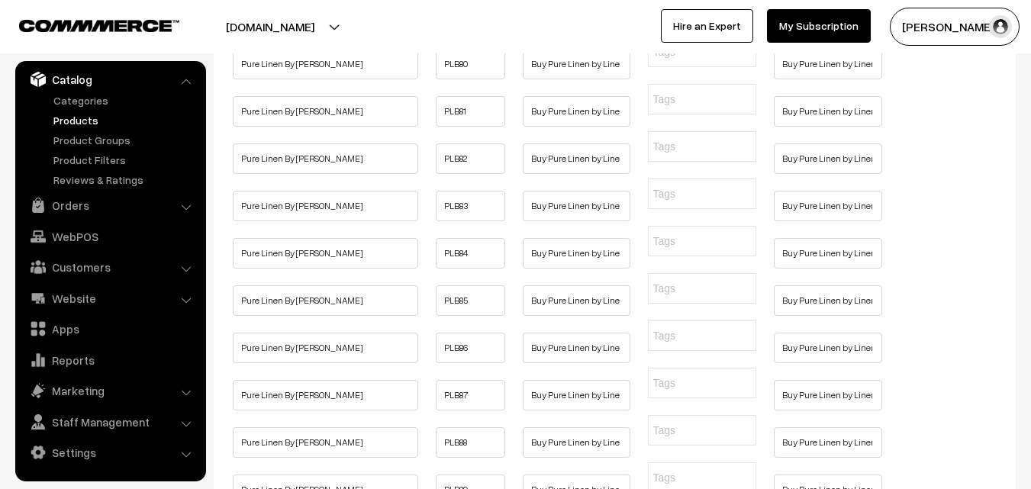
type input "Buy Pure Linen by Linen Saree Online, Pure Handloom, Pure Quality, Linen Sarees…"
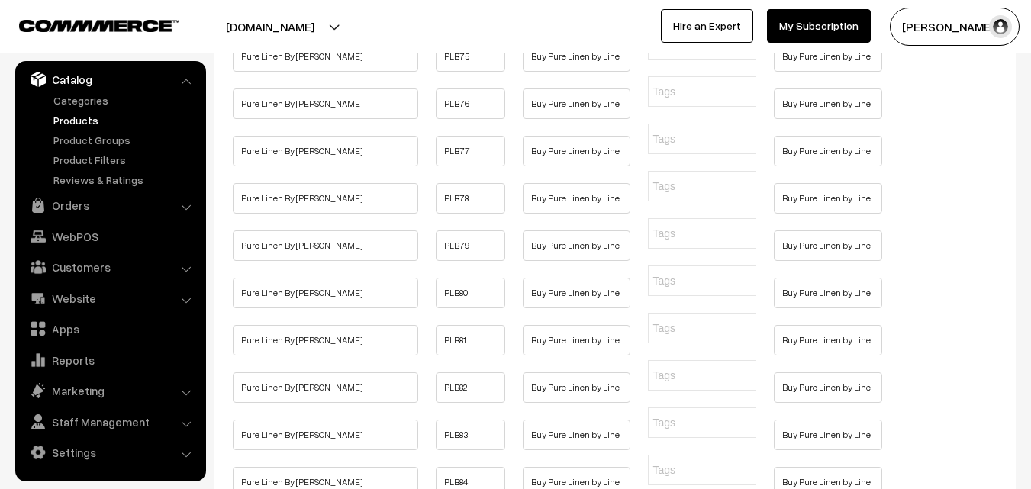
type input "Buy Pure Linen by Linen Saree Online, Pure Handloom, Pure Quality, Linen Sarees…"
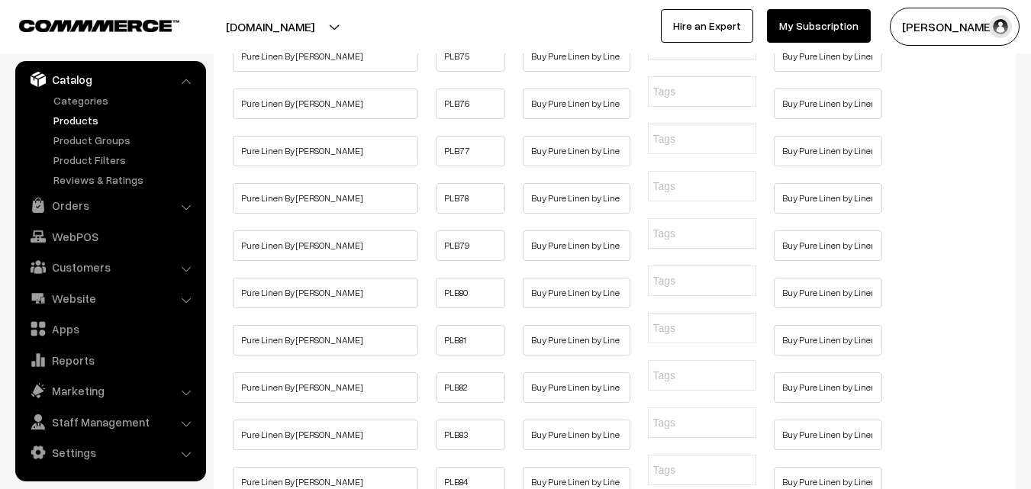
type input "Buy Pure Linen by Linen Saree Online, Pure Handloom, Pure Quality, Linen Sarees…"
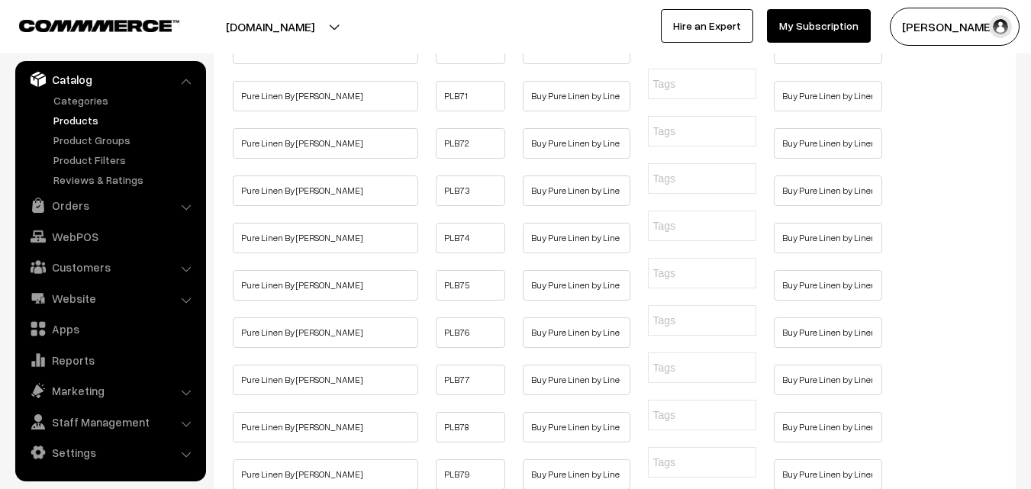
type input "Buy Pure Linen by Linen Saree Online, Pure Handloom, Pure Quality, Linen Sarees…"
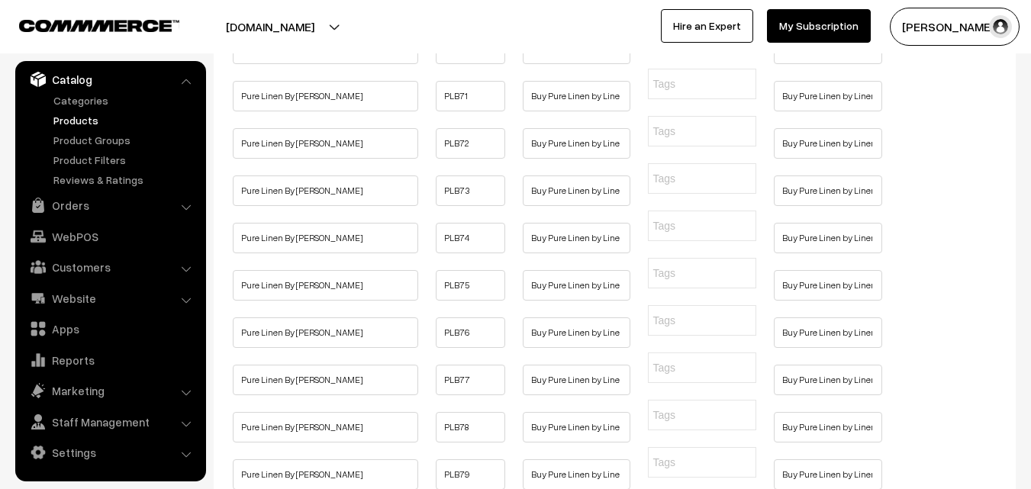
type input "Buy Pure Linen by Linen Saree Online, Pure Handloom, Pure Quality, Linen Sarees…"
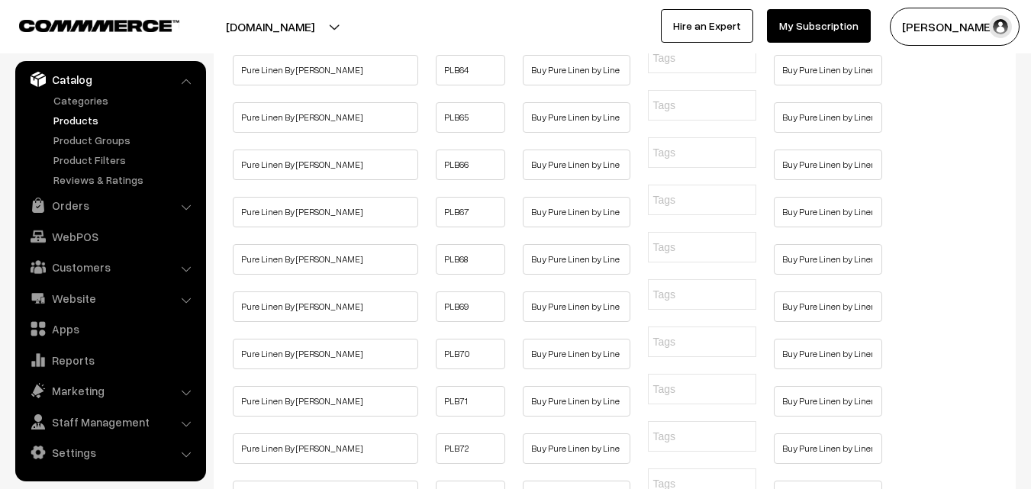
type input "Buy Pure Linen by Linen Saree Online, Pure Handloom, Pure Quality, Linen Sarees…"
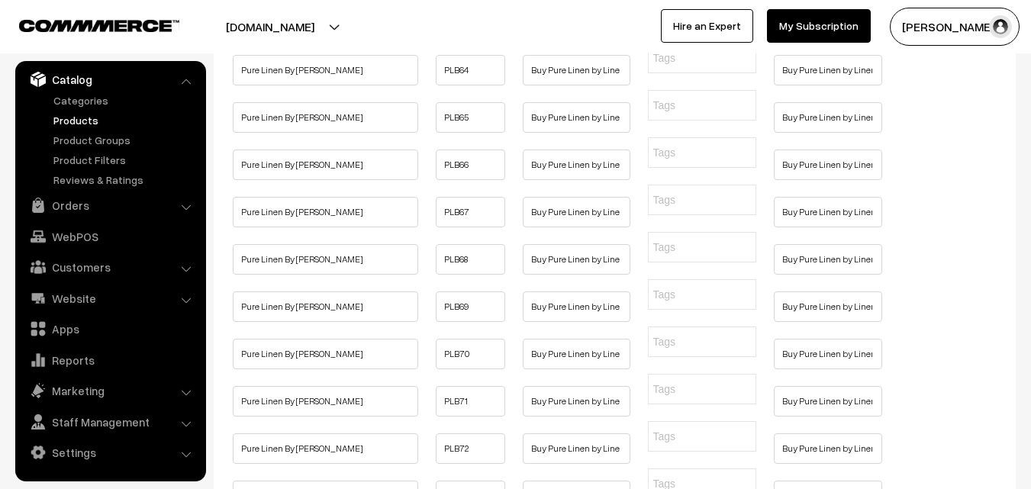
type input "Buy Pure Linen by Linen Saree Online, Pure Handloom, Pure Quality, Linen Sarees…"
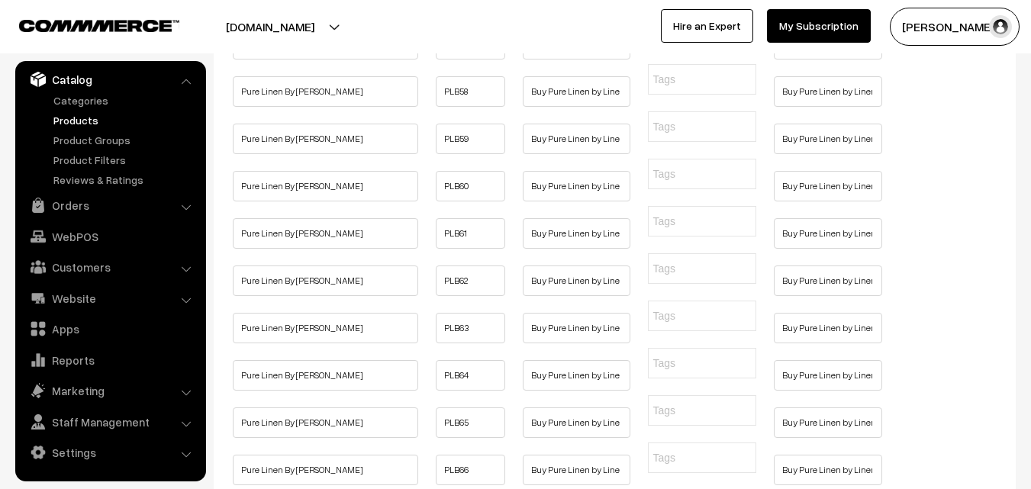
type input "Buy Pure Linen by Linen Saree Online, Pure Handloom, Pure Quality, Linen Sarees…"
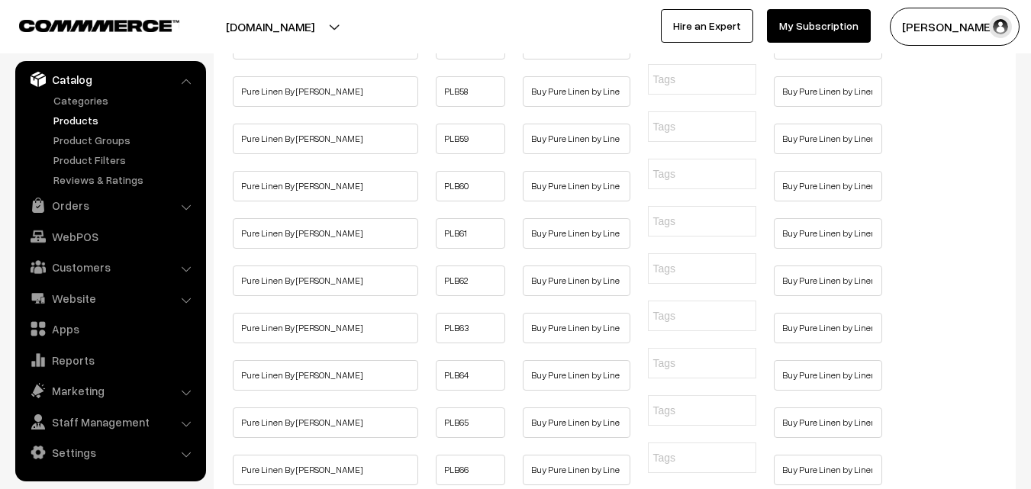
type input "Buy Pure Linen by Linen Saree Online, Pure Handloom, Pure Quality, Linen Sarees…"
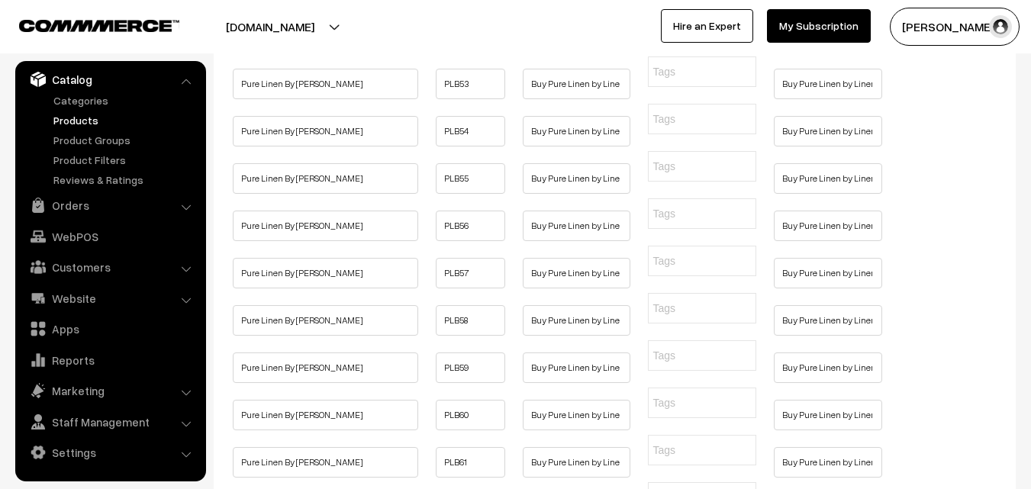
type input "Buy Pure Linen by Linen Saree Online, Pure Handloom, Pure Quality, Linen Sarees…"
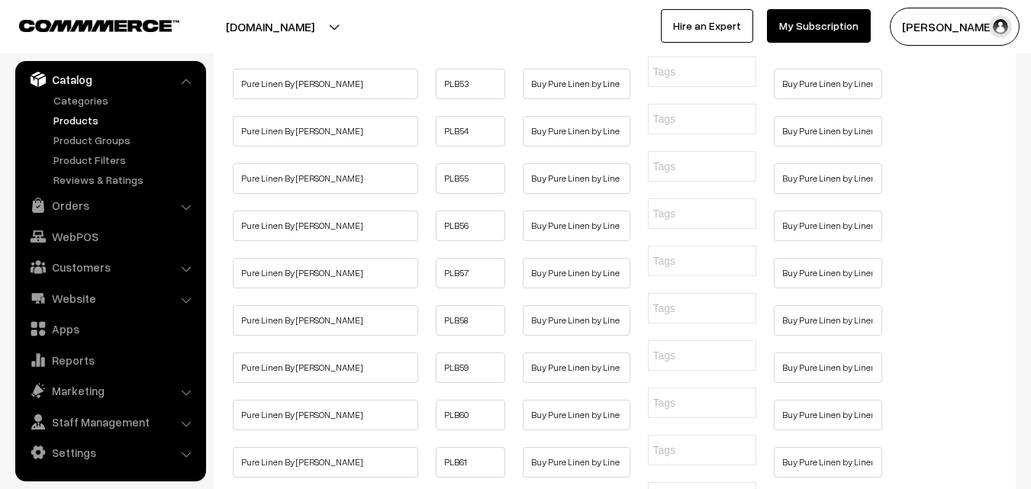
type input "Buy Pure Linen by Linen Saree Online, Pure Handloom, Pure Quality, Linen Sarees…"
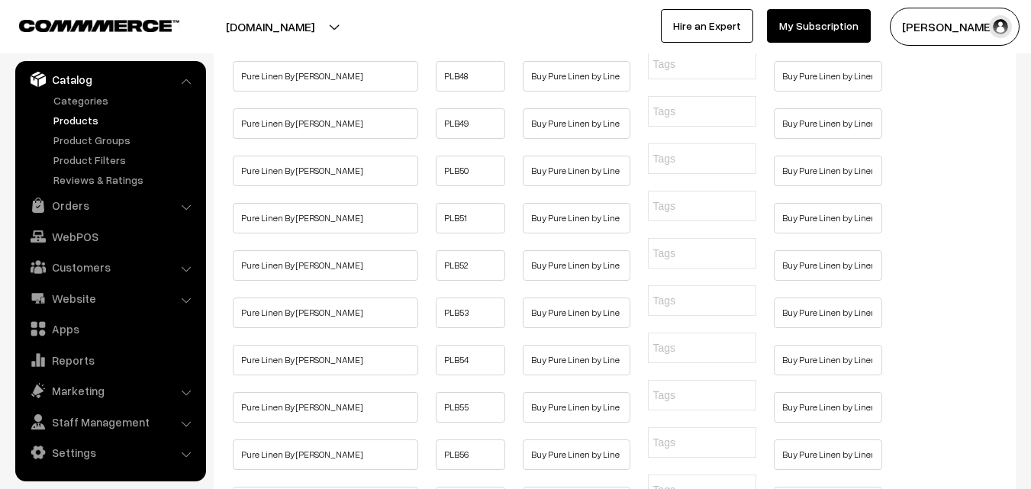
type input "Buy Pure Linen by Linen Saree Online, Pure Handloom, Pure Quality, Linen Sarees…"
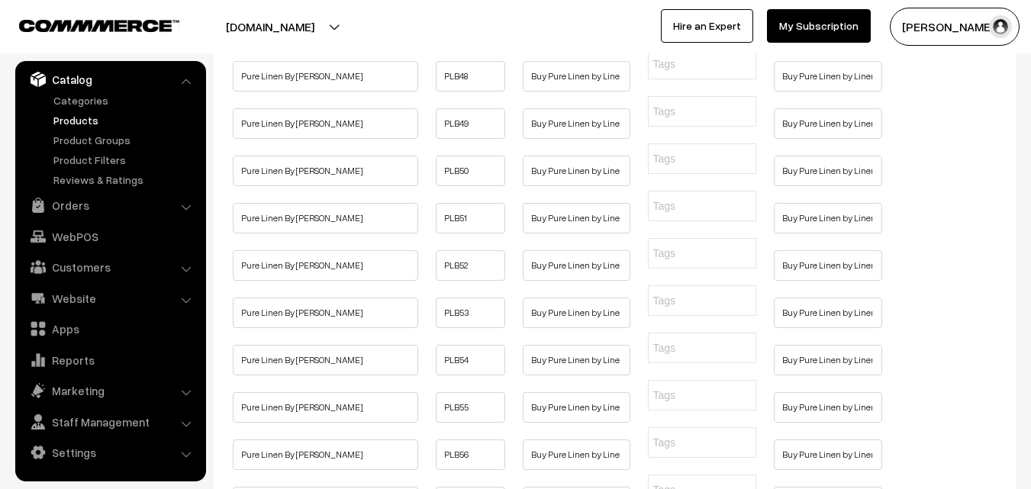
type input "Buy Pure Linen by Linen Saree Online, Pure Handloom, Pure Quality, Linen Sarees…"
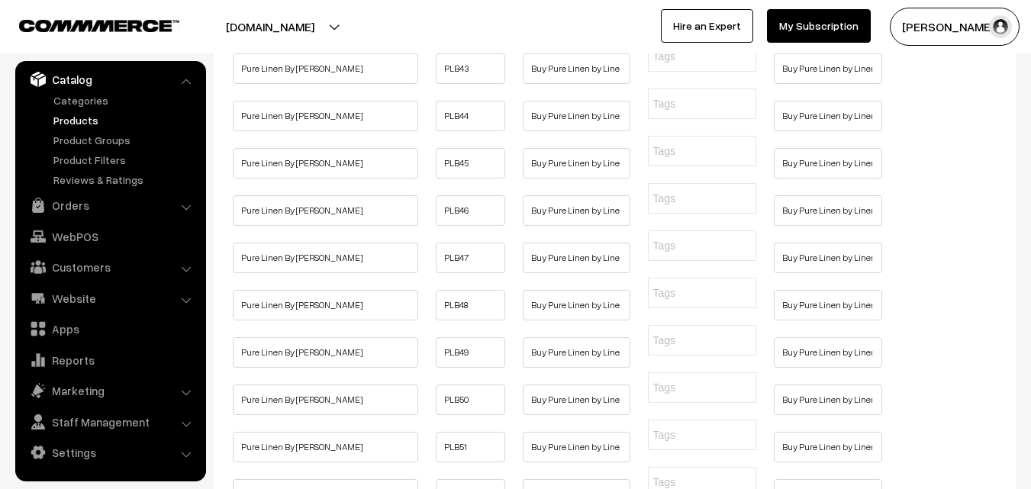
type input "Buy Pure Linen by Linen Saree Online, Pure Handloom, Pure Quality, Linen Sarees…"
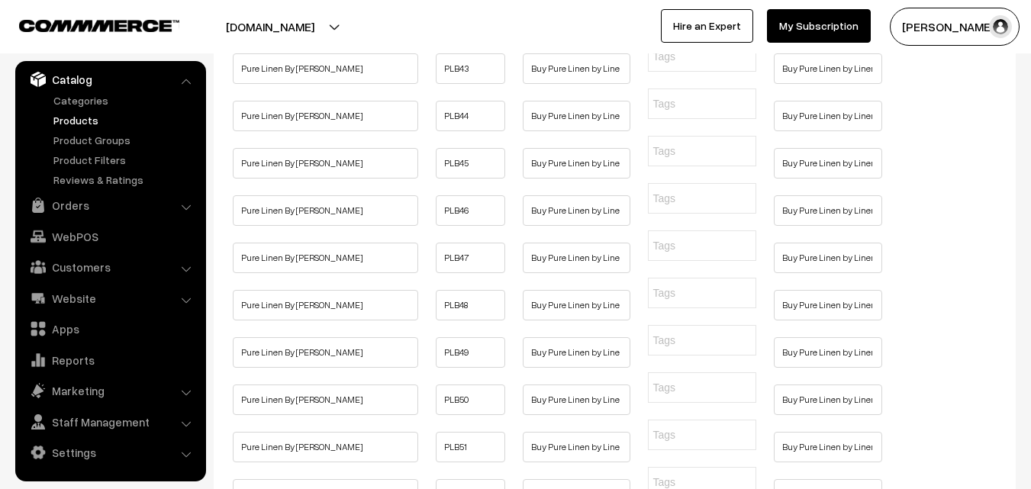
type input "Buy Pure Linen by Linen Saree Online, Pure Handloom, Pure Quality, Linen Sarees…"
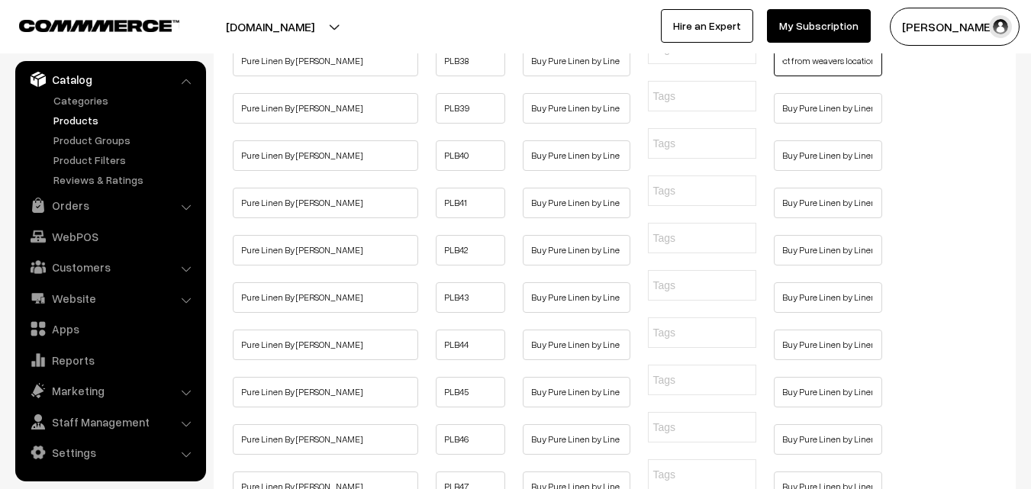
type input "Buy Pure Linen by Linen Saree Online, Pure Handloom, Pure Quality, Linen Sarees…"
click at [800, 29] on input "text" at bounding box center [828, 13] width 108 height 31
type input "Buy Pure Linen by Linen Saree Online, Pure Handloom, Pure Quality, Linen Sarees…"
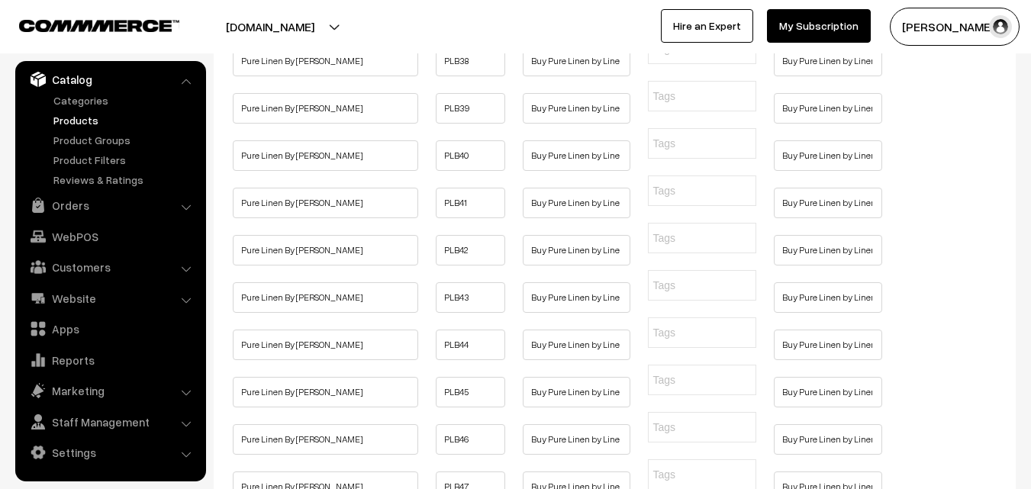
type input "Buy Pure Linen by Linen Saree Online, Pure Handloom, Pure Quality, Linen Sarees…"
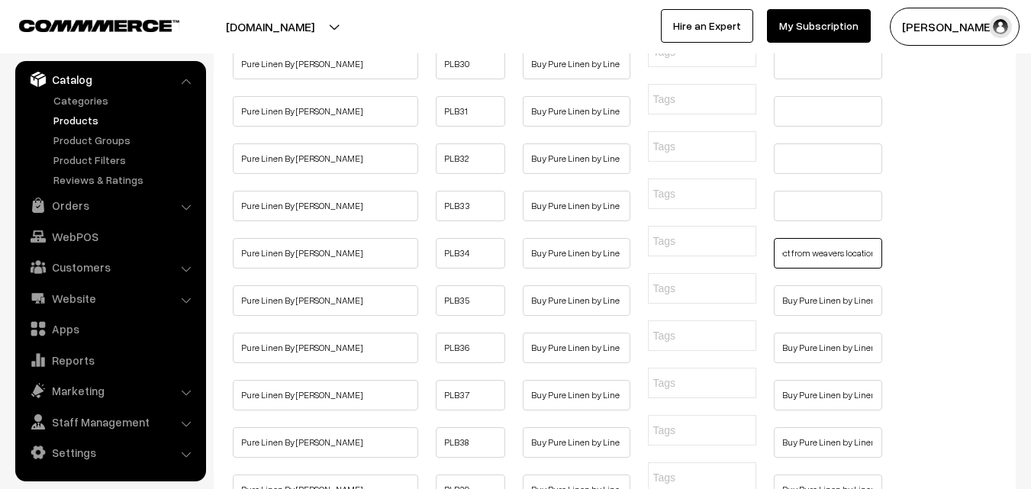
type input "Buy Pure Linen by Linen Saree Online, Pure Handloom, Pure Quality, Linen Sarees…"
click at [804, 221] on input "text" at bounding box center [828, 206] width 108 height 31
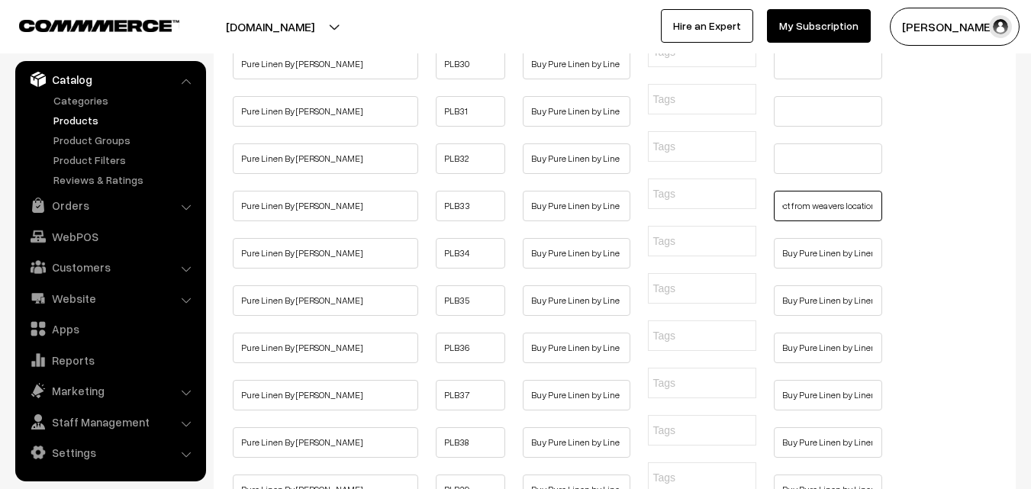
type input "Buy Pure Linen by Linen Saree Online, Pure Handloom, Pure Quality, Linen Sarees…"
click at [808, 174] on input "text" at bounding box center [828, 158] width 108 height 31
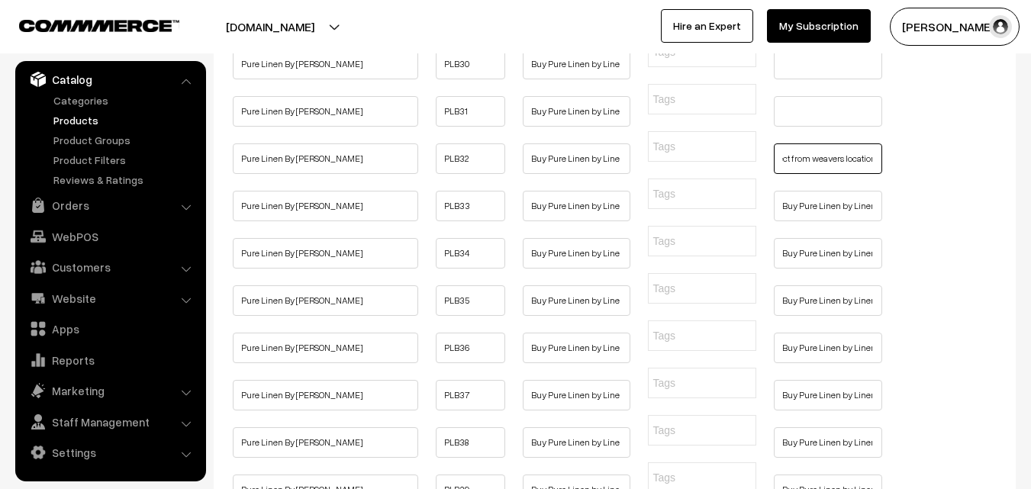
type input "Buy Pure Linen by Linen Saree Online, Pure Handloom, Pure Quality, Linen Sarees…"
click at [803, 127] on input "text" at bounding box center [828, 111] width 108 height 31
type input "Buy Pure Linen by Linen Saree Online, Pure Handloom, Pure Quality, Linen Sarees…"
click at [800, 79] on input "text" at bounding box center [828, 64] width 108 height 31
type input "Buy Pure Linen by Linen Saree Online, Pure Handloom, Pure Quality, Linen Sarees…"
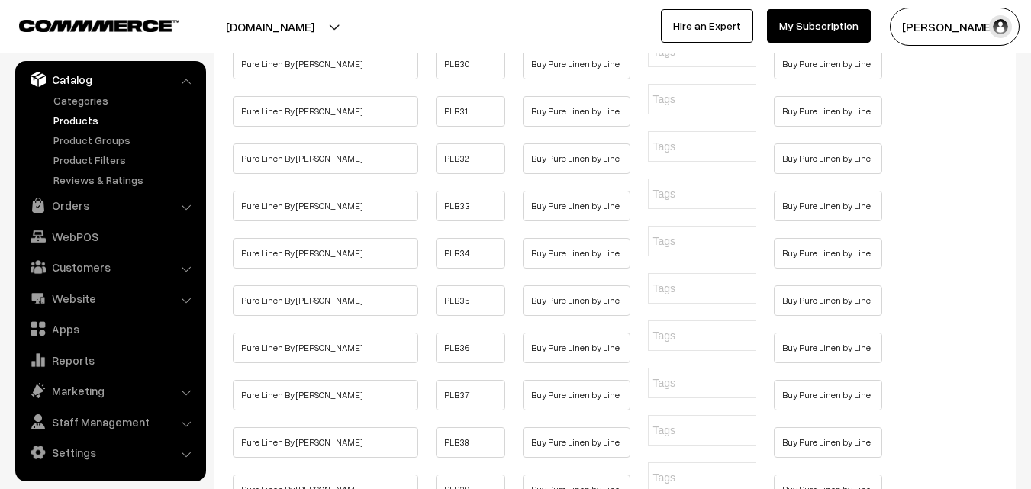
click at [800, 32] on input "text" at bounding box center [828, 17] width 108 height 31
type input "Buy Pure Linen by Linen Saree Online, Pure Handloom, Pure Quality, Linen Sarees…"
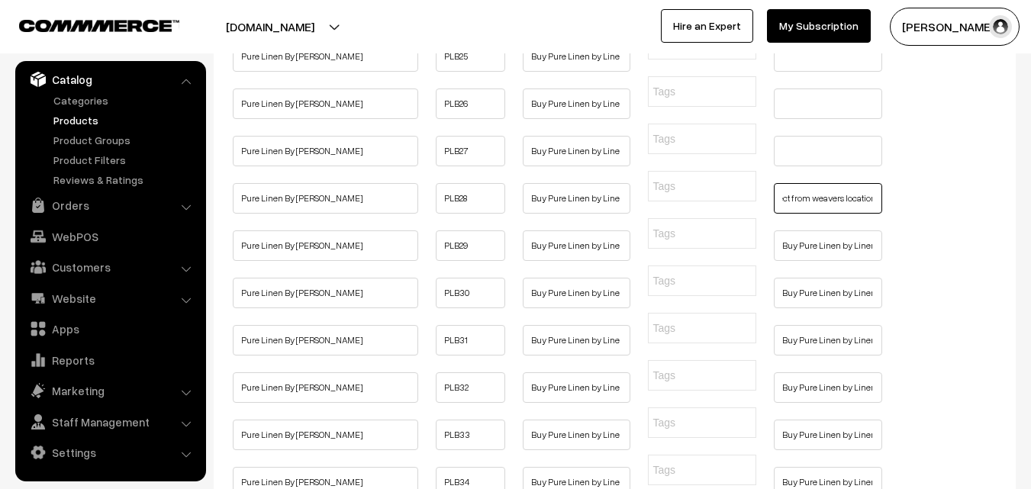
type input "Buy Pure Linen by Linen Saree Online, Pure Handloom, Pure Quality, Linen Sarees…"
click at [806, 166] on input "text" at bounding box center [828, 151] width 108 height 31
type input "Buy Pure Linen by Linen Saree Online, Pure Handloom, Pure Quality, Linen Sarees…"
click at [803, 119] on input "text" at bounding box center [828, 104] width 108 height 31
type input "Buy Pure Linen by Linen Saree Online, Pure Handloom, Pure Quality, Linen Sarees…"
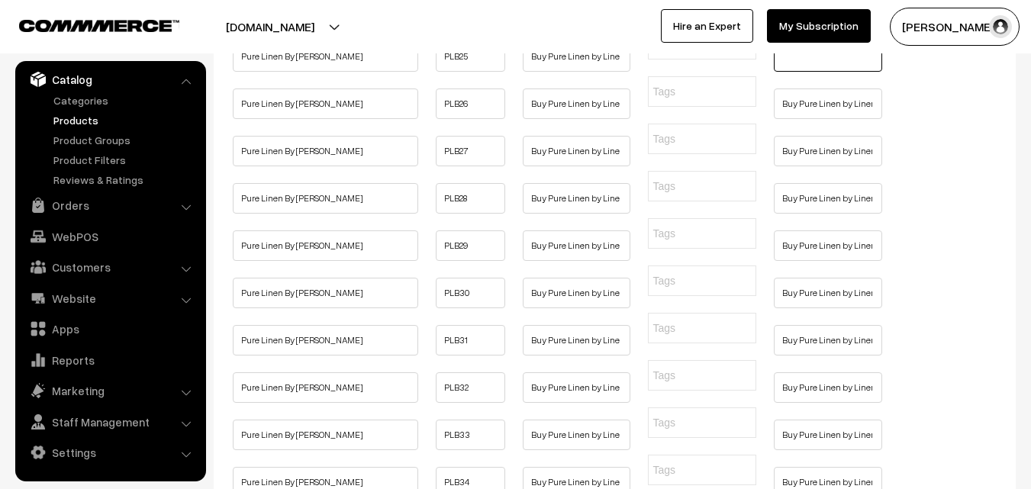
click at [796, 72] on input "text" at bounding box center [828, 56] width 108 height 31
type input "Buy Pure Linen by Linen Saree Online, Pure Handloom, Pure Quality, Linen Sarees…"
click at [790, 24] on input "text" at bounding box center [828, 9] width 108 height 31
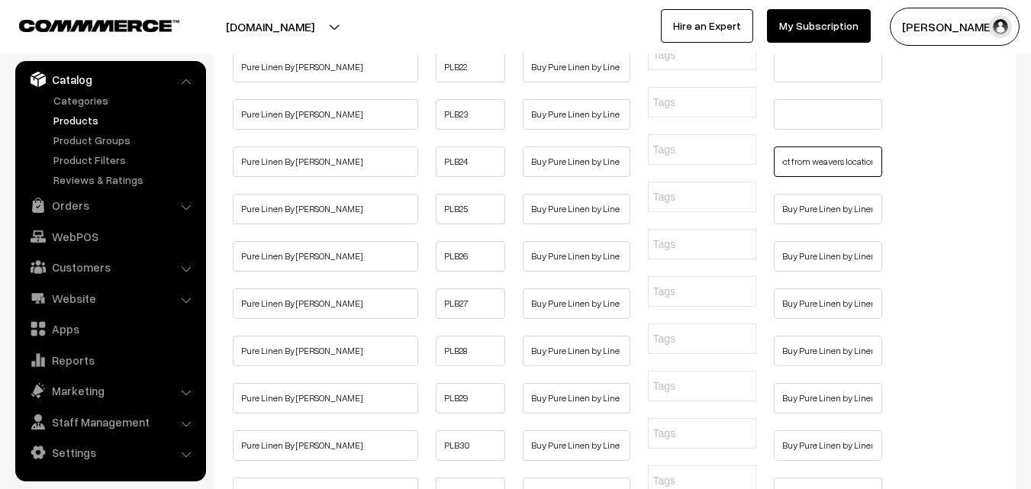
type input "Buy Pure Linen by Linen Saree Online, Pure Handloom, Pure Quality, Linen Sarees…"
click at [803, 130] on input "text" at bounding box center [828, 114] width 108 height 31
type input "Buy Pure Linen by Linen Saree Online, Pure Handloom, Pure Quality, Linen Sarees…"
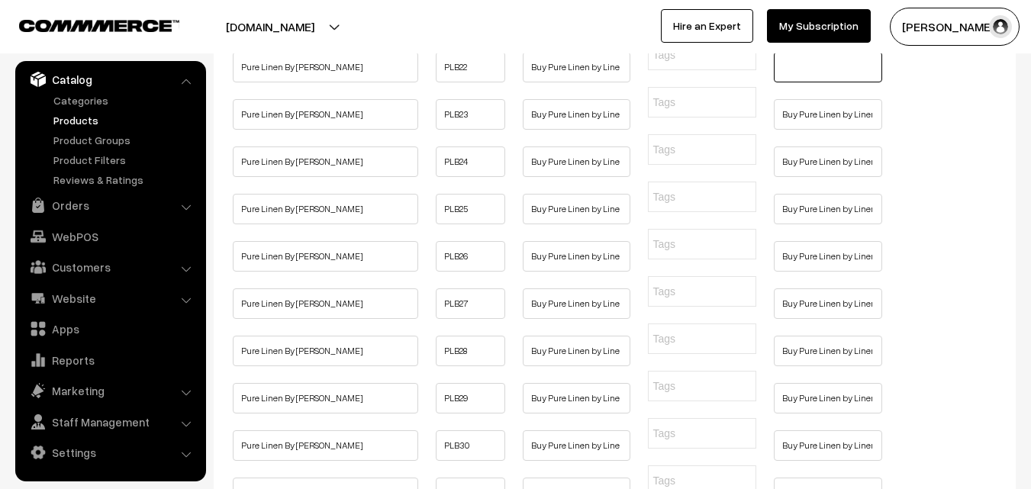
click at [803, 82] on input "text" at bounding box center [828, 67] width 108 height 31
type input "Buy Pure Linen by Linen Saree Online, Pure Handloom, Pure Quality, Linen Sarees…"
click at [791, 35] on input "text" at bounding box center [828, 20] width 108 height 31
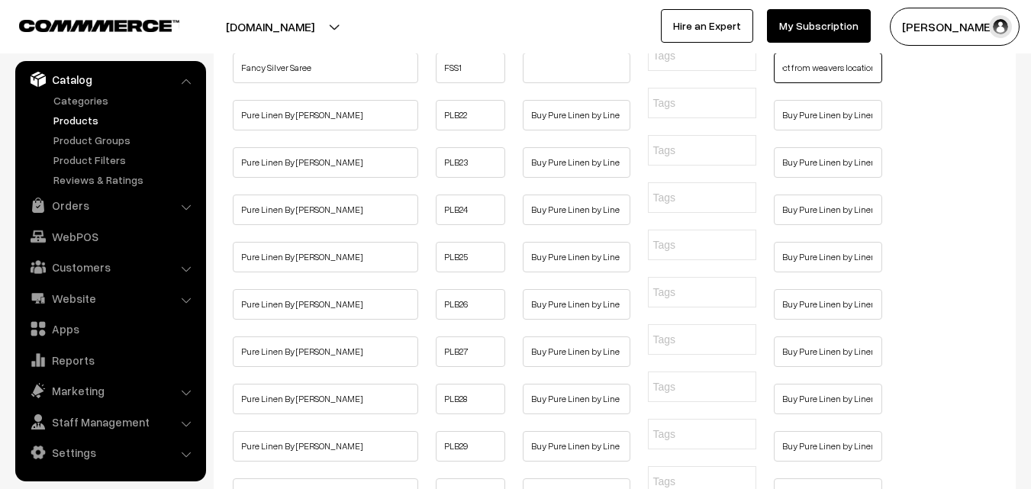
scroll to position [229, 0]
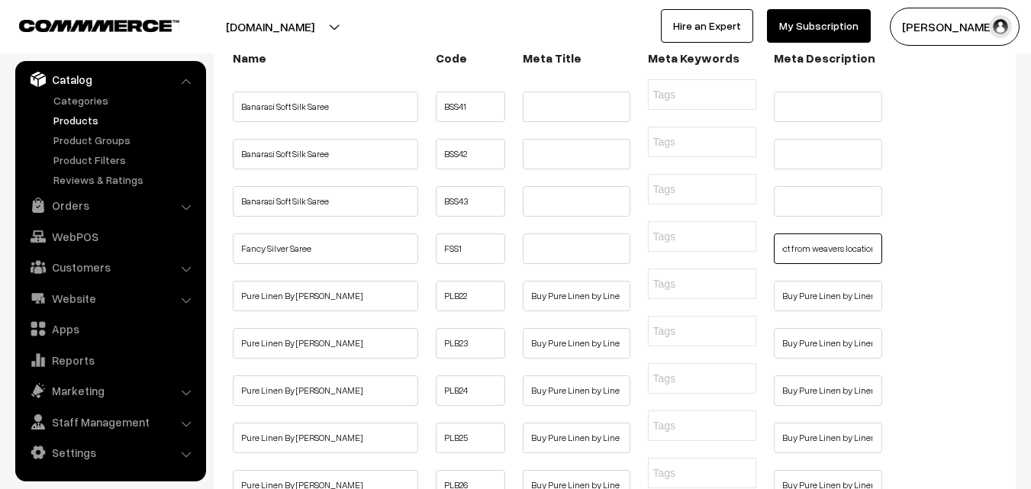
type input "Buy Pure Linen by Linen Saree Online, Pure Handloom, Pure Quality, Linen Sarees…"
click at [803, 217] on input "text" at bounding box center [828, 201] width 108 height 31
type input "Buy Pure Linen by Linen Saree Online, Pure Handloom, Pure Quality, Linen Sarees…"
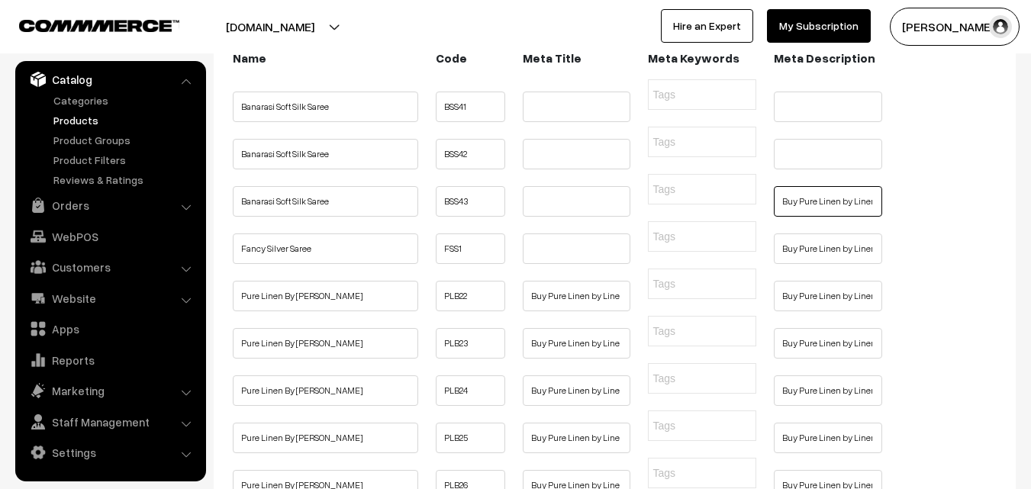
scroll to position [0, 324]
click at [840, 217] on input "Buy Pure Linen by Linen Saree Online, Pure Handloom, Pure Quality, Linen Sarees…" at bounding box center [828, 201] width 108 height 31
drag, startPoint x: 238, startPoint y: 234, endPoint x: 342, endPoint y: 230, distance: 103.8
click at [342, 217] on input "Banarasi Soft Silk Saree" at bounding box center [325, 201] width 185 height 31
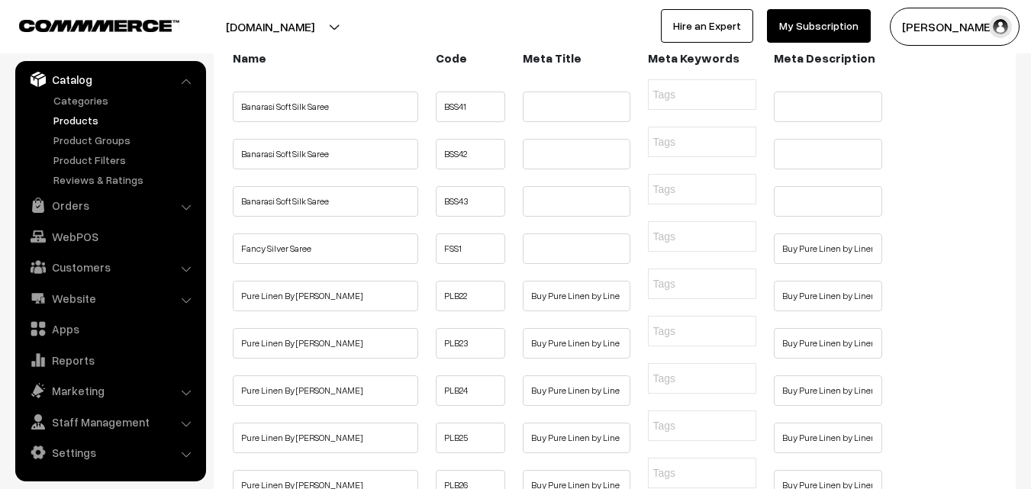
drag, startPoint x: 342, startPoint y: 233, endPoint x: 245, endPoint y: 227, distance: 97.1
click at [245, 217] on input "Banarasi Soft Silk Saree" at bounding box center [325, 201] width 185 height 31
click at [522, 255] on li at bounding box center [577, 243] width 116 height 21
click at [542, 264] on input "text" at bounding box center [577, 248] width 108 height 31
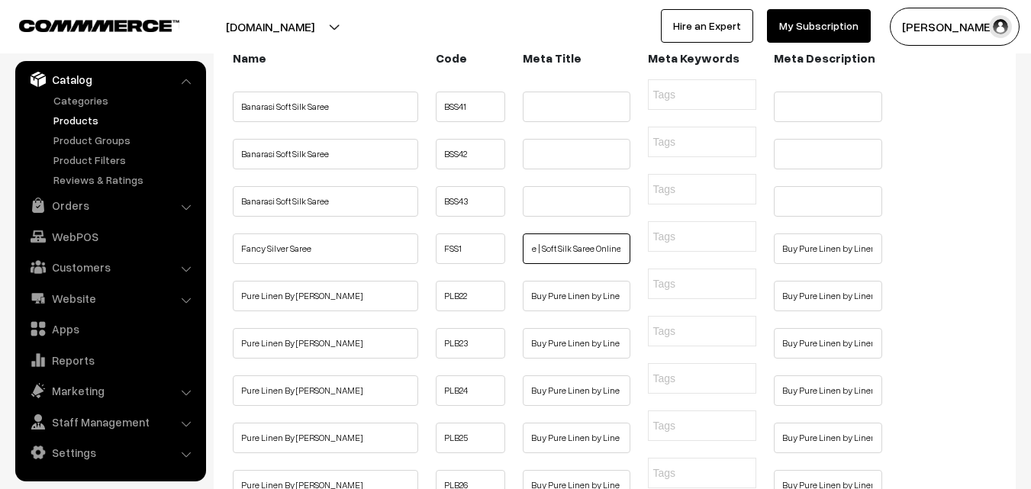
type input "Buy Banarasi Soft Silk Saree Online | Soft Silk Saree Online"
click at [538, 217] on input "text" at bounding box center [577, 201] width 108 height 31
type input "Buy Banarasi Soft Silk Saree Online | Soft Silk Saree Online"
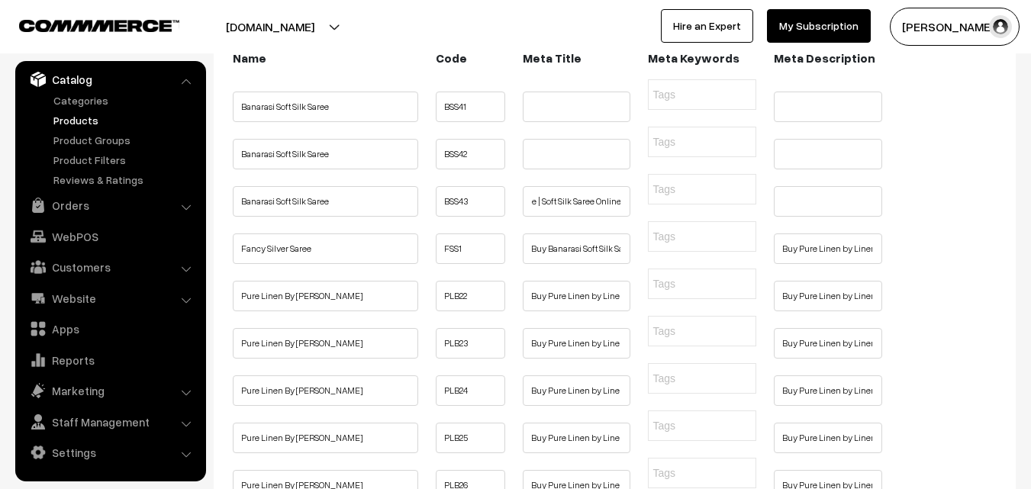
scroll to position [0, 0]
click at [542, 156] on ul "Banarasi Soft Silk Saree BSS42" at bounding box center [614, 144] width 771 height 35
click at [549, 169] on input "text" at bounding box center [577, 154] width 108 height 31
type input "Buy Banarasi Soft Silk Saree Online | Soft Silk Saree Online"
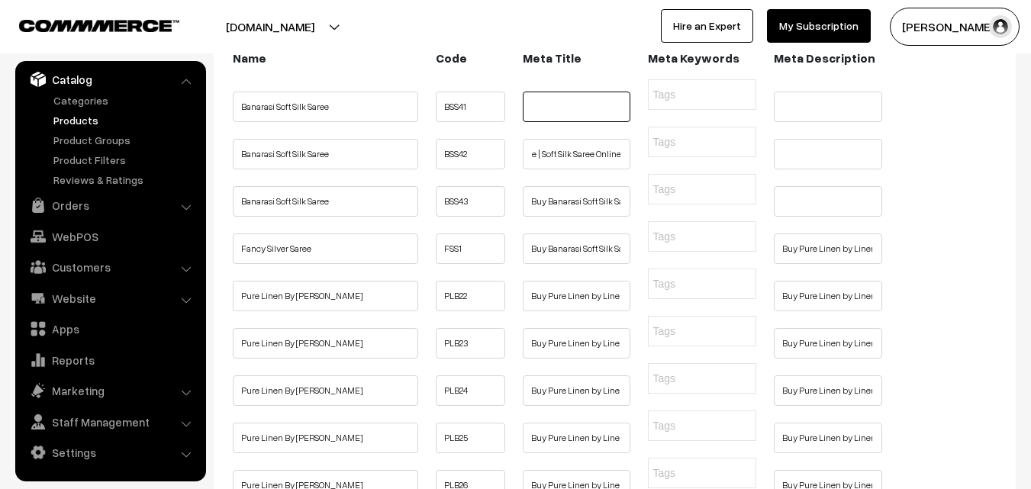
scroll to position [0, 0]
click at [555, 117] on input "text" at bounding box center [577, 107] width 108 height 31
type input "Buy Banarasi Soft Silk Saree Online | Soft Silk Saree Online"
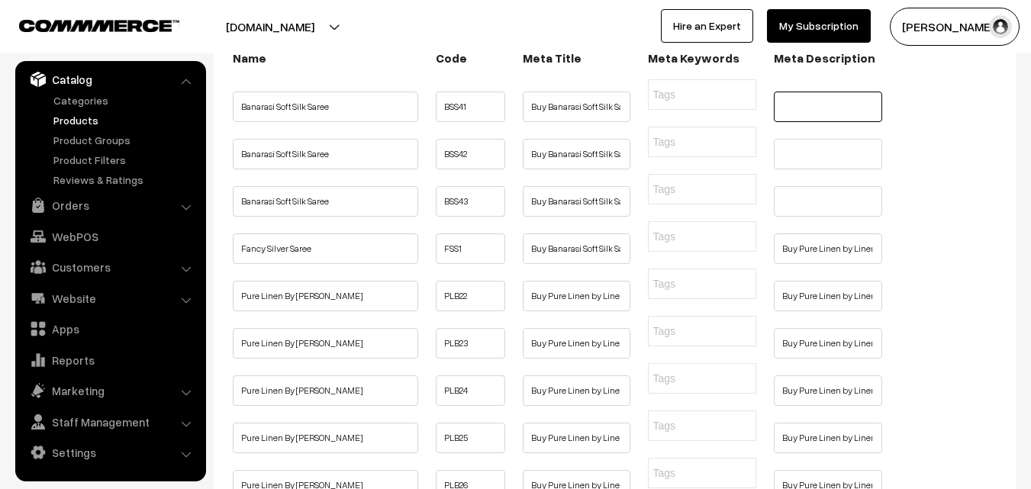
click at [848, 118] on input "text" at bounding box center [828, 107] width 108 height 31
click at [836, 117] on input "text" at bounding box center [828, 107] width 108 height 31
type input "Buy Banarasi Soft Silk Saree Online, Pure Quality, Latest Saree Design, Best Pr…"
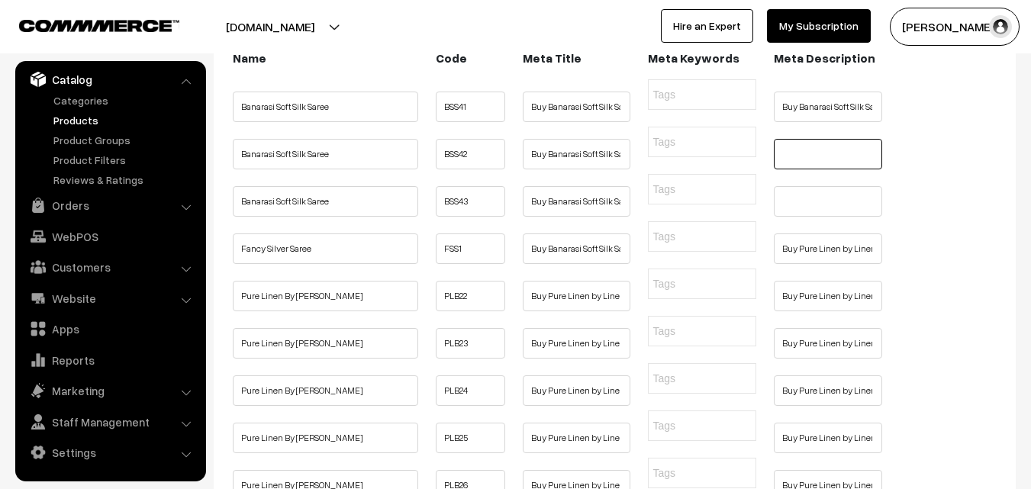
click at [818, 169] on input "text" at bounding box center [828, 154] width 108 height 31
type input "Buy Banarasi Soft Silk Saree Online, Pure Quality, Latest Saree Design, Best Pr…"
click at [807, 217] on input "text" at bounding box center [828, 201] width 108 height 31
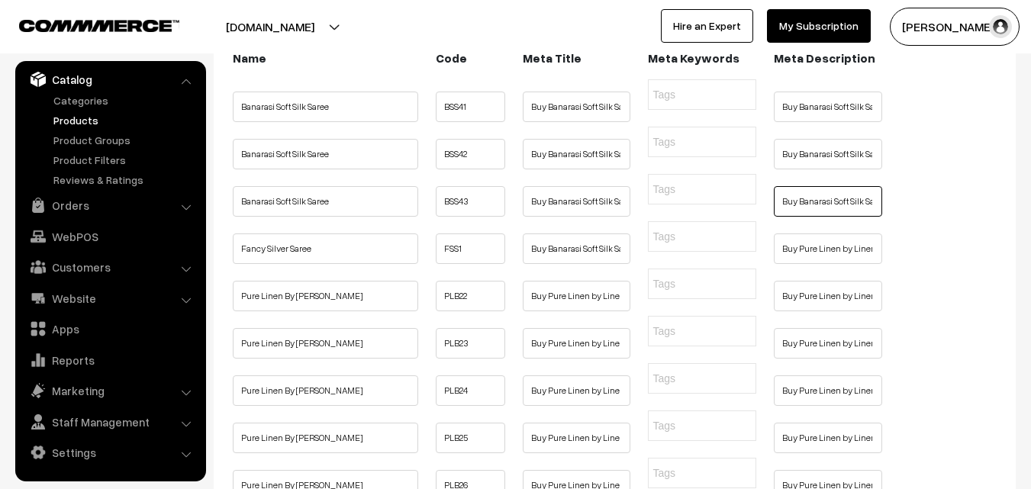
scroll to position [0, 238]
type input "Buy Banarasi Soft Silk Saree Online, Pure Quality, Latest Saree Design, Best Pr…"
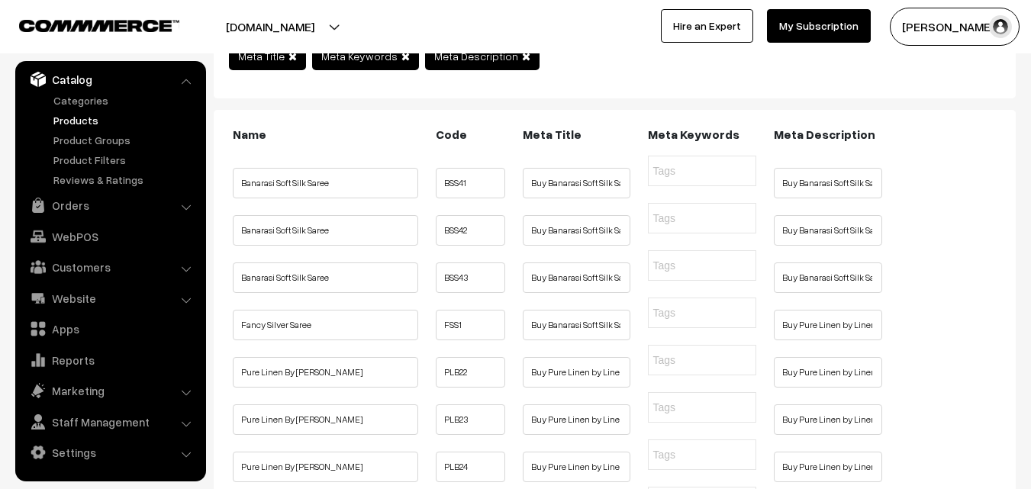
click at [681, 171] on input "text" at bounding box center [728, 171] width 153 height 16
type input "Banarasi Soft Silk Saree Online"
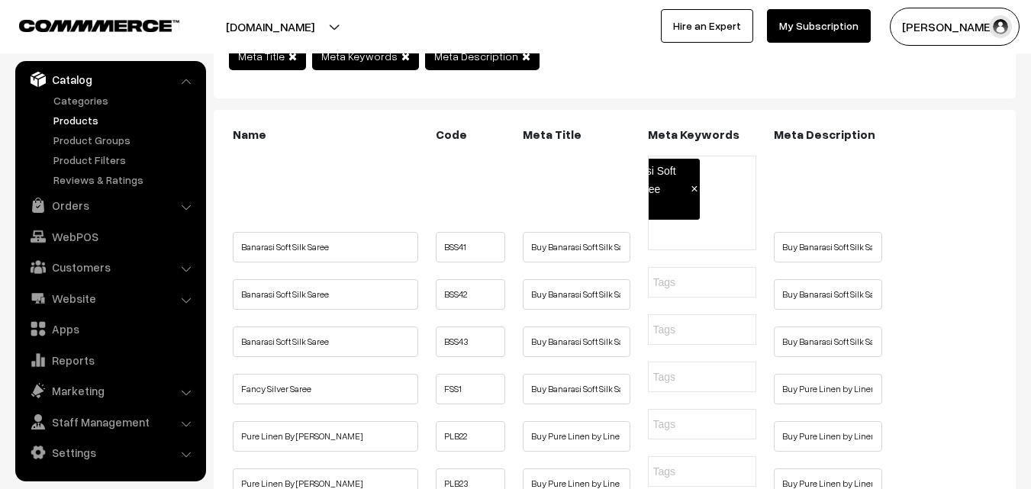
type input "Banarasi Soft Silk Saree Online"
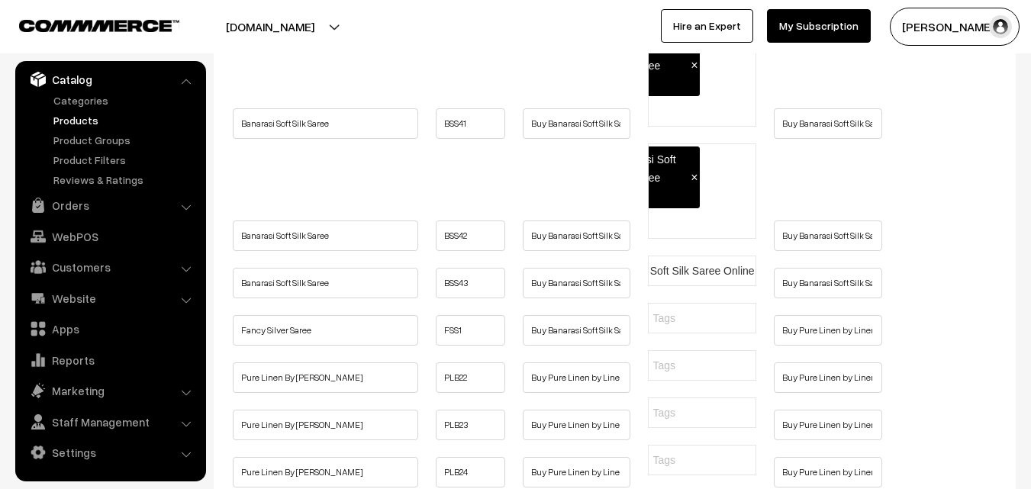
scroll to position [305, 0]
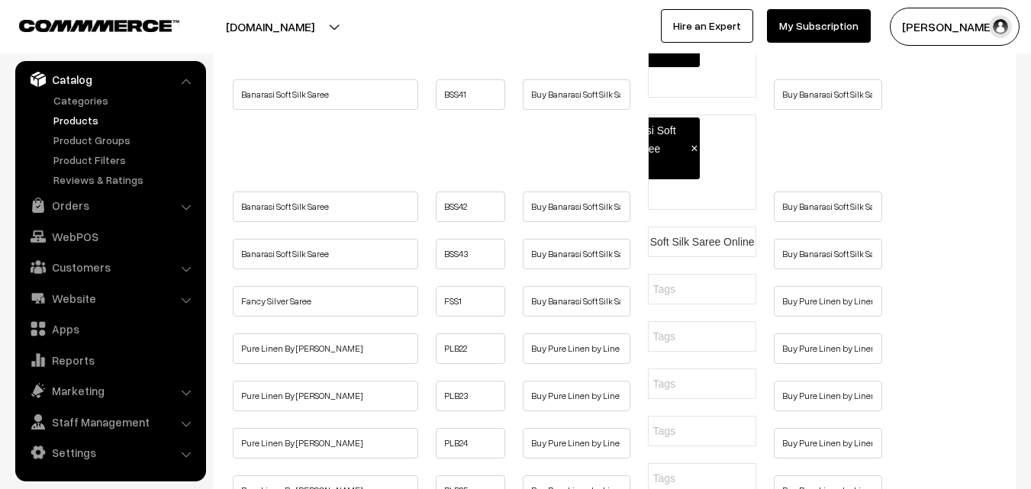
type input "Banarasi Soft Silk Saree Online"
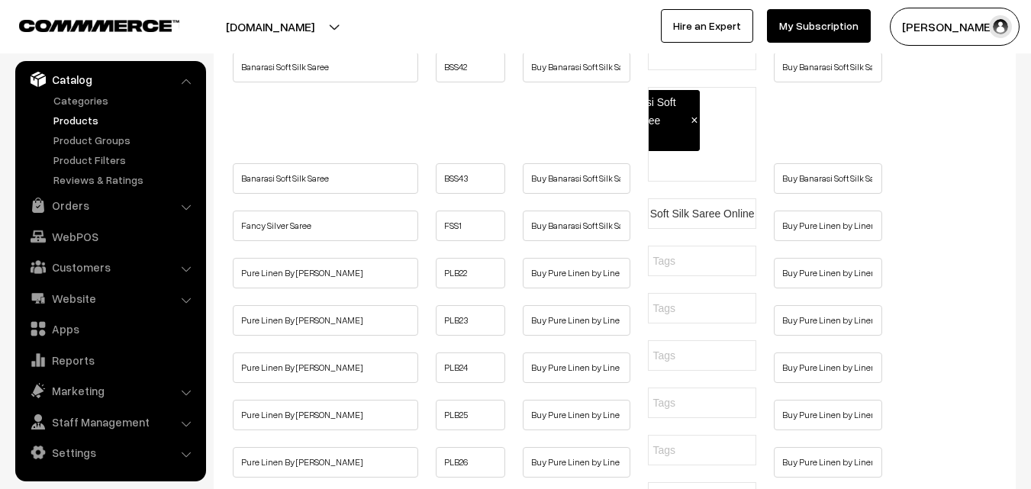
scroll to position [458, 0]
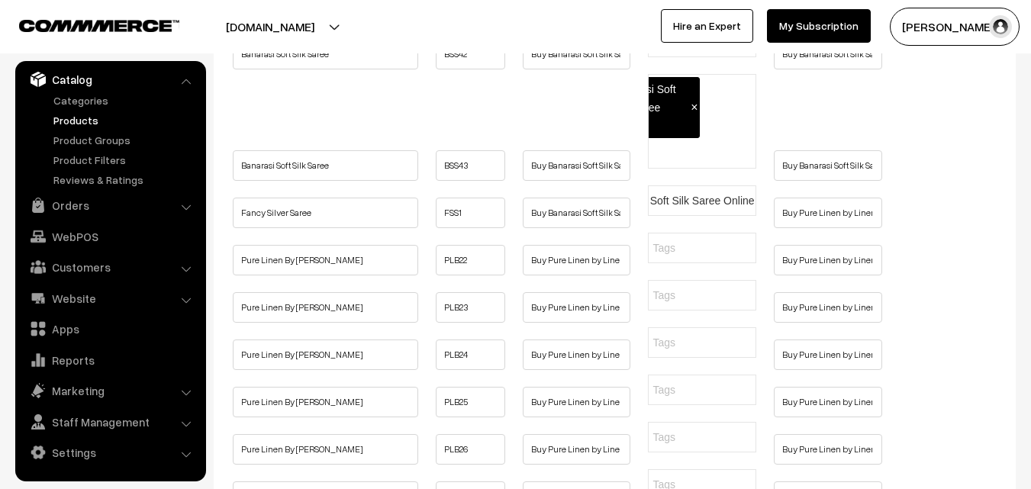
type input "Banarasi Soft Silk Saree Online"
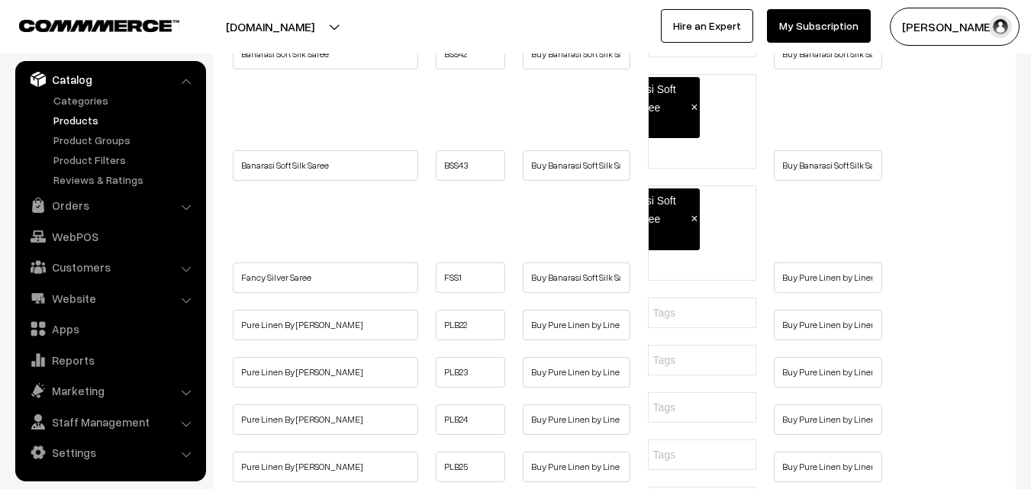
type input "Banarasi Soft Silk Saree Online"
drag, startPoint x: 754, startPoint y: 359, endPoint x: 590, endPoint y: 368, distance: 164.2
click at [590, 333] on ul "Pure Linen By Linen Saree PLB22" at bounding box center [614, 315] width 771 height 35
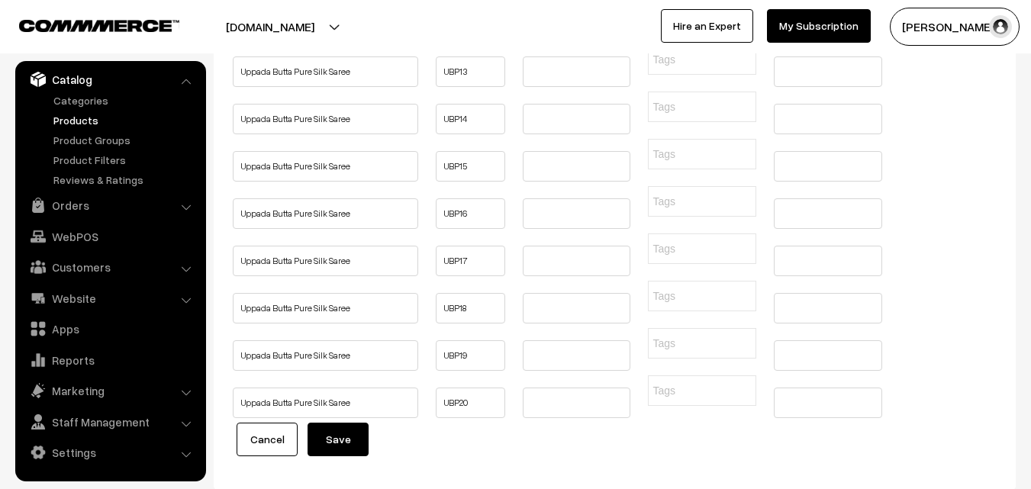
scroll to position [4883, 0]
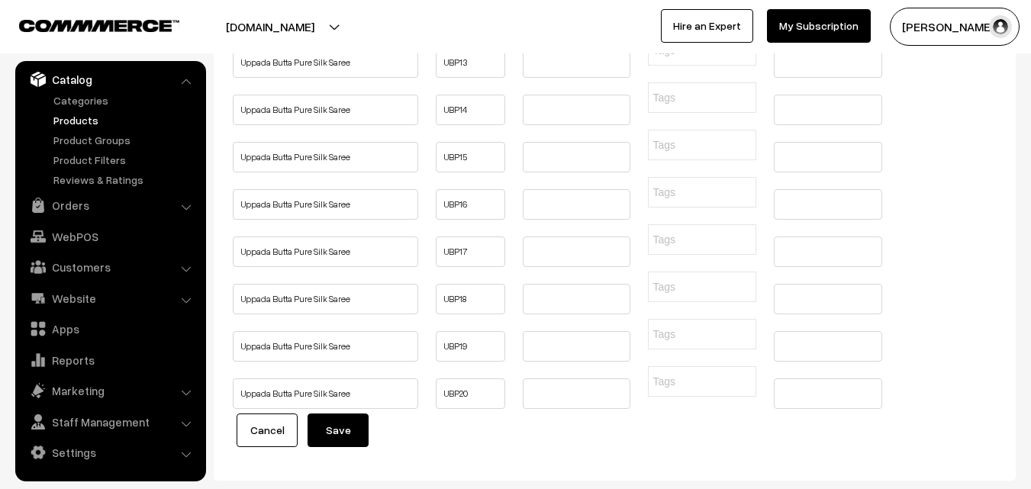
type input "linen saree online"
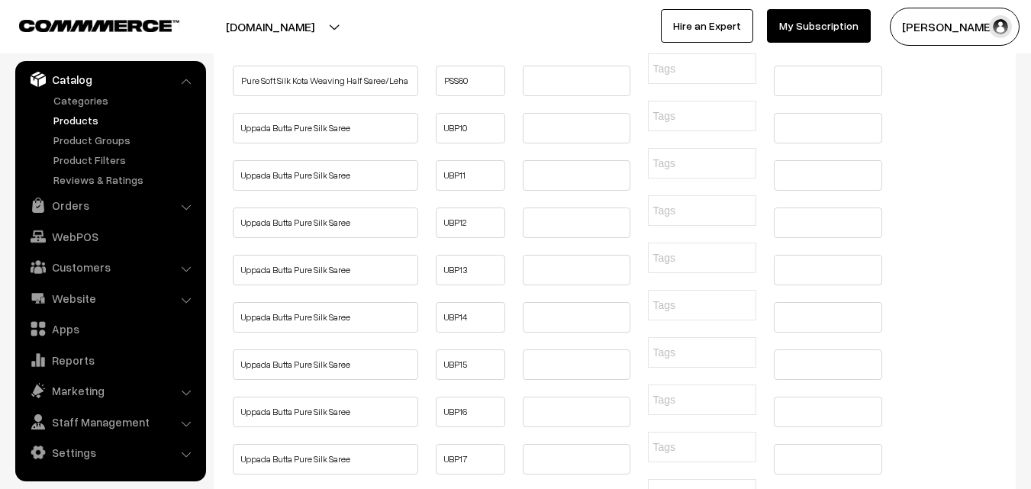
scroll to position [4578, 0]
type input "linen saree online"
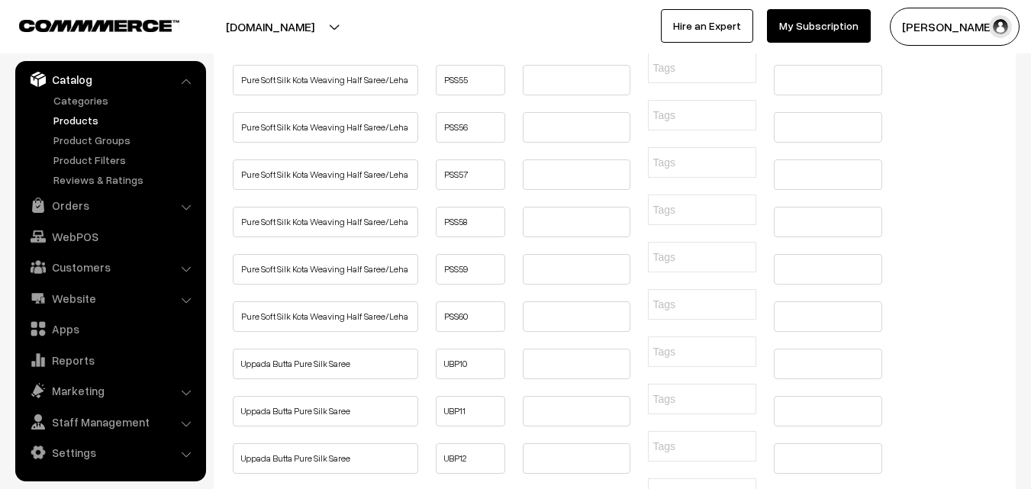
scroll to position [0, 4]
type input "linen saree online"
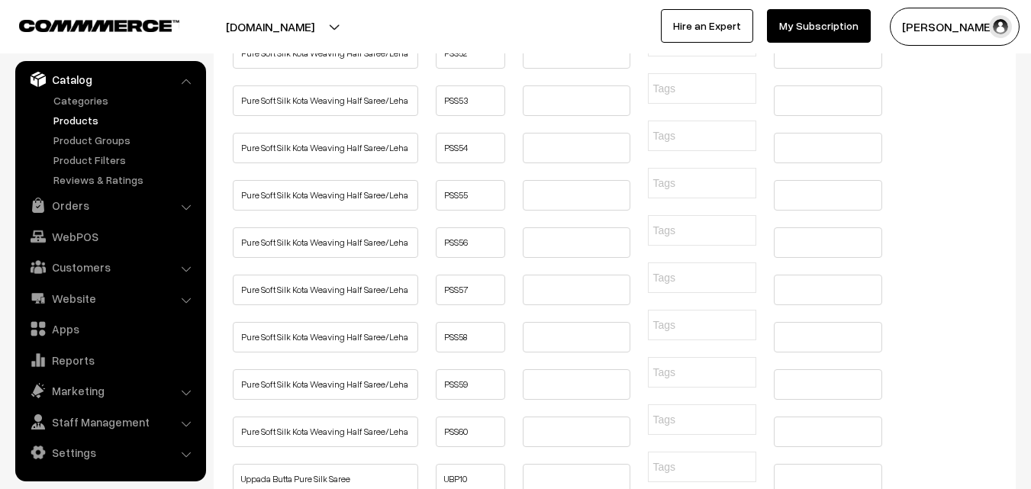
scroll to position [4425, 0]
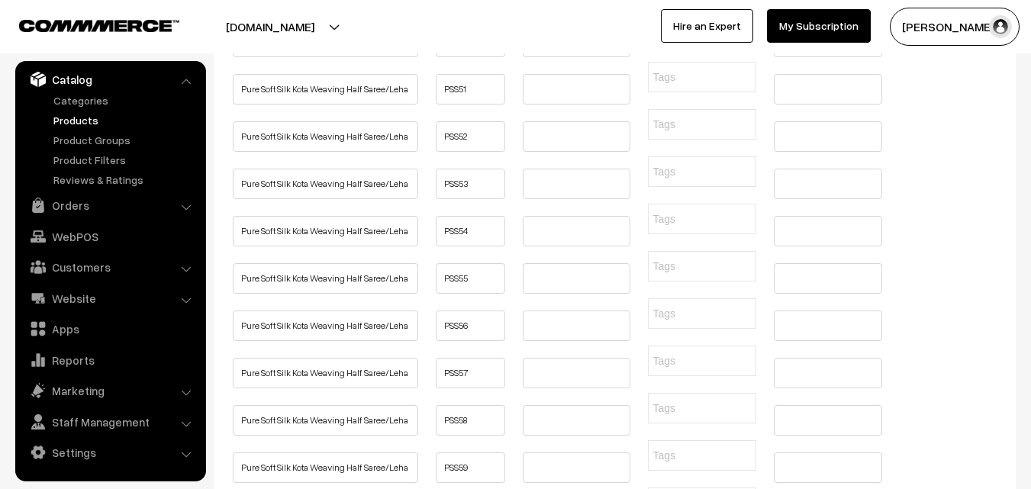
type input "linen saree online"
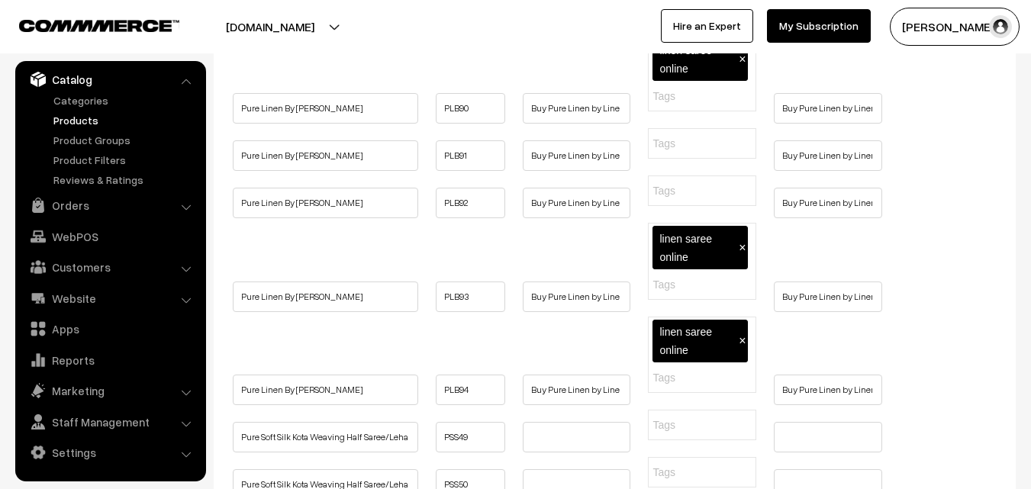
scroll to position [4120, 0]
type input "linen saree online"
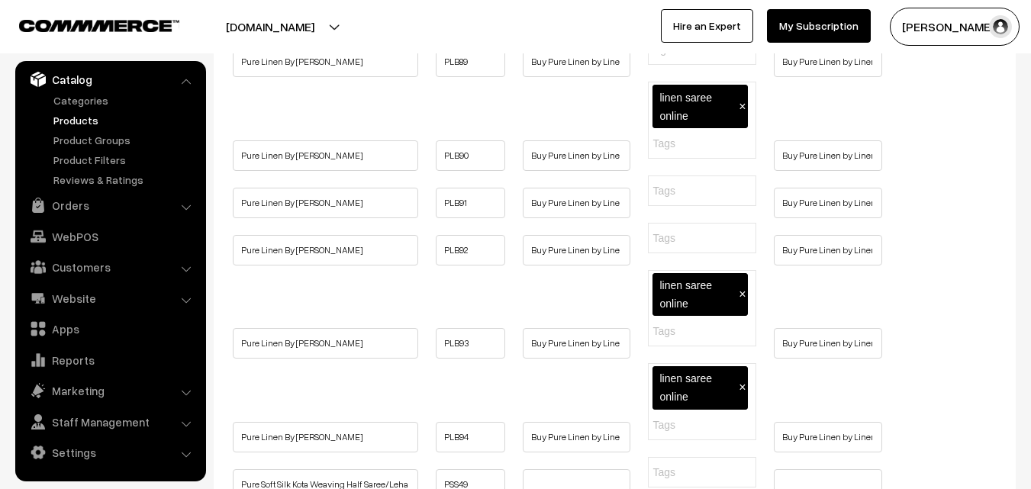
type input "linen saree online"
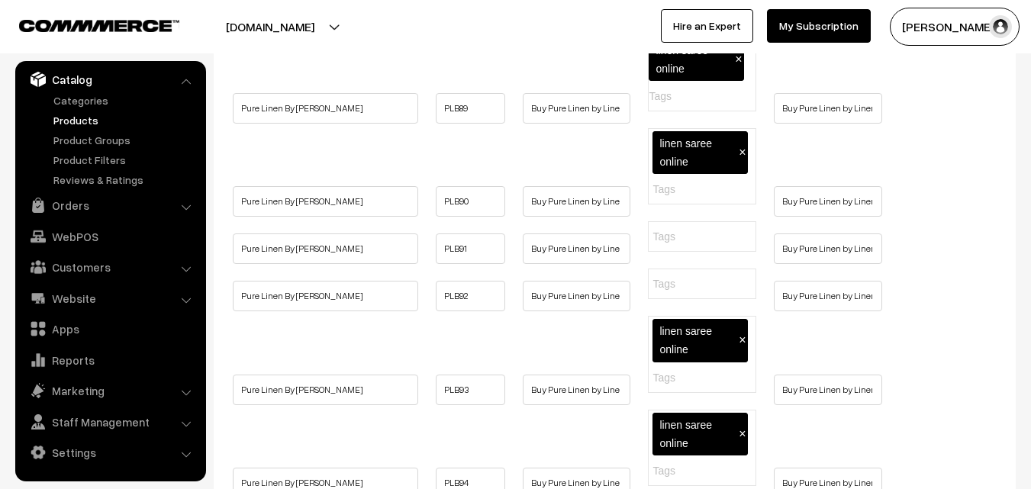
type input "linen saree online"
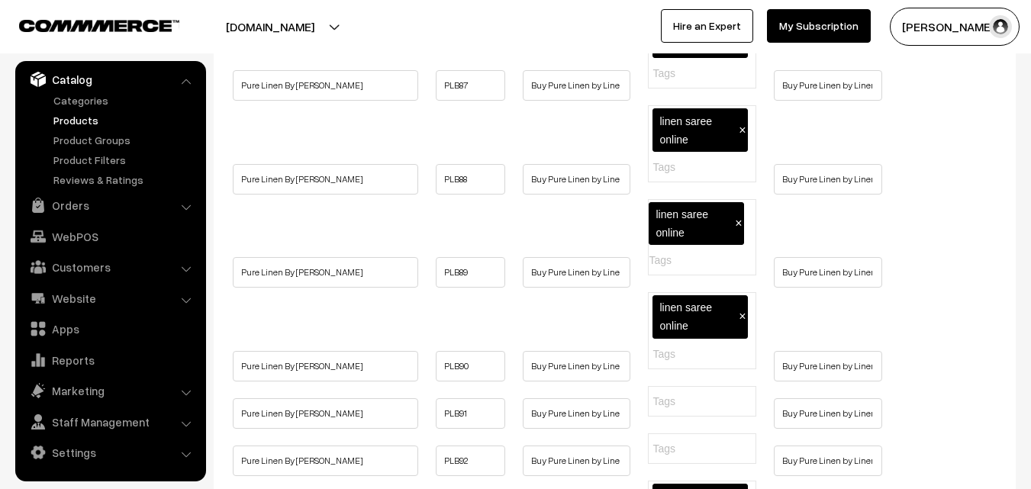
scroll to position [3891, 0]
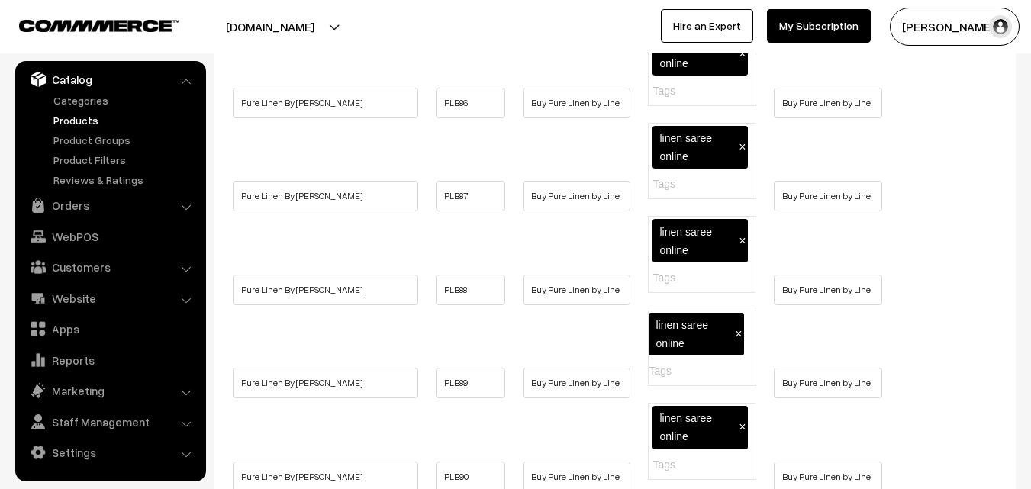
type input "linen saree online"
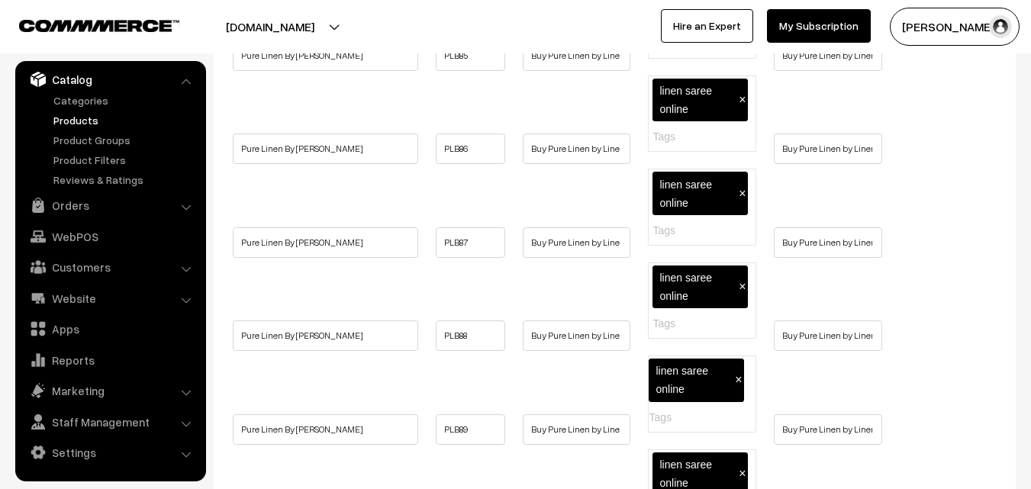
type input "linen saree online"
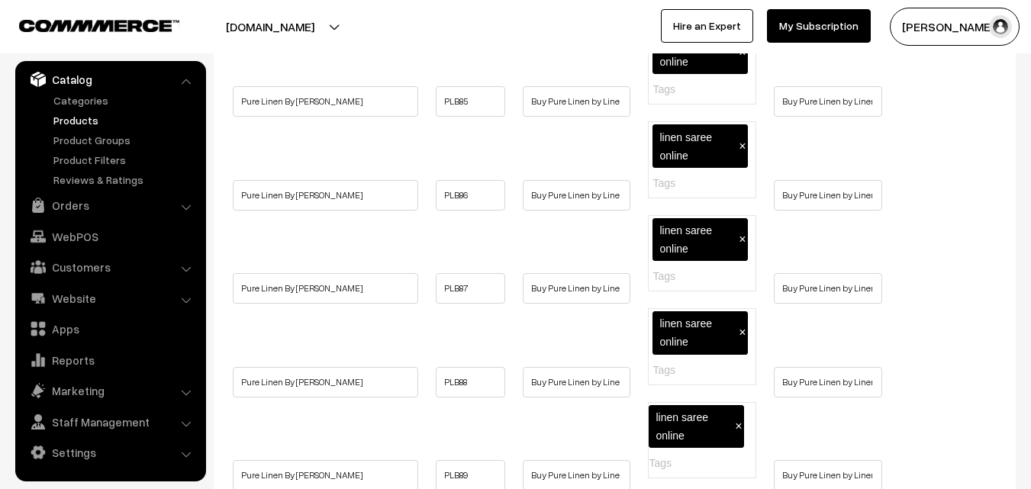
type input "linen saree online"
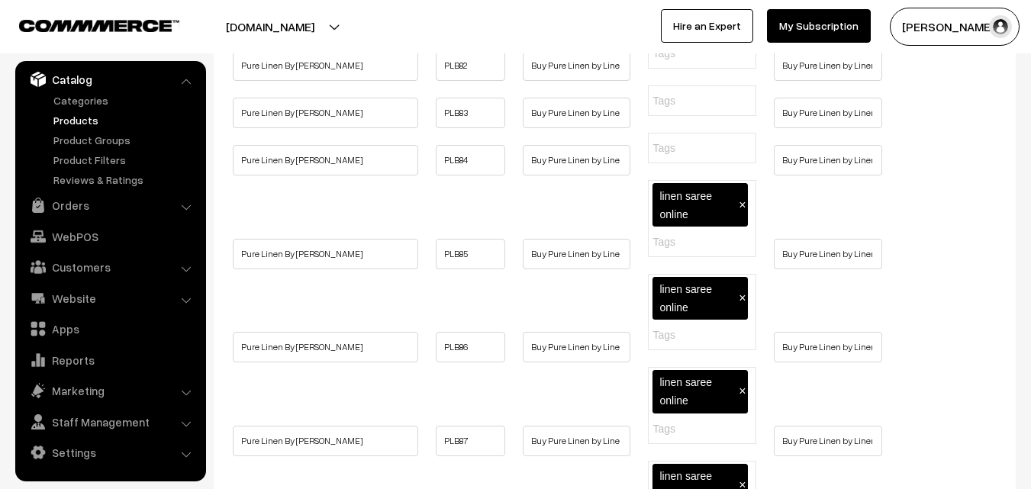
scroll to position [3586, 0]
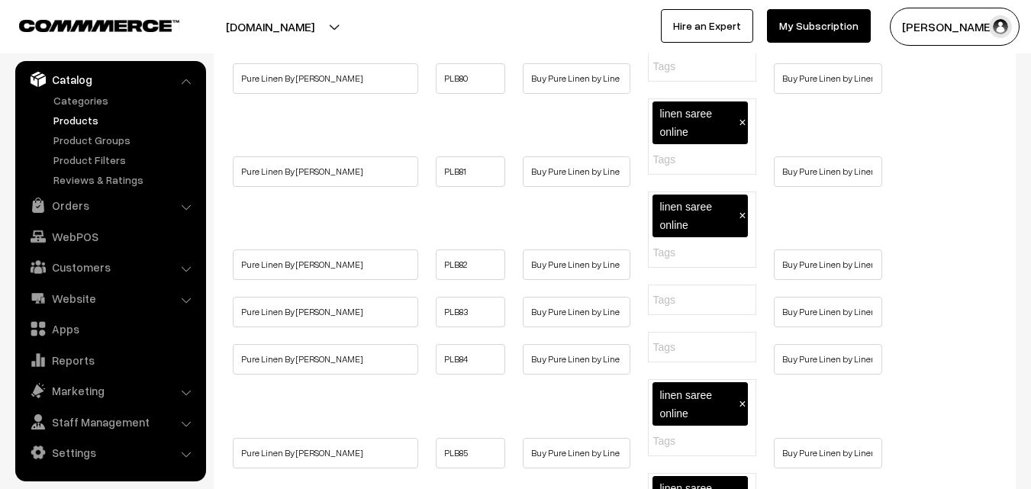
type input "linen saree online"
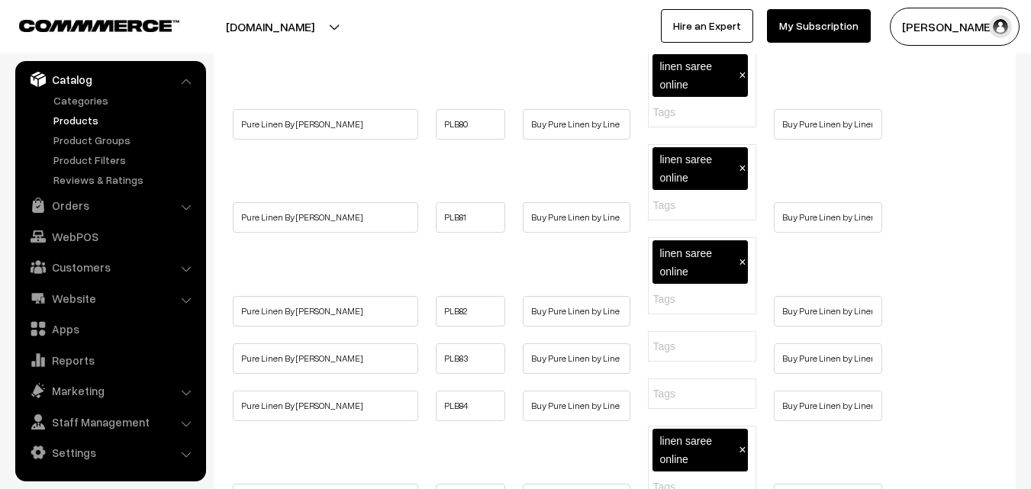
type input "linen saree online"
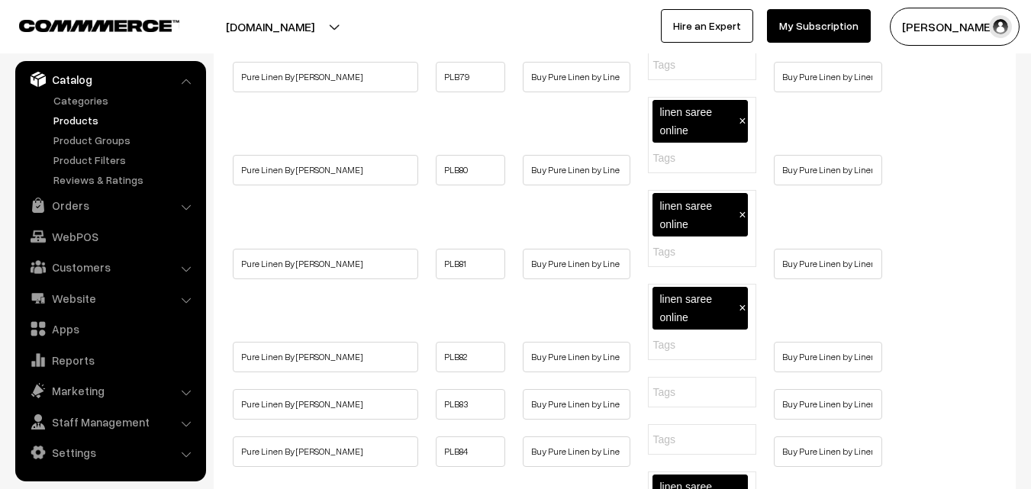
type input "linen saree online"
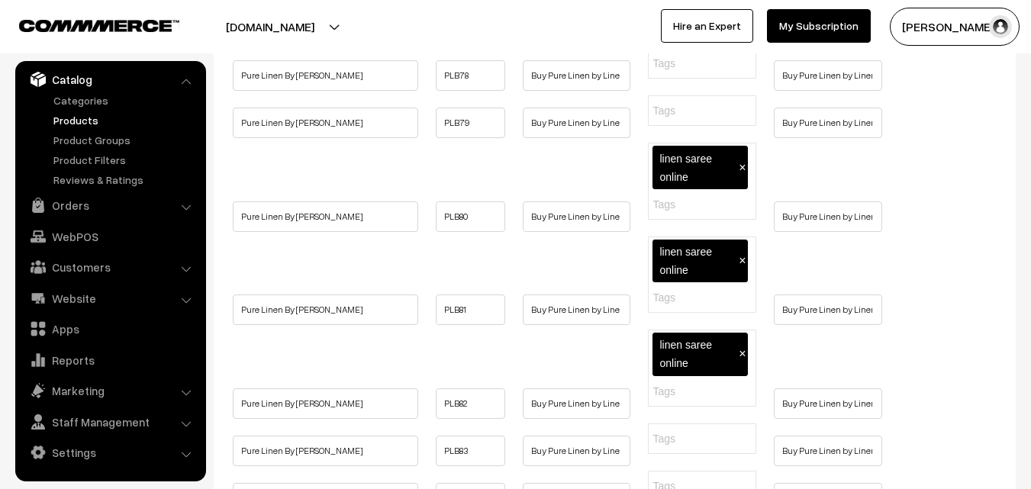
type input "linen saree online"
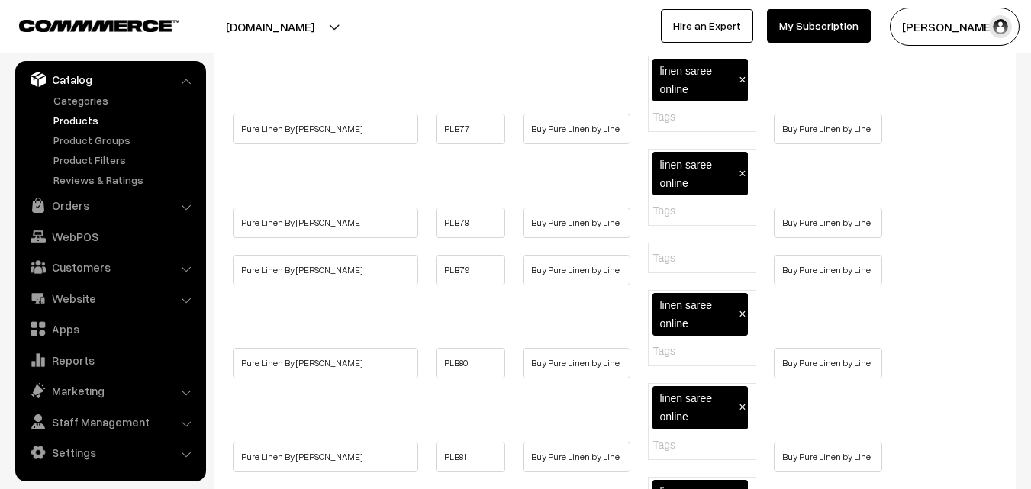
scroll to position [3281, 0]
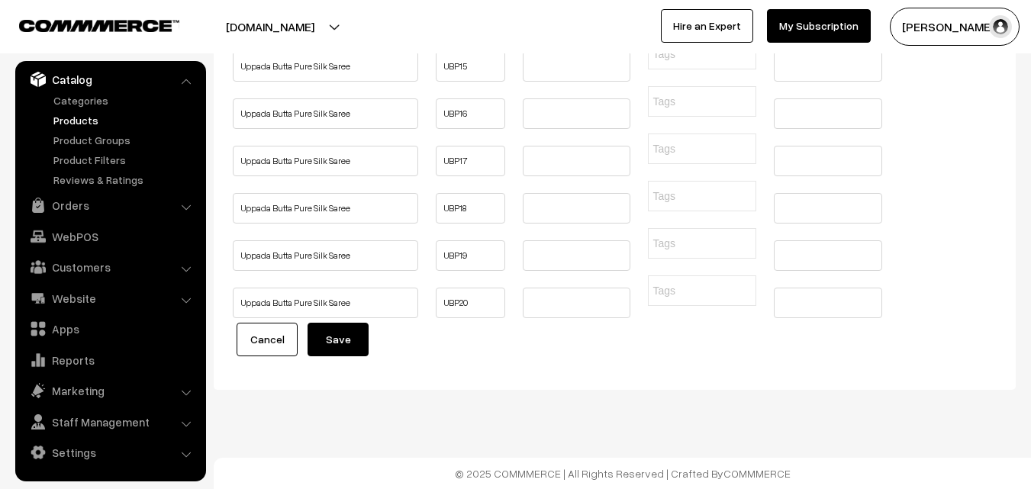
scroll to position [7039, 0]
click at [336, 339] on button "Save" at bounding box center [337, 340] width 61 height 34
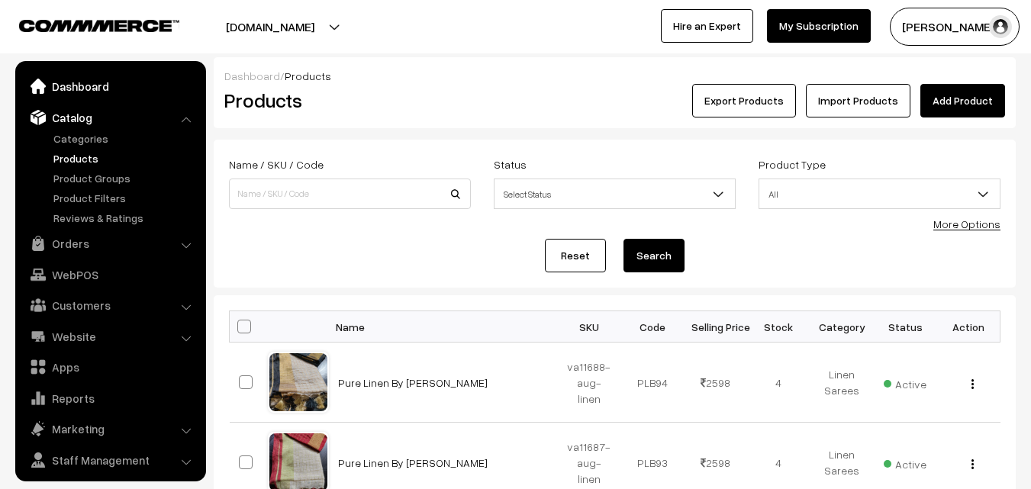
click at [70, 73] on link "Dashboard" at bounding box center [110, 85] width 182 height 27
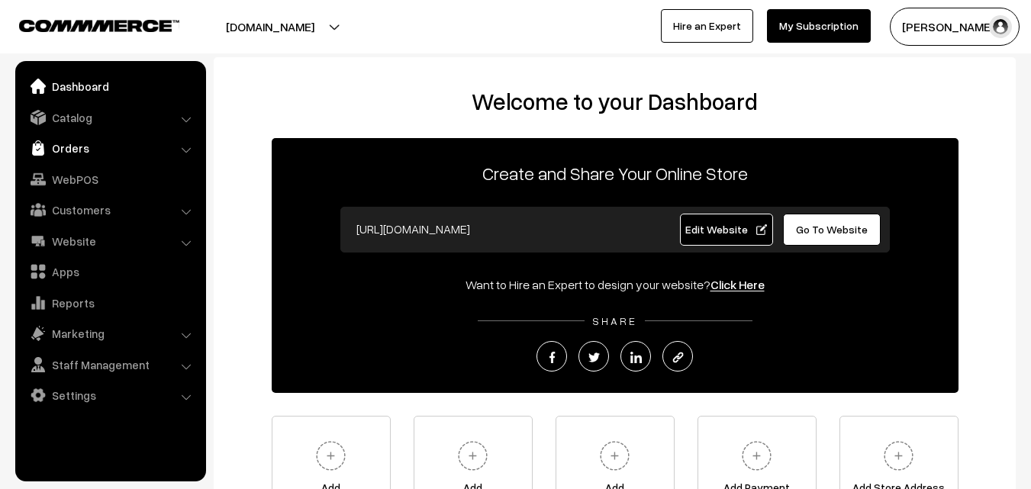
click at [75, 154] on link "Orders" at bounding box center [110, 147] width 182 height 27
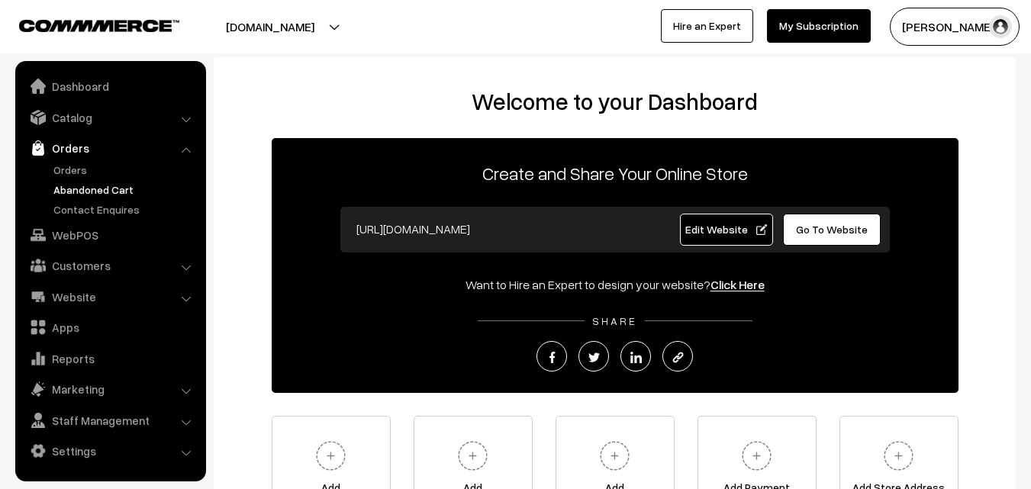
click at [82, 188] on link "Abandoned Cart" at bounding box center [125, 190] width 151 height 16
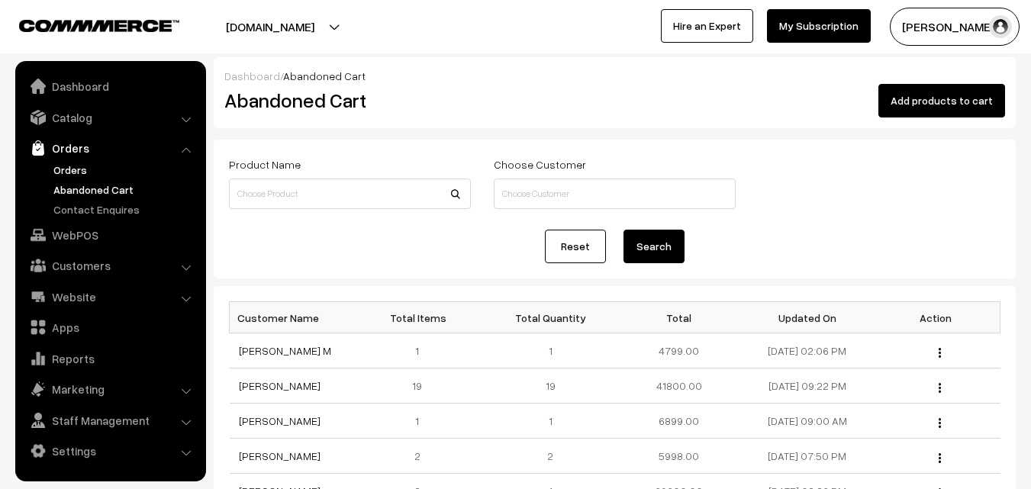
click at [82, 162] on link "Orders" at bounding box center [125, 170] width 151 height 16
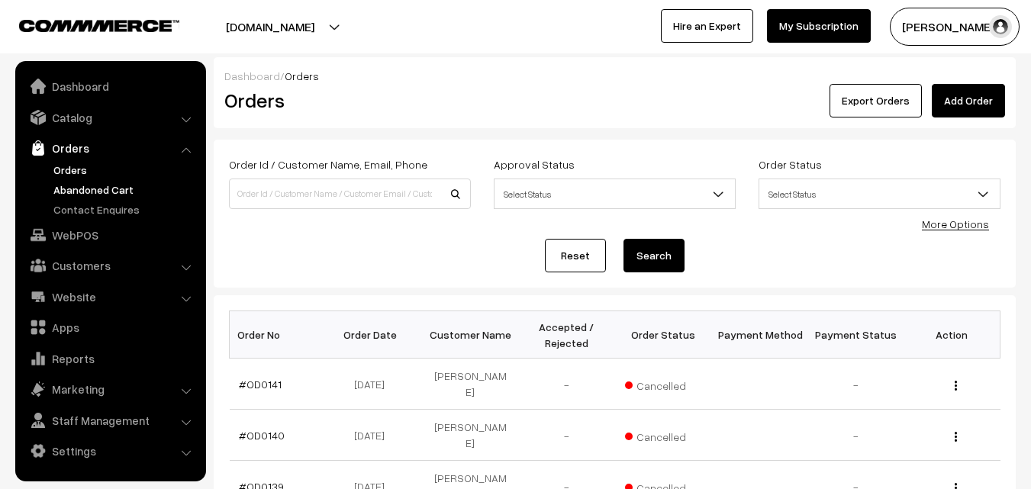
click at [96, 188] on link "Abandoned Cart" at bounding box center [125, 190] width 151 height 16
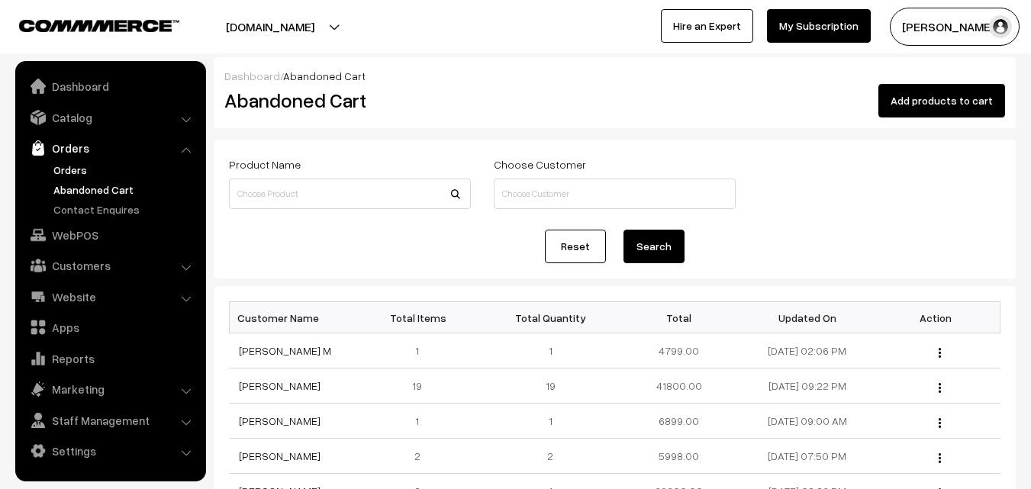
click at [79, 169] on link "Orders" at bounding box center [125, 170] width 151 height 16
